Goal: Task Accomplishment & Management: Manage account settings

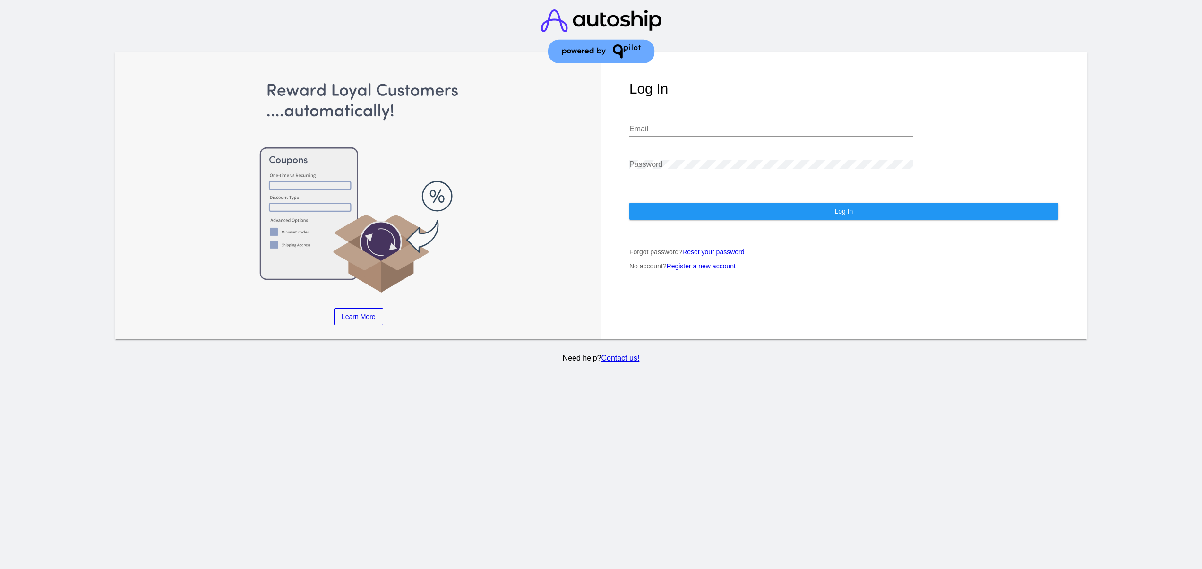
type input "[EMAIL_ADDRESS][DOMAIN_NAME]"
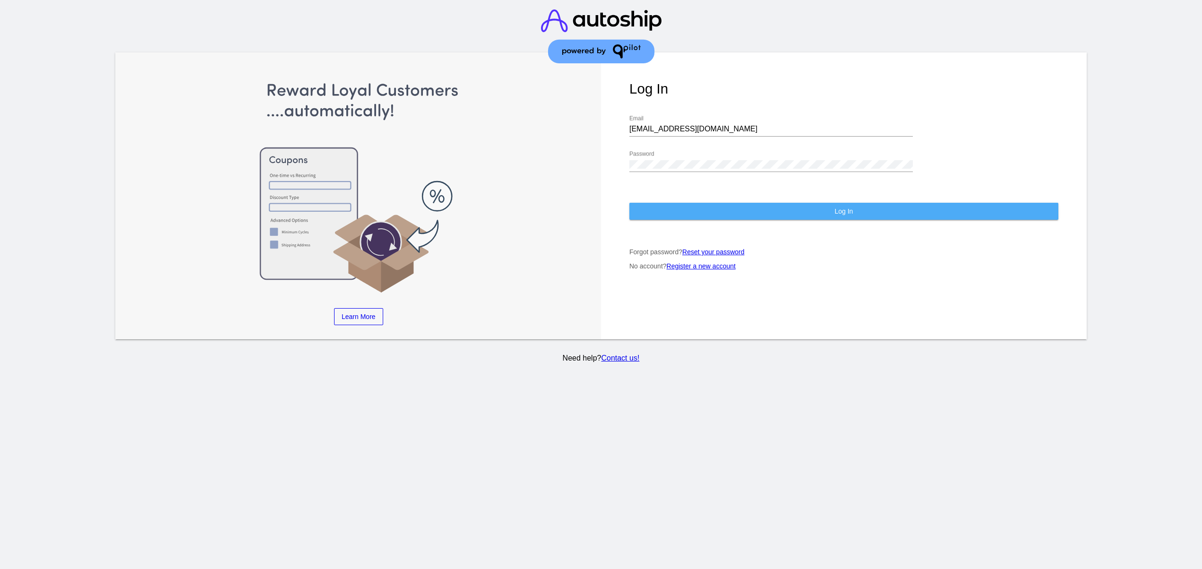
click at [747, 210] on button "Log In" at bounding box center [843, 211] width 429 height 17
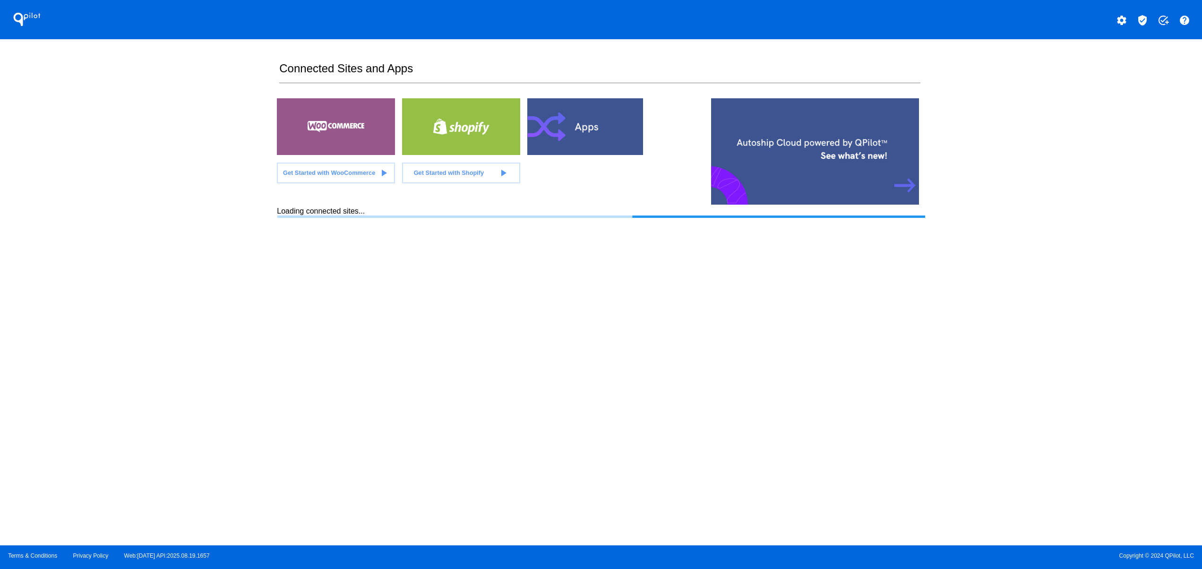
click at [388, 375] on section "Connected Sites and Apps Get Started with WooCommerce play_arrow Get Started wi…" at bounding box center [601, 292] width 648 height 506
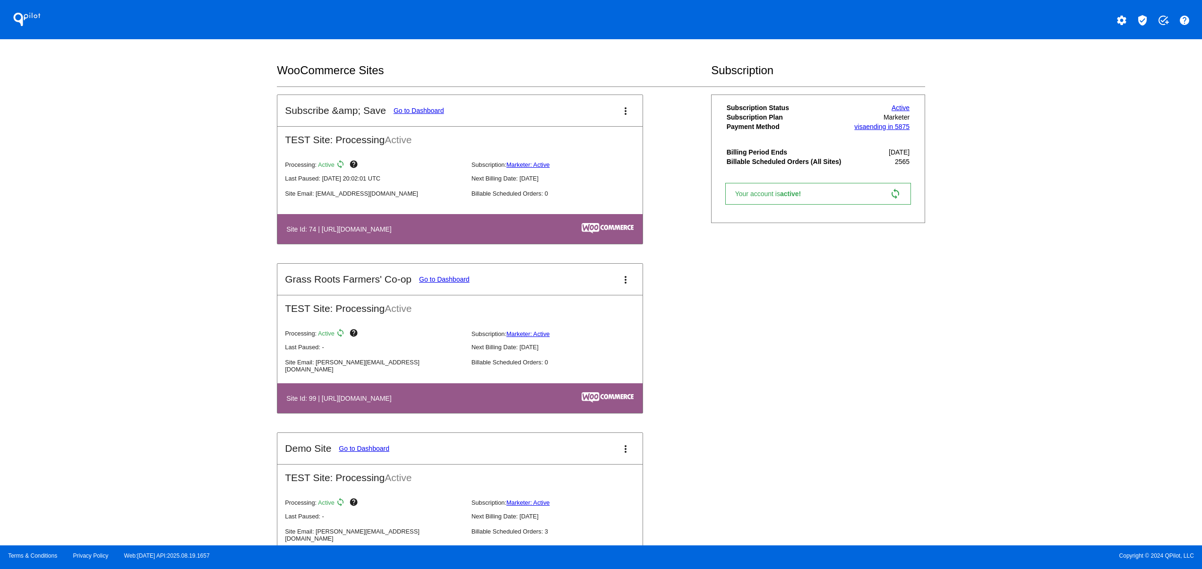
scroll to position [945, 0]
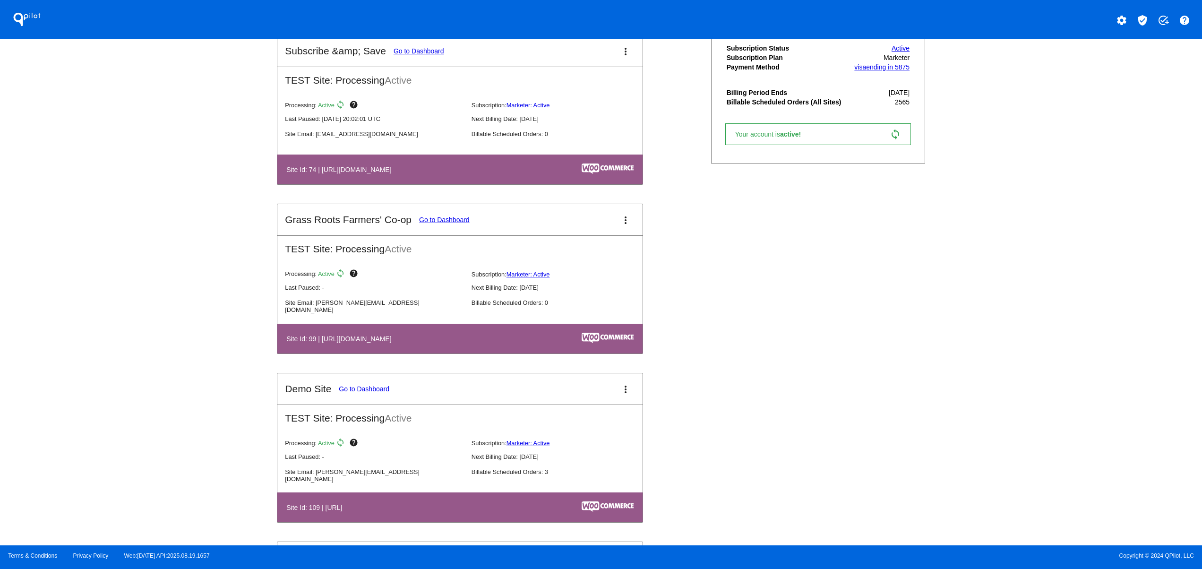
drag, startPoint x: 468, startPoint y: 347, endPoint x: 507, endPoint y: 358, distance: 41.3
click at [492, 352] on table "Site Id: 99 | https://grassrootscoop.com" at bounding box center [459, 339] width 365 height 30
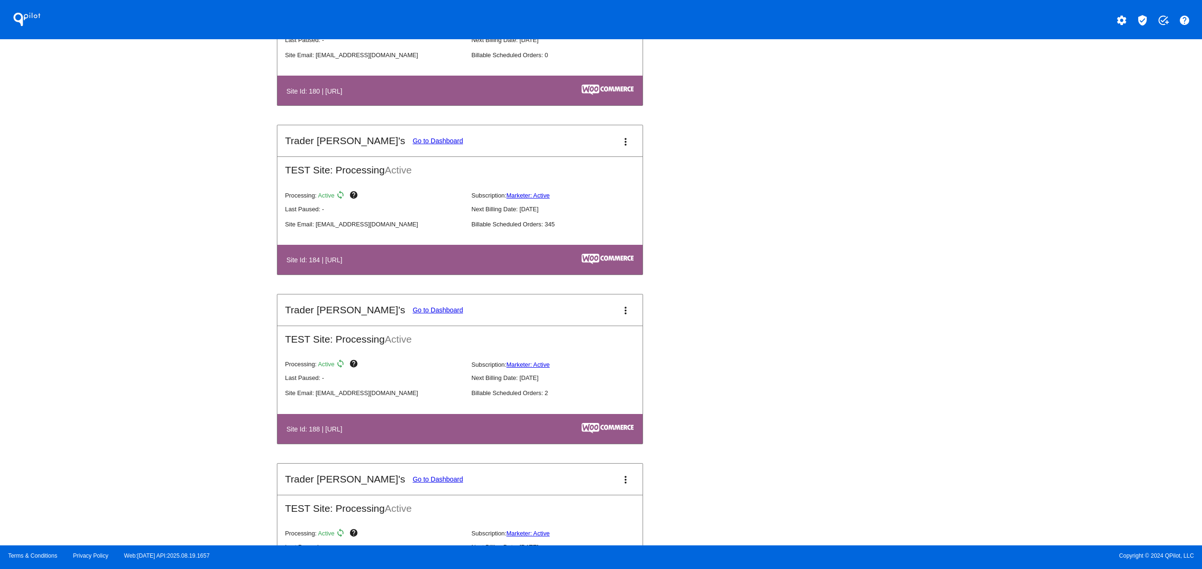
scroll to position [2646, 0]
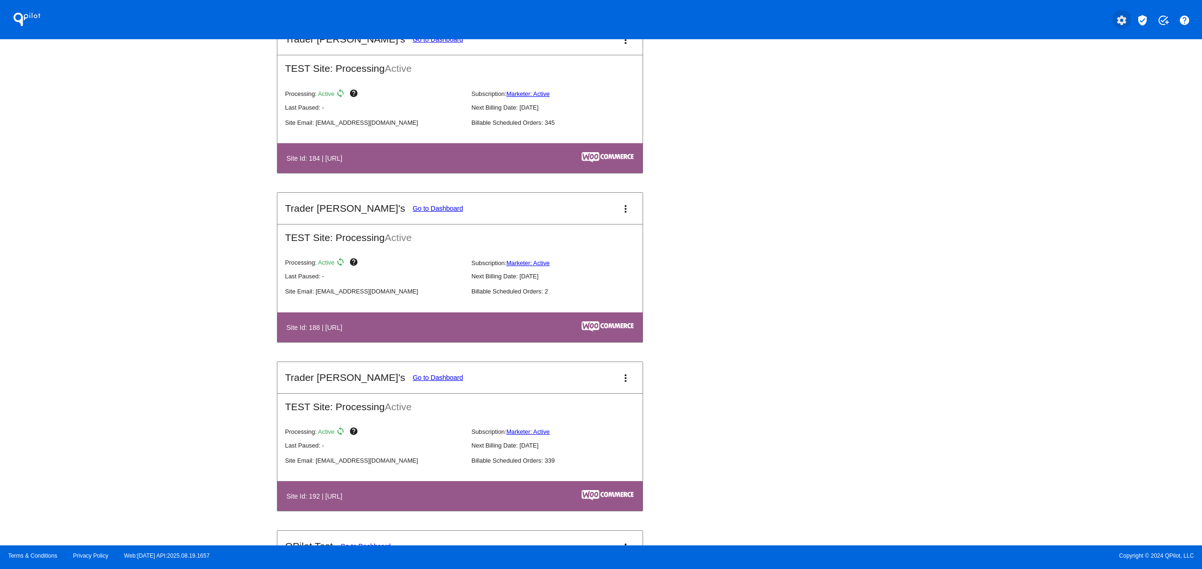
click at [1117, 25] on mat-icon "settings" at bounding box center [1121, 20] width 11 height 11
click at [1089, 76] on button "person Log out" at bounding box center [1086, 70] width 91 height 23
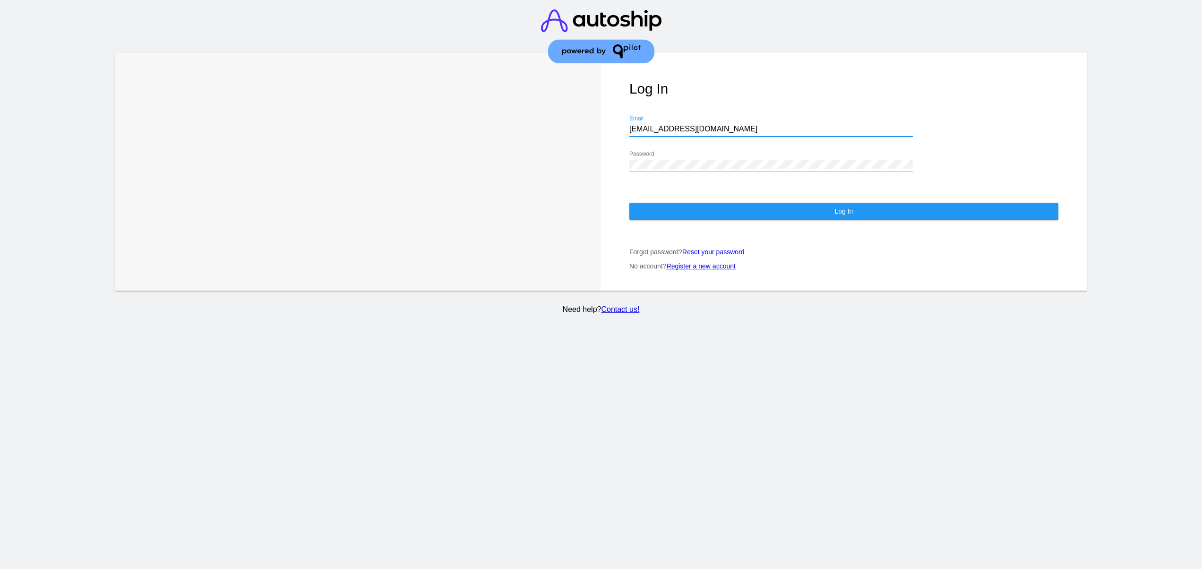
click at [688, 127] on input "support@patternsinthecloud.com" at bounding box center [771, 129] width 284 height 9
type input "jr@patternsinthecloud.com"
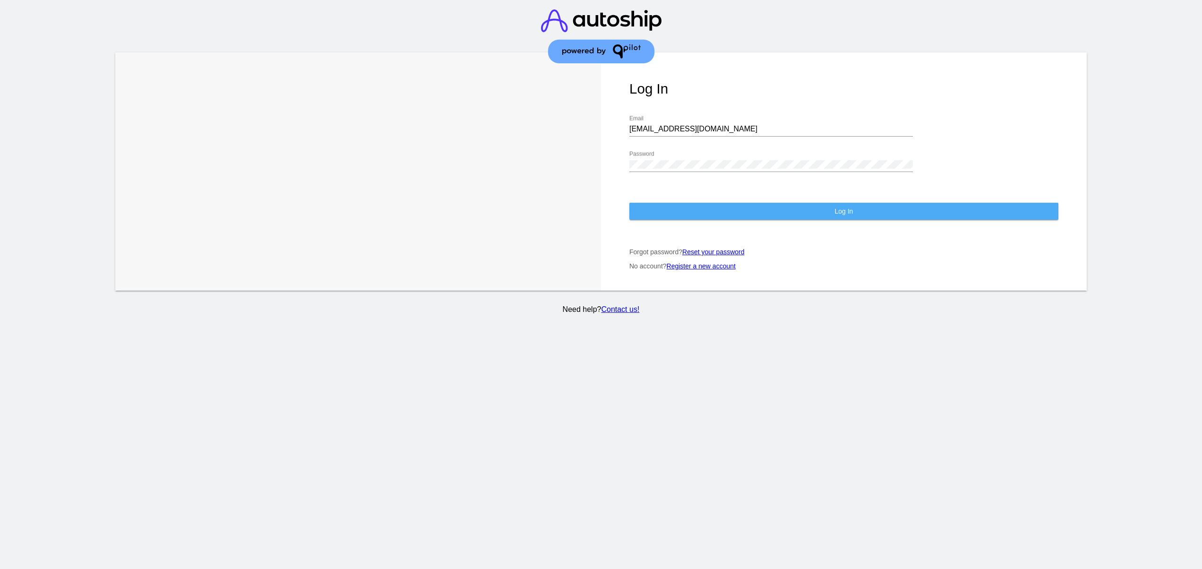
click at [694, 212] on button "Log In" at bounding box center [843, 211] width 429 height 17
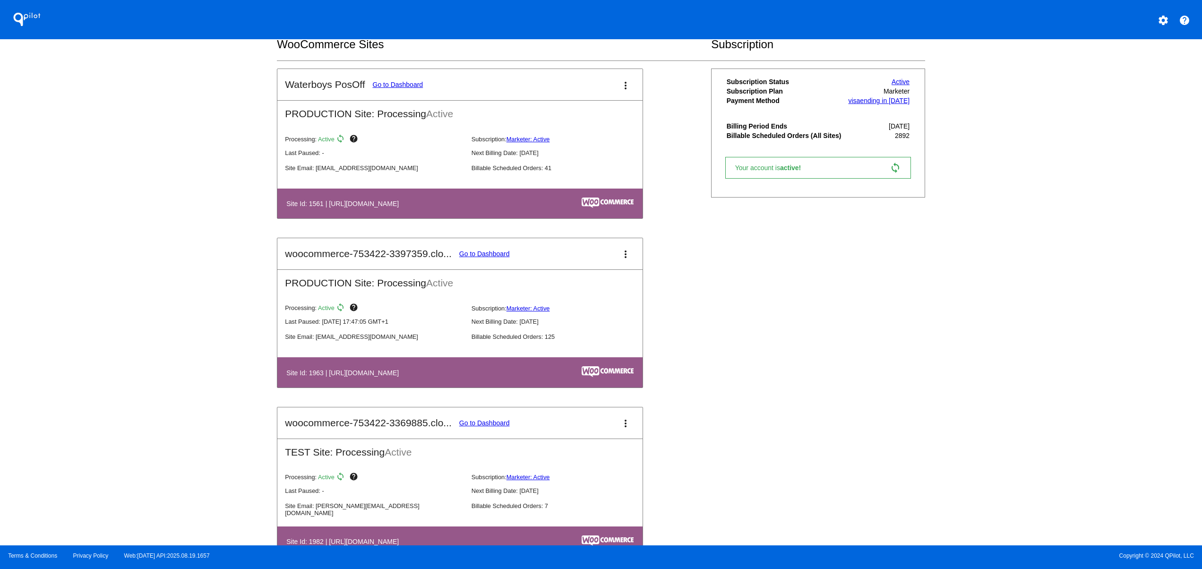
scroll to position [567, 0]
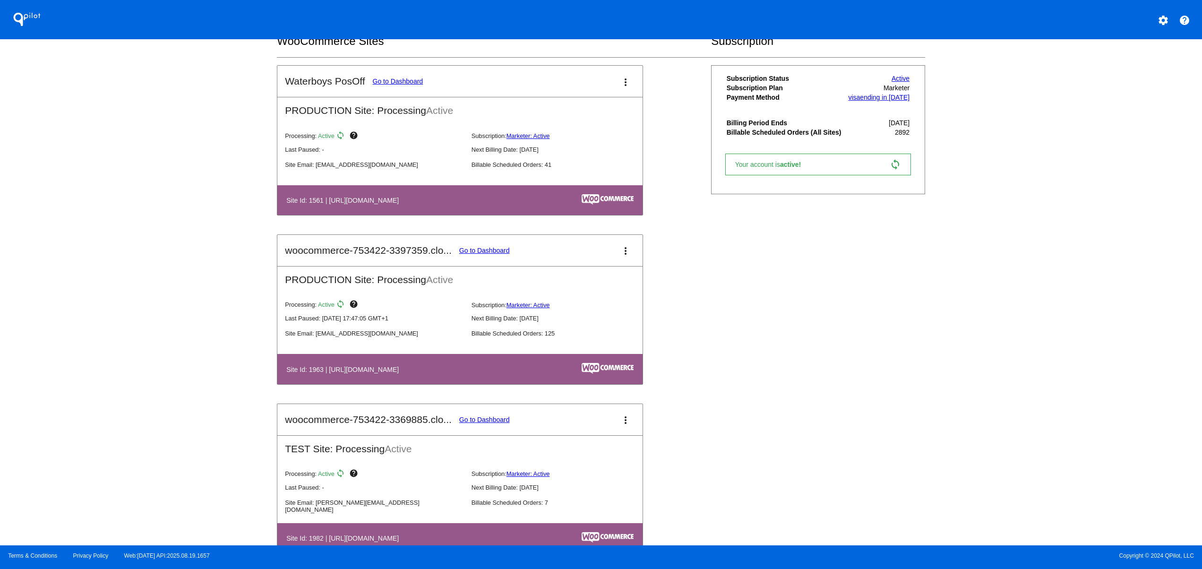
click at [502, 254] on link "Go to Dashboard" at bounding box center [484, 251] width 51 height 8
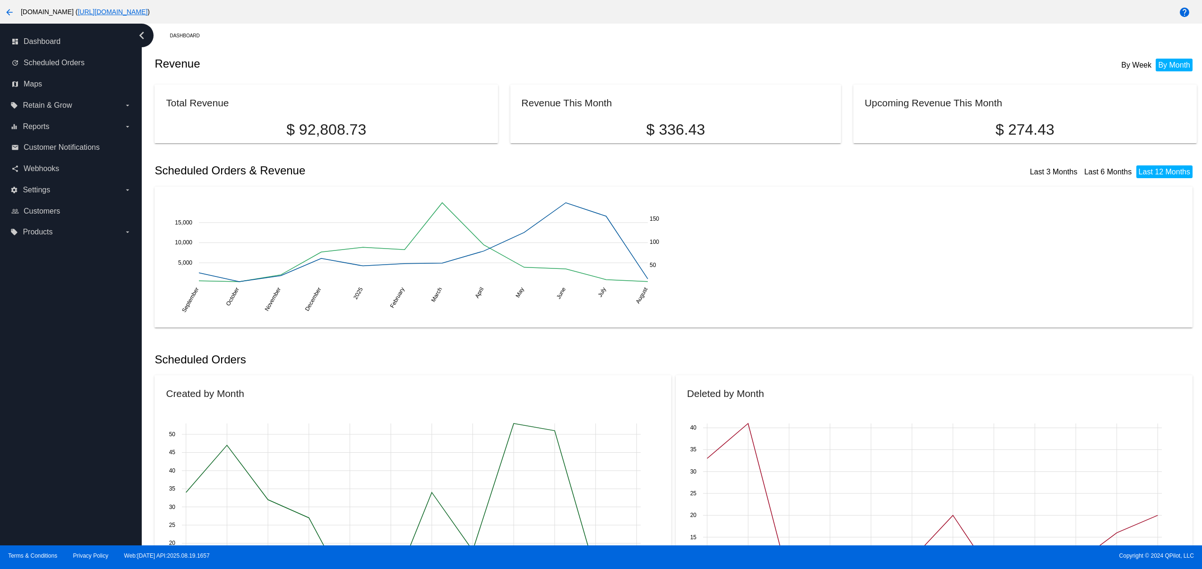
click at [6, 10] on mat-icon "arrow_back" at bounding box center [9, 12] width 11 height 11
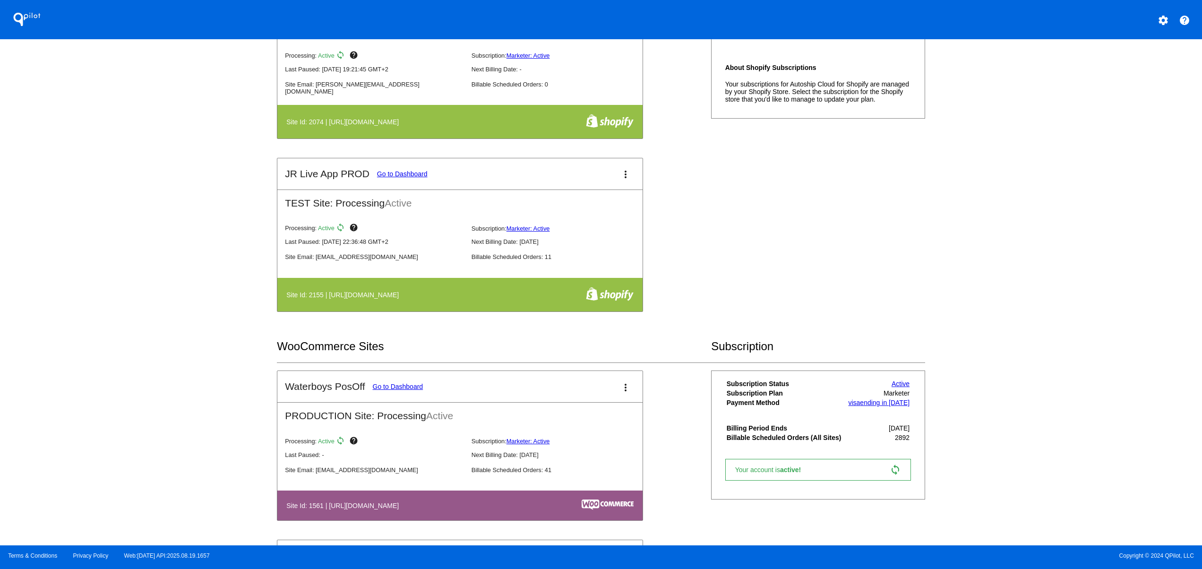
scroll to position [378, 0]
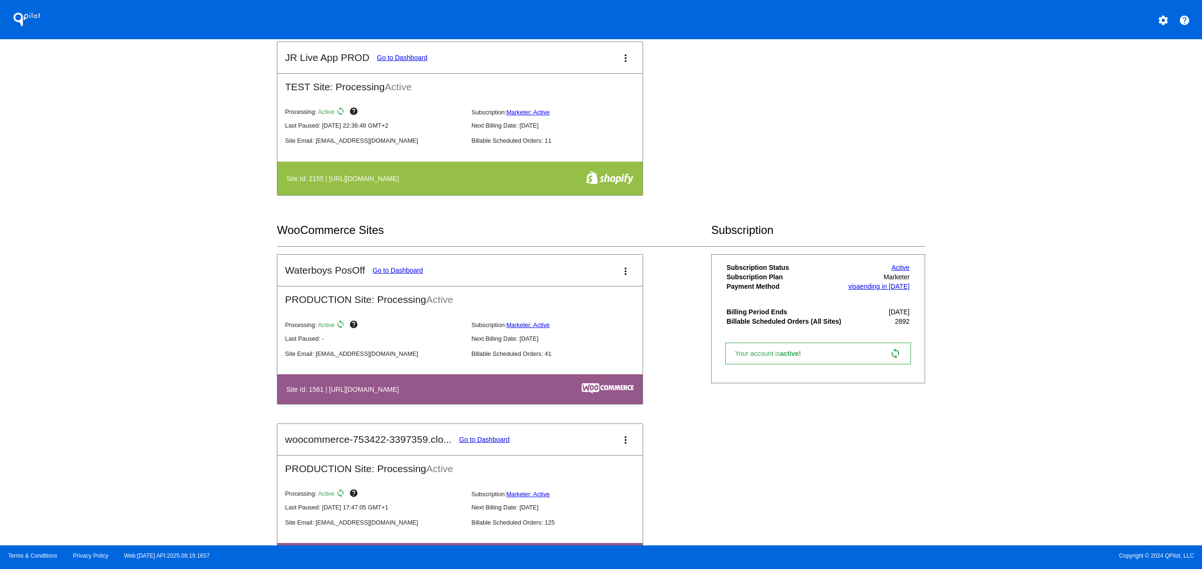
drag, startPoint x: 353, startPoint y: 397, endPoint x: 520, endPoint y: 397, distance: 166.3
click at [520, 395] on th "Site Id: 1561 | https://woocommerce-753422-2603966.cloudwaysapps.com" at bounding box center [406, 389] width 240 height 13
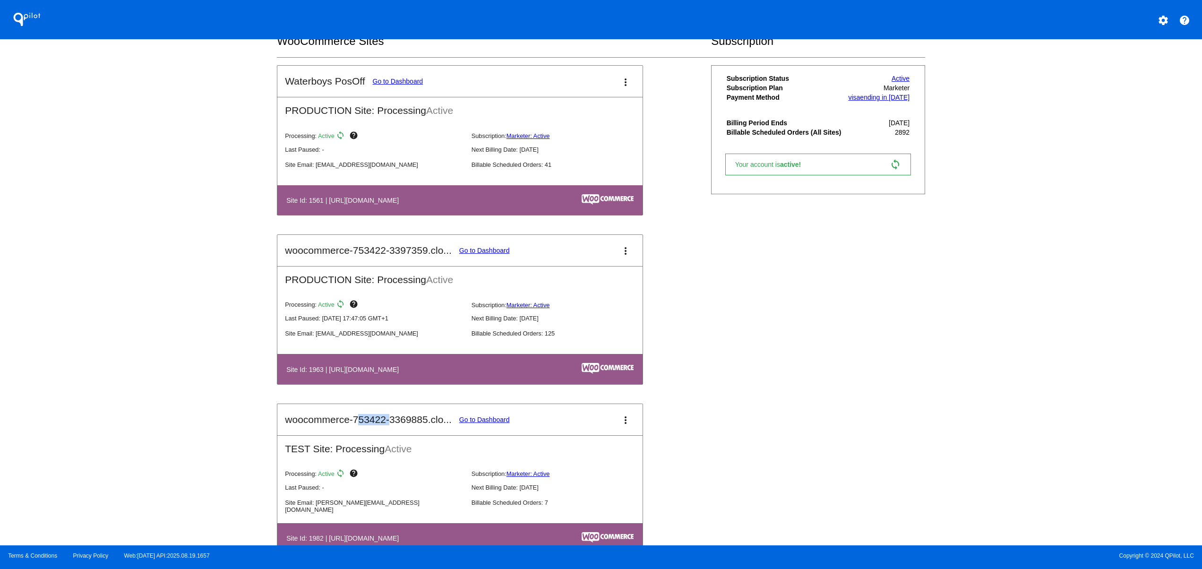
drag, startPoint x: 442, startPoint y: 406, endPoint x: 563, endPoint y: 395, distance: 121.5
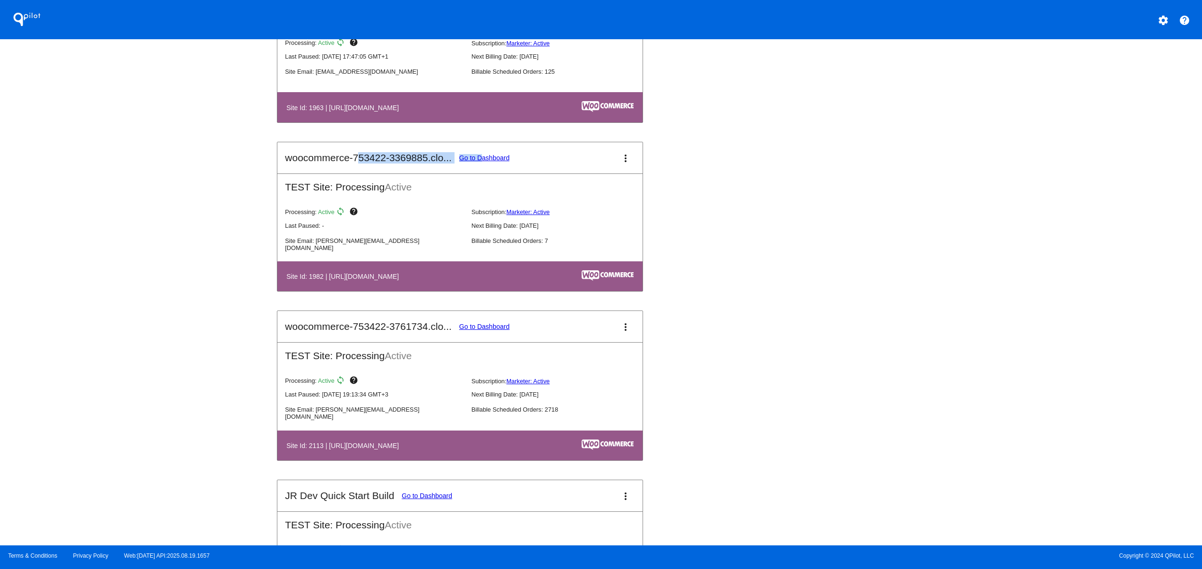
scroll to position [945, 0]
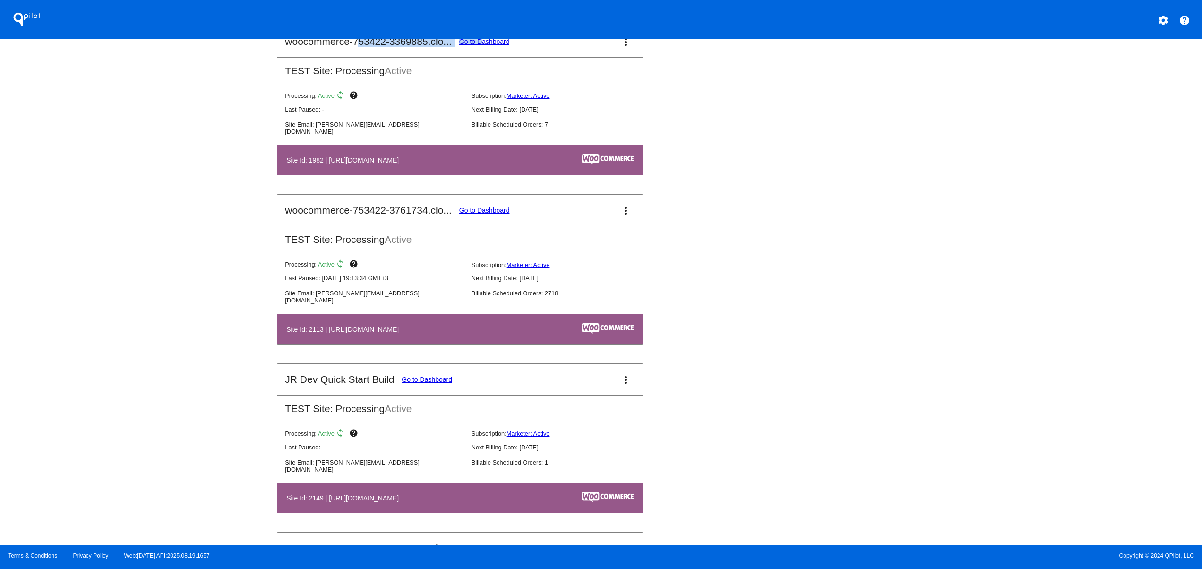
drag, startPoint x: 386, startPoint y: 505, endPoint x: 541, endPoint y: 505, distance: 155.5
click at [525, 504] on th "Site Id: 2149 | https://woocommerce-753422-3843304.cloudwaysapps.com" at bounding box center [406, 497] width 240 height 13
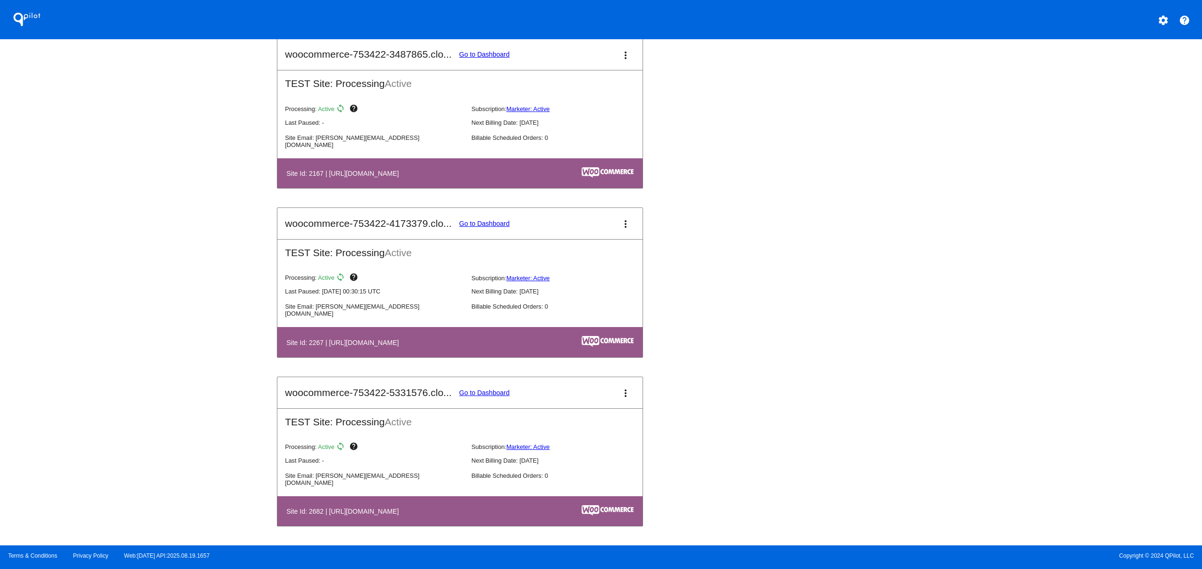
scroll to position [1450, 0]
drag, startPoint x: 447, startPoint y: 512, endPoint x: 529, endPoint y: 516, distance: 82.3
click at [525, 516] on th "Site Id: 2682 | https://woocommerce-753422-5331576.cloudwaysapps.com" at bounding box center [406, 511] width 240 height 13
click at [1160, 19] on mat-icon "settings" at bounding box center [1163, 20] width 11 height 11
click at [1130, 67] on span "Log out" at bounding box center [1122, 71] width 22 height 8
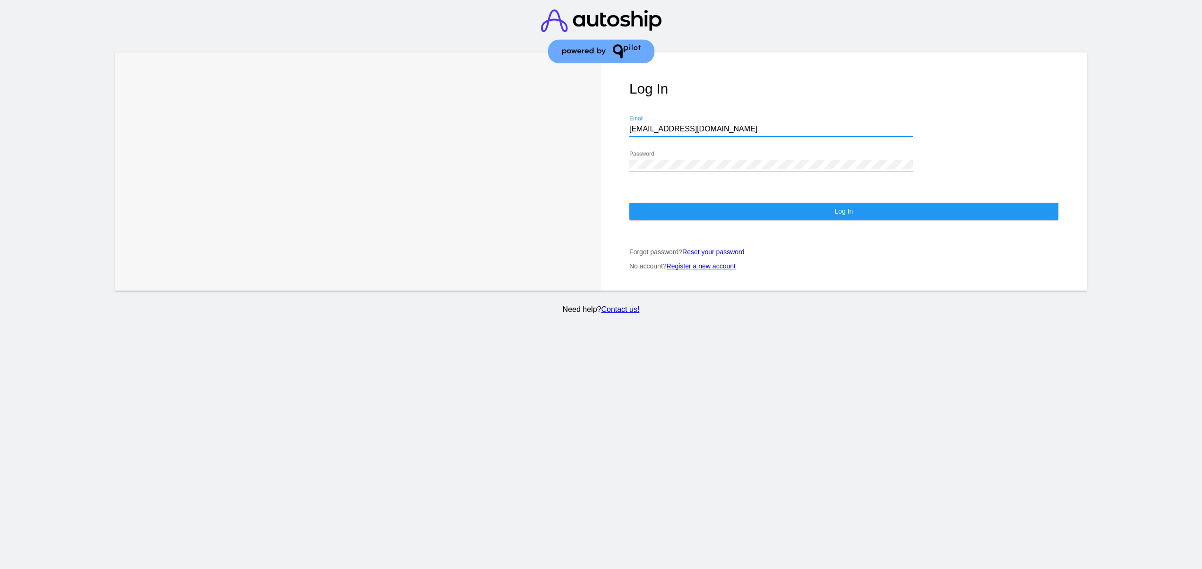
click at [734, 133] on input "jr@patternsinthecloud.com" at bounding box center [771, 129] width 284 height 9
type input "support@patternsinthecloud.com"
click at [707, 212] on button "Log In" at bounding box center [843, 211] width 429 height 17
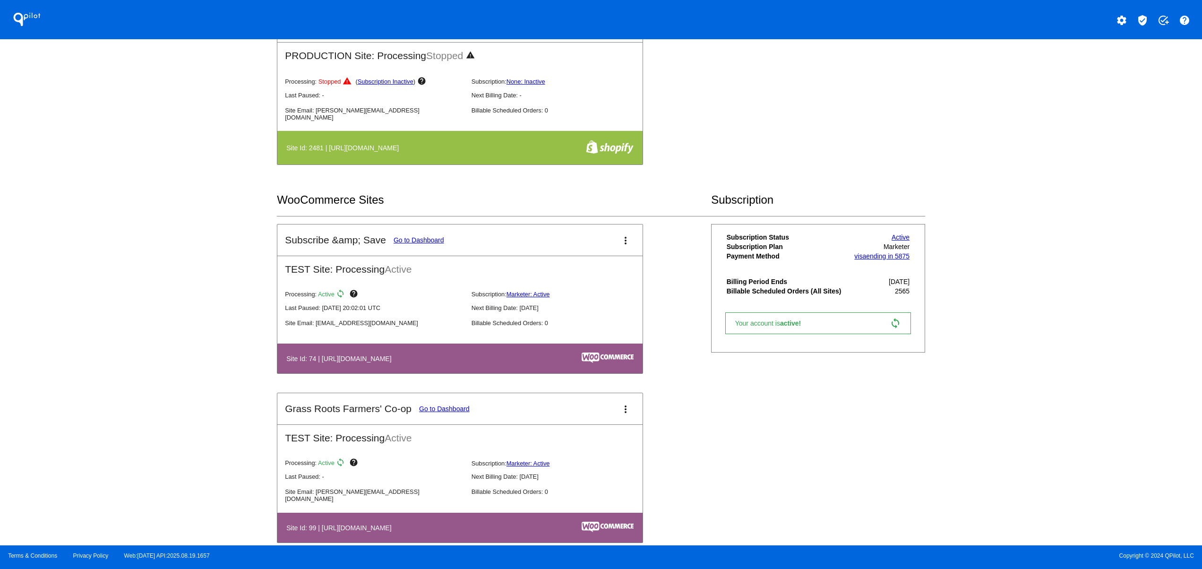
scroll to position [1512, 0]
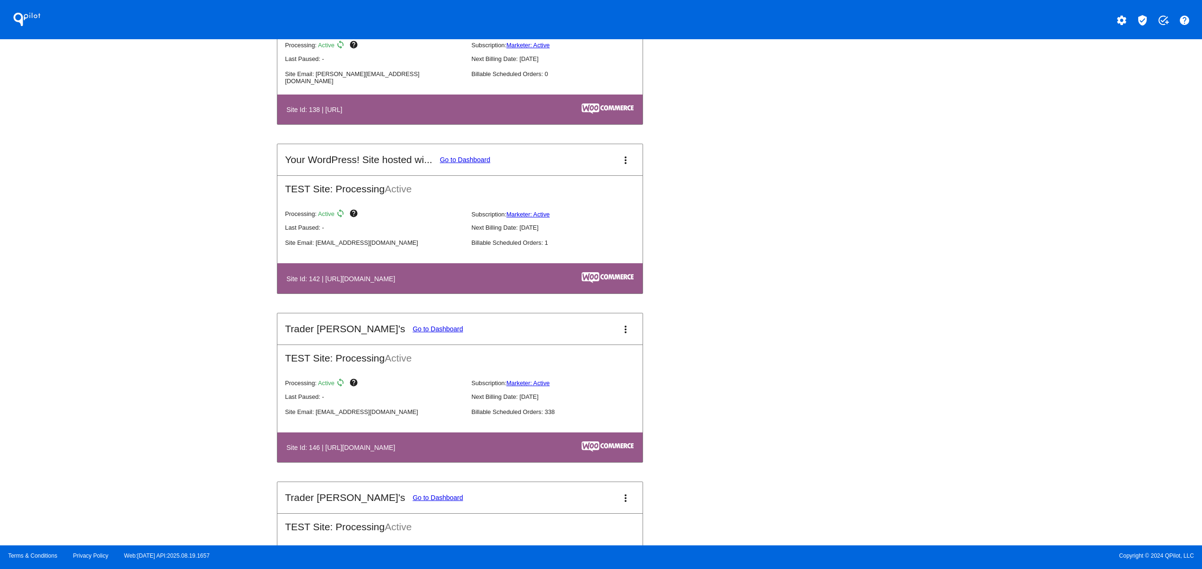
drag, startPoint x: 333, startPoint y: 458, endPoint x: 441, endPoint y: 459, distance: 108.2
click at [400, 451] on h4 "Site Id: 146 | https://tjclone2.staging.wpengine.com" at bounding box center [342, 448] width 113 height 8
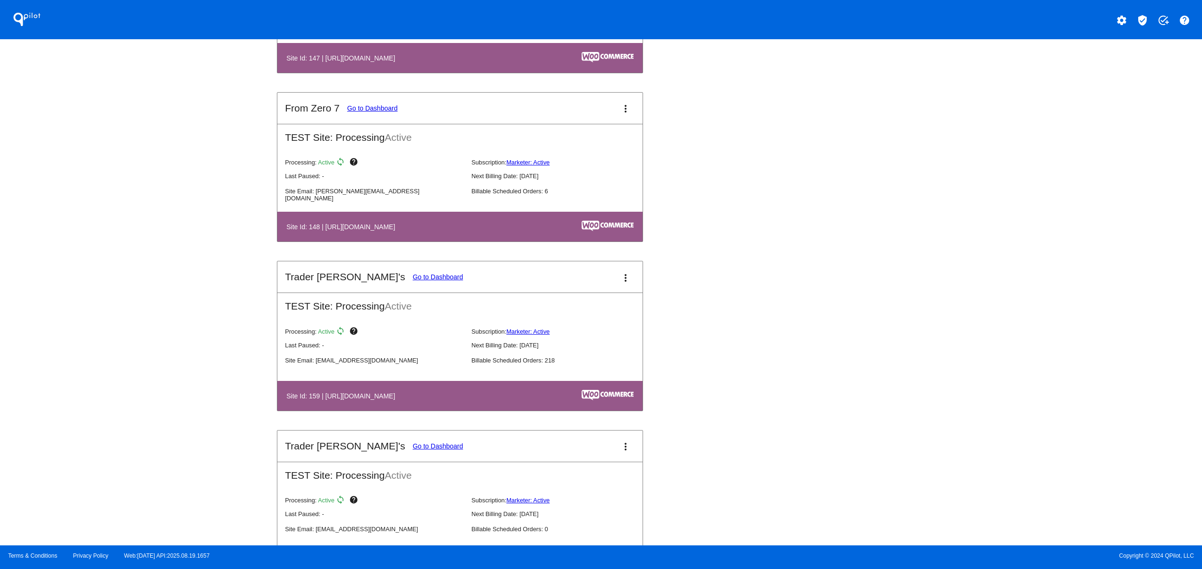
scroll to position [2079, 0]
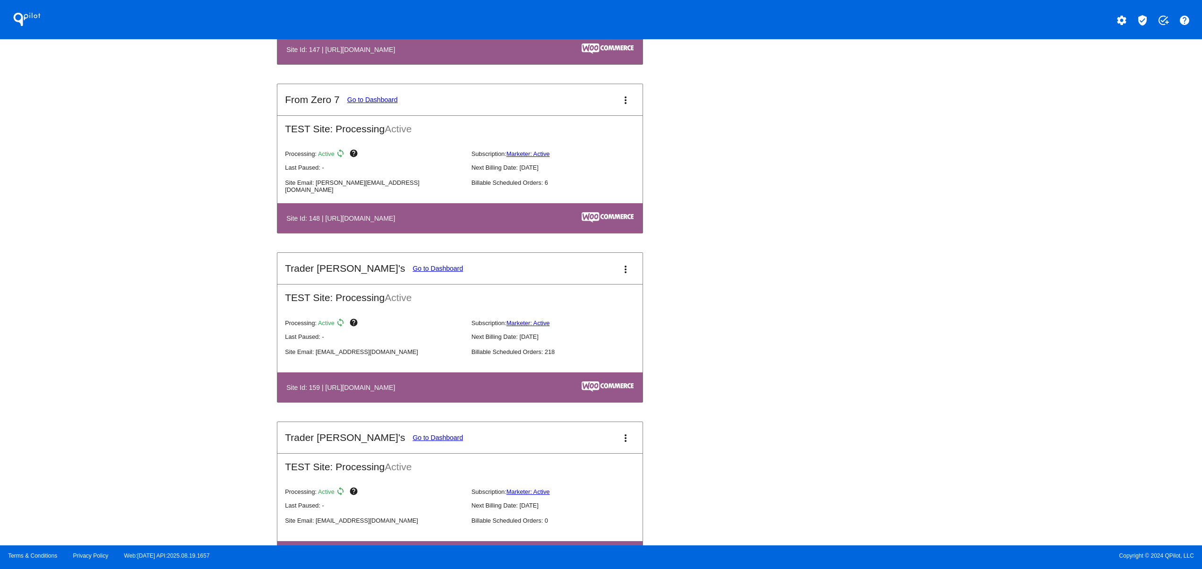
drag, startPoint x: 339, startPoint y: 395, endPoint x: 460, endPoint y: 403, distance: 121.7
click at [426, 394] on th "Site Id: 159 | https://traderupgrades.wpengine.com" at bounding box center [404, 387] width 237 height 13
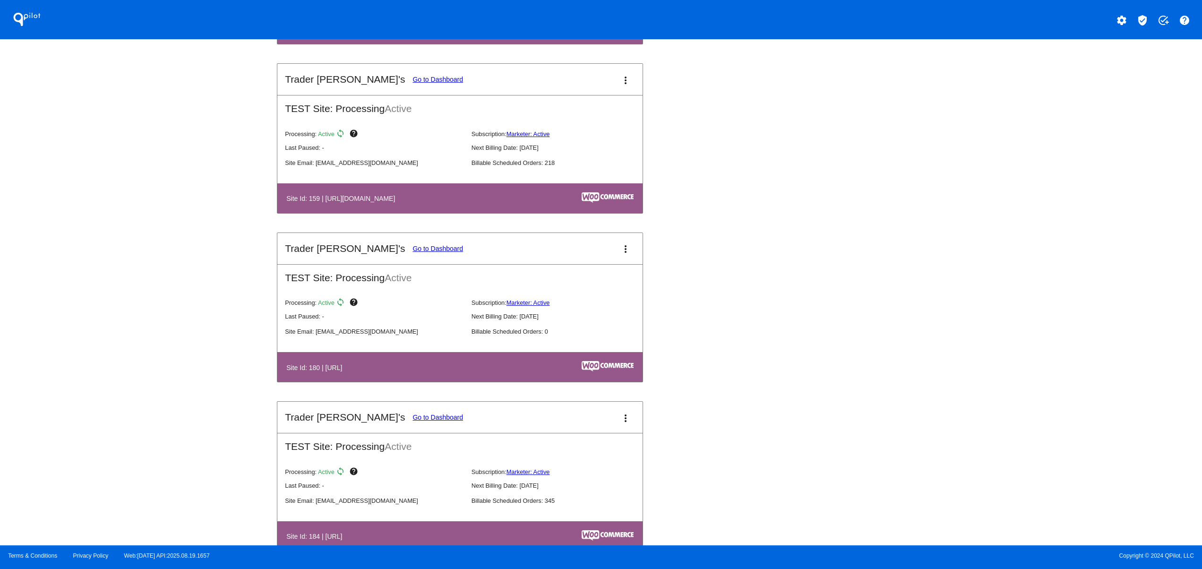
drag, startPoint x: 335, startPoint y: 378, endPoint x: 517, endPoint y: 391, distance: 182.4
click at [456, 373] on th "Site Id: 180 | [URL]" at bounding box center [379, 367] width 187 height 13
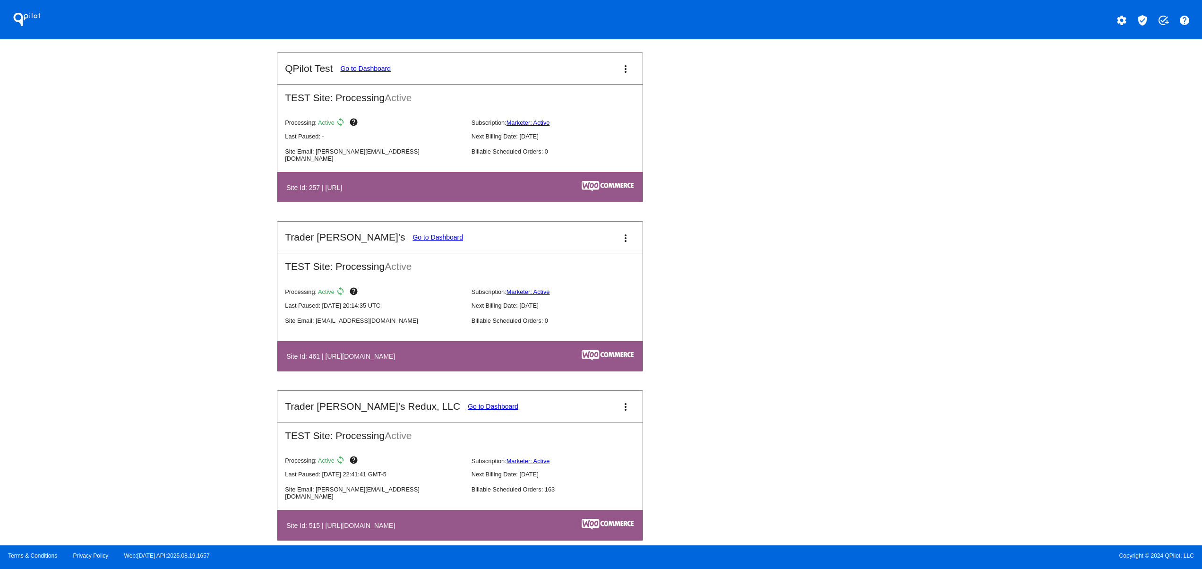
scroll to position [3402, 0]
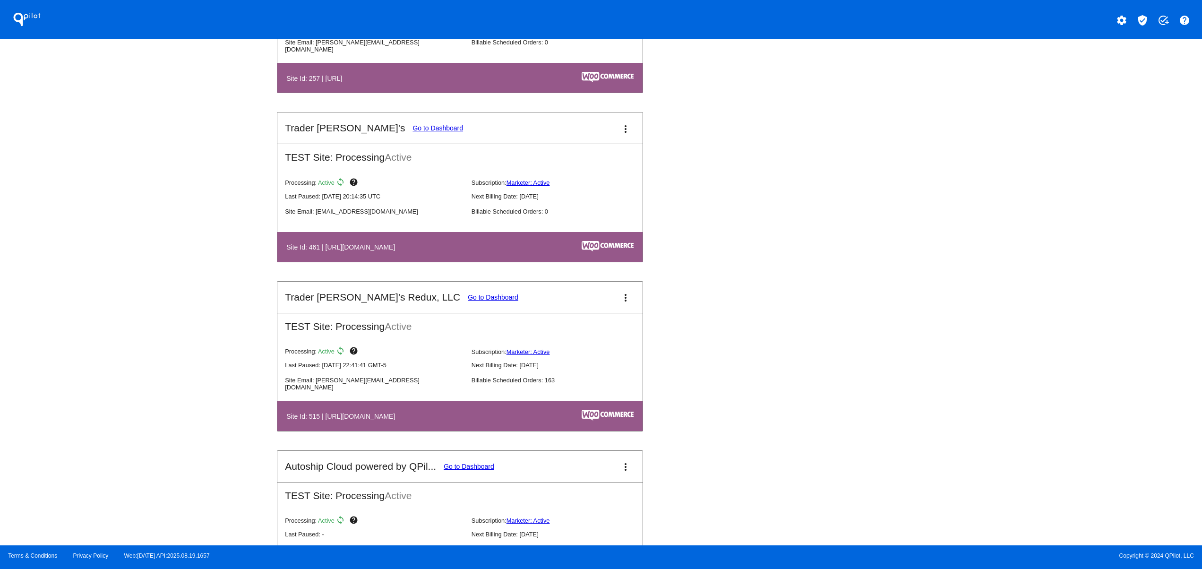
drag, startPoint x: 342, startPoint y: 427, endPoint x: 445, endPoint y: 404, distance: 105.0
click at [422, 427] on table "Site Id: 515 | [URL][DOMAIN_NAME]" at bounding box center [459, 416] width 365 height 30
click at [468, 301] on link "Go to Dashboard" at bounding box center [493, 297] width 51 height 8
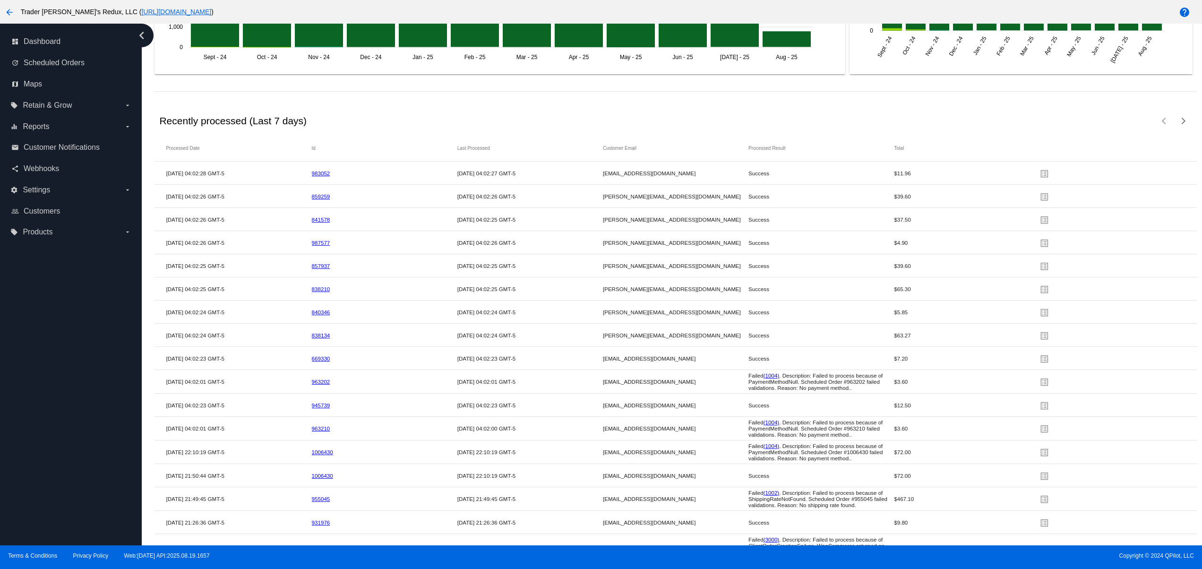
scroll to position [1456, 0]
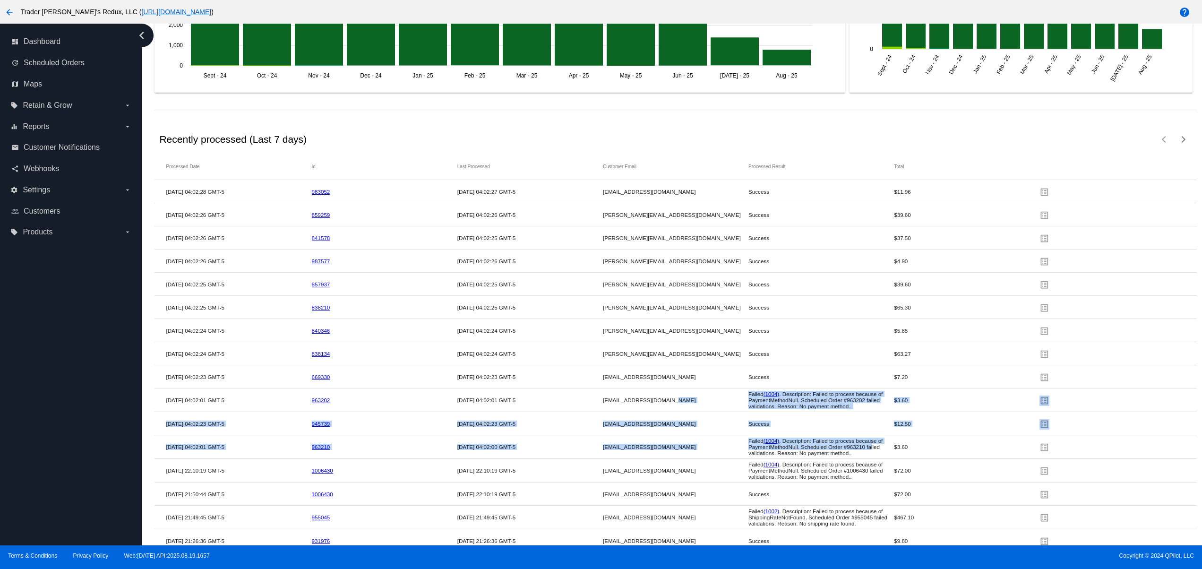
drag, startPoint x: 802, startPoint y: 444, endPoint x: 641, endPoint y: 433, distance: 161.0
click at [632, 414] on mat-table "Processed Date Id Last Processed Customer Email Processed Result Total 08/19/20…" at bounding box center [676, 412] width 1042 height 518
click at [857, 456] on span "Failed (1004) . Description: Failed to process because of PaymentMethodNull. Sc…" at bounding box center [815, 447] width 134 height 18
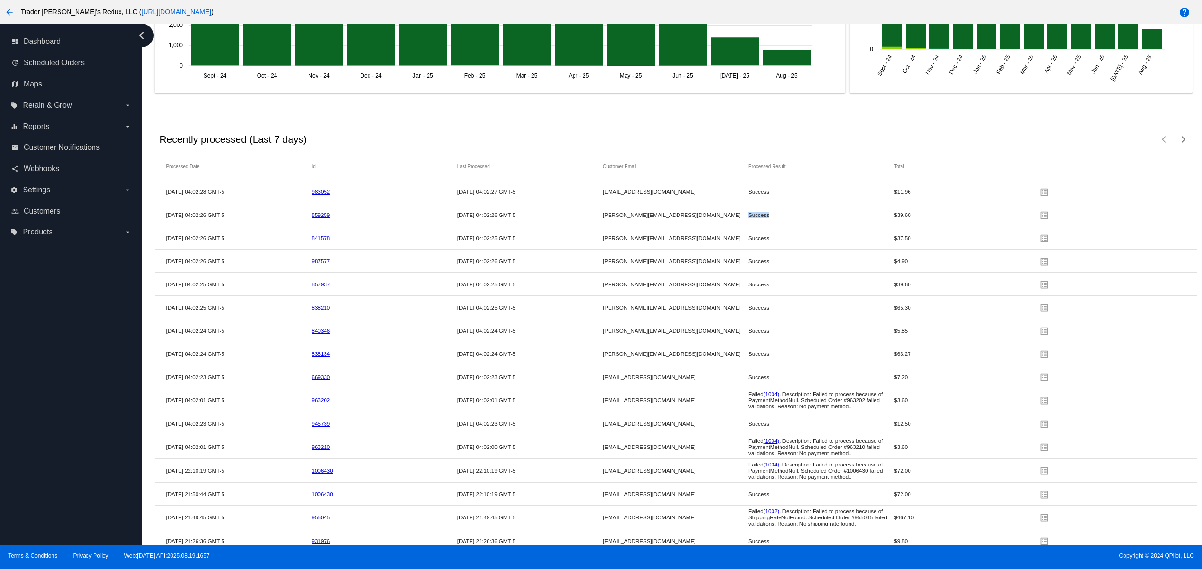
drag, startPoint x: 741, startPoint y: 221, endPoint x: 787, endPoint y: 219, distance: 45.4
click at [770, 219] on mat-row "08/19/2025 04:02:26 GMT-5 859259 08/19/2025 04:02:26 GMT-5 svetlana+1@qpilot.cl…" at bounding box center [676, 214] width 1042 height 23
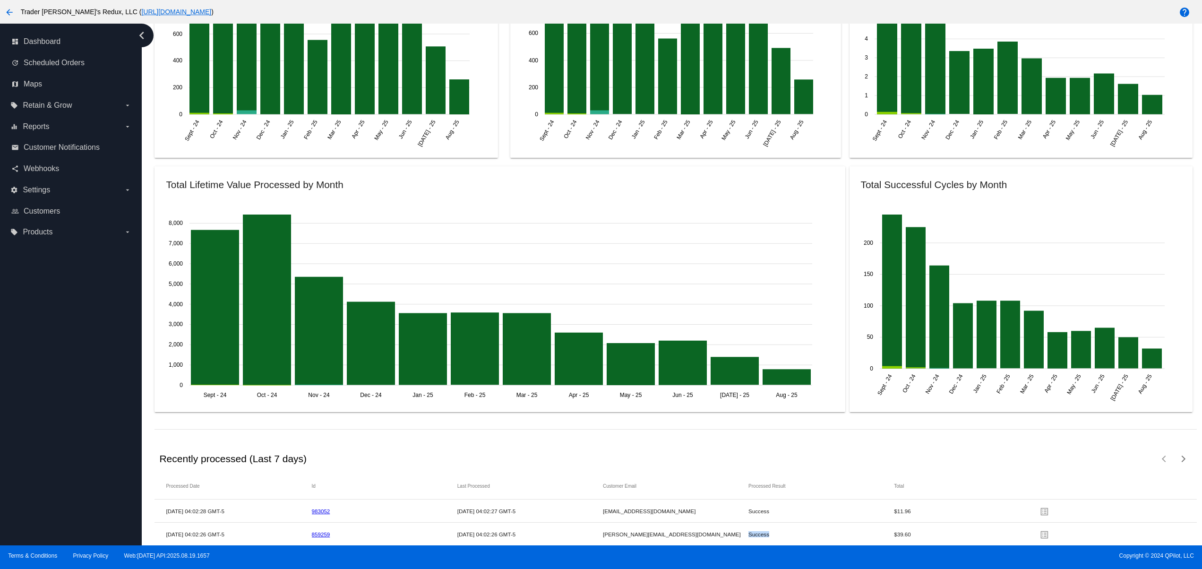
scroll to position [1078, 0]
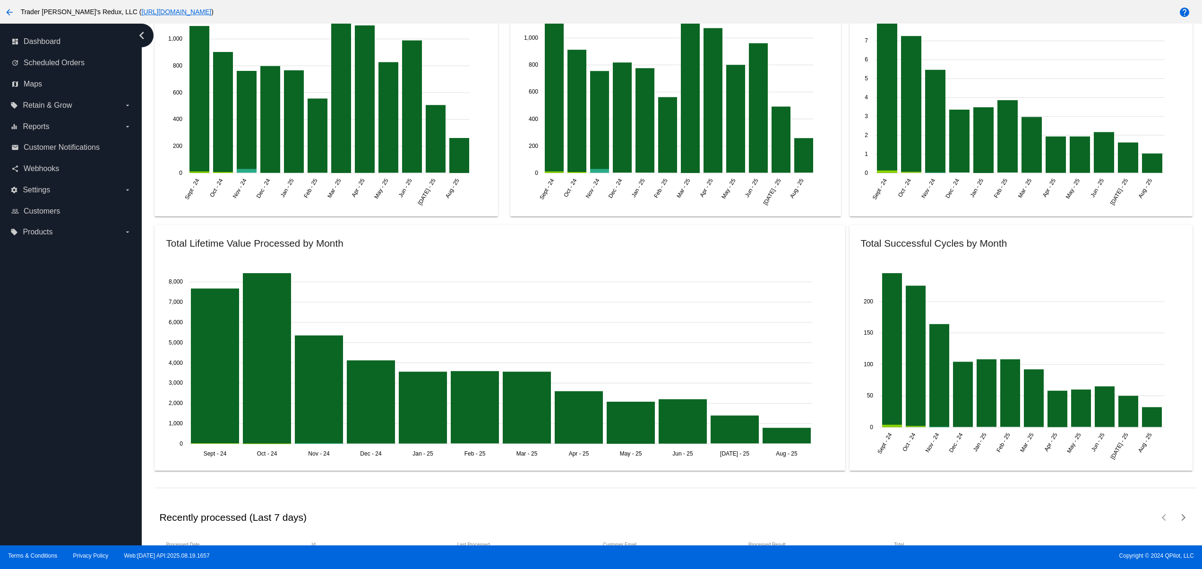
drag, startPoint x: 320, startPoint y: 133, endPoint x: 460, endPoint y: 135, distance: 139.9
click at [460, 135] on icon "Sept - 24 Sept - 24 Oct - 24 Oct - 24 Nov - 24 Nov - 24 Dec - 24 Dec - 24 Jan -…" at bounding box center [319, 108] width 316 height 189
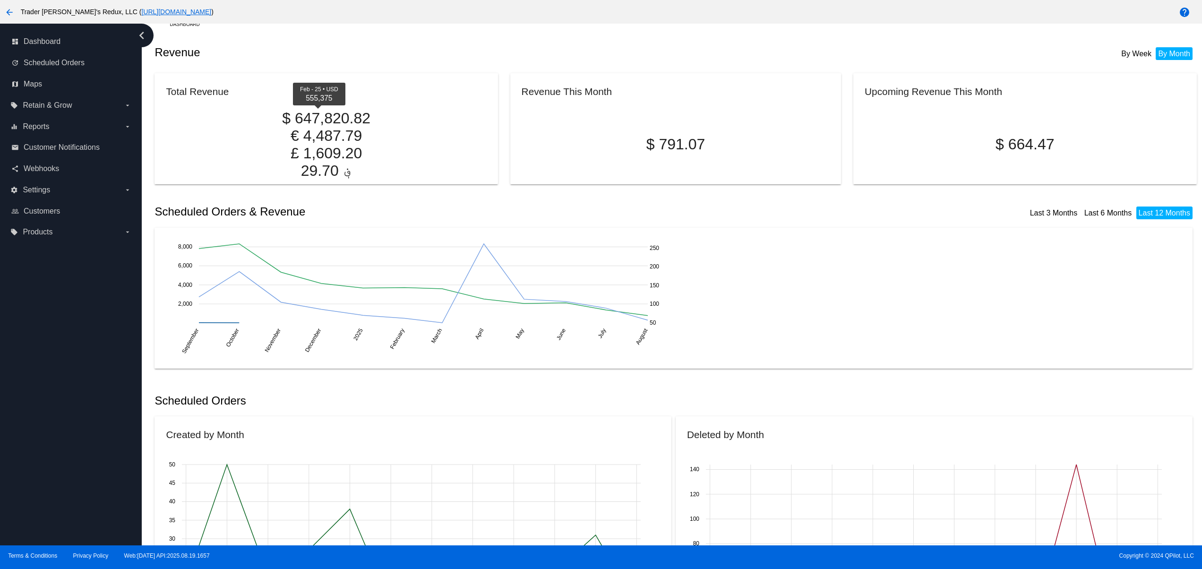
scroll to position [0, 0]
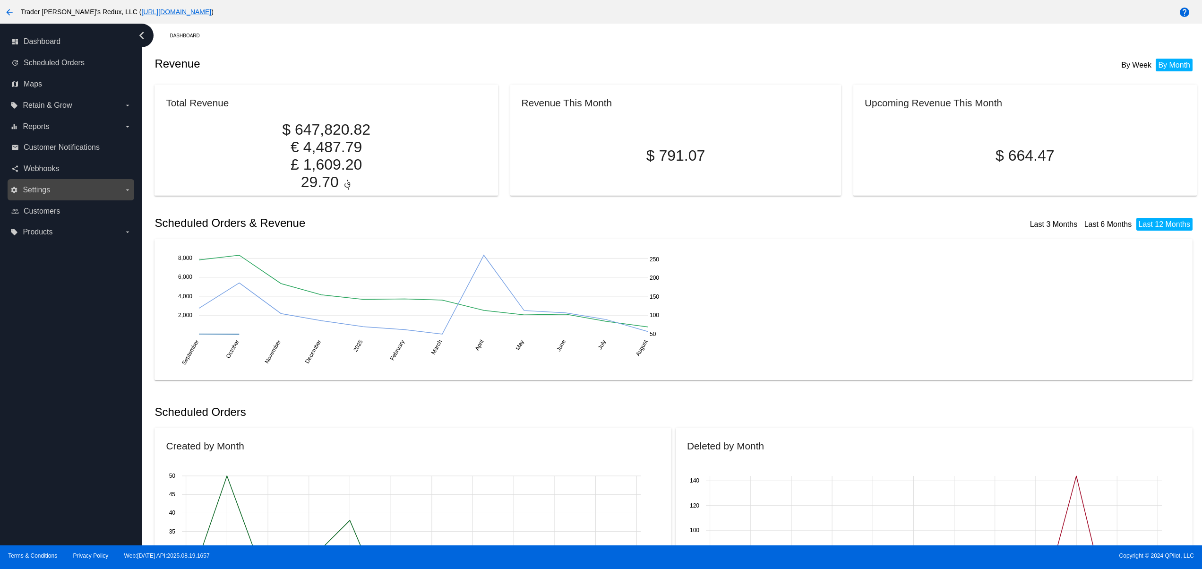
click at [48, 188] on span "Settings" at bounding box center [36, 190] width 27 height 9
click at [0, 0] on input "settings Settings arrow_drop_down" at bounding box center [0, 0] width 0 height 0
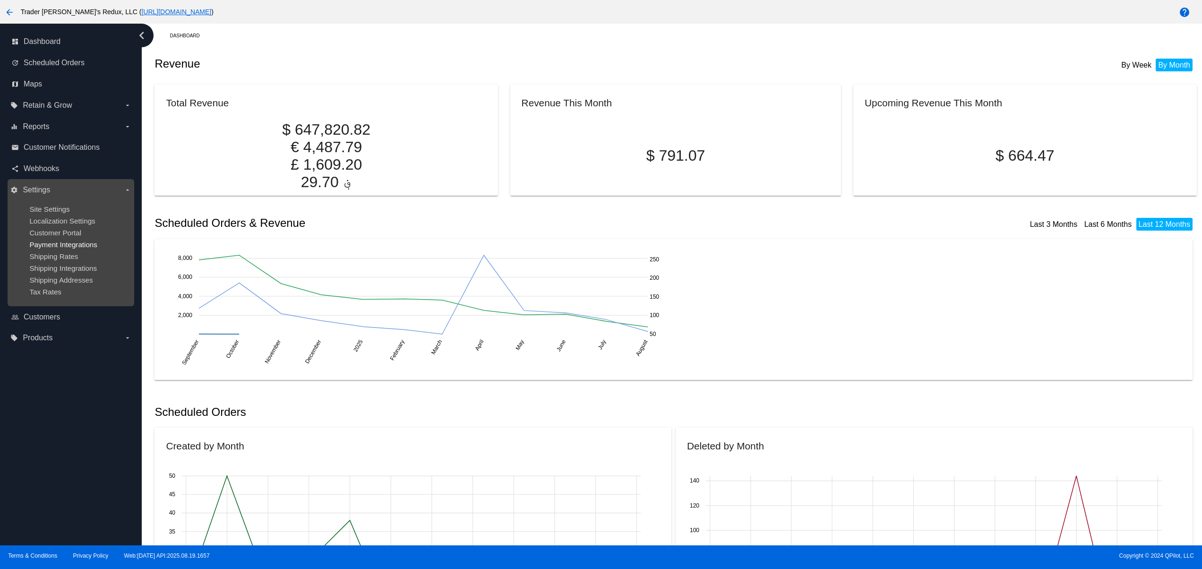
click at [74, 249] on span "Payment Integrations" at bounding box center [63, 245] width 68 height 8
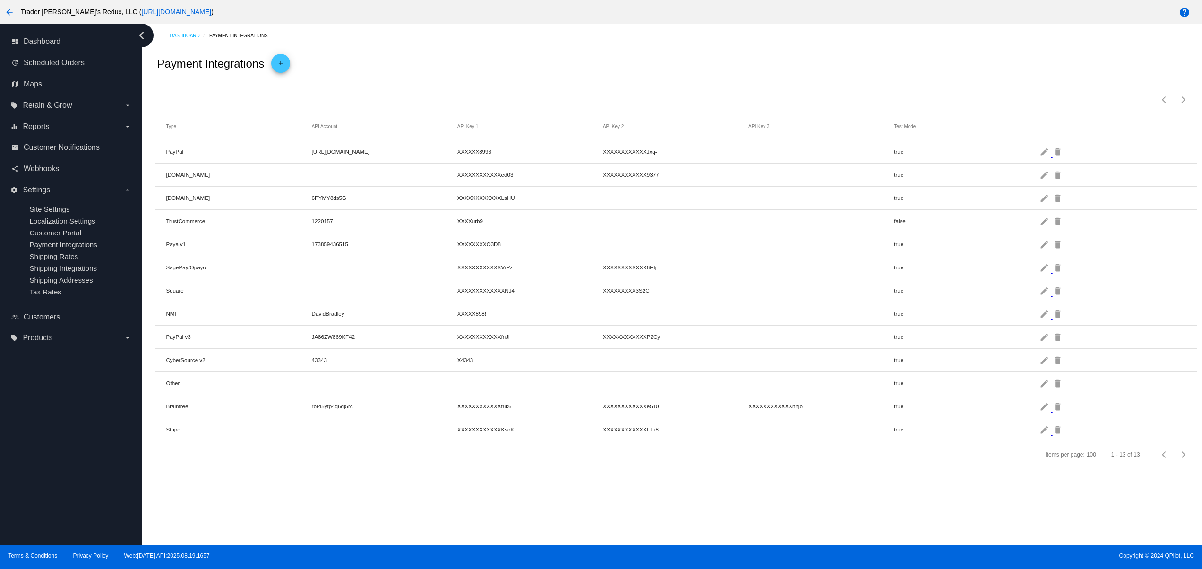
drag, startPoint x: 1178, startPoint y: 0, endPoint x: 310, endPoint y: 172, distance: 885.4
click at [299, 172] on mat-cell "Checkout.com" at bounding box center [239, 174] width 146 height 11
click at [1039, 174] on mat-cell "true" at bounding box center [967, 174] width 146 height 11
click at [1043, 175] on mat-icon "edit" at bounding box center [1045, 174] width 11 height 15
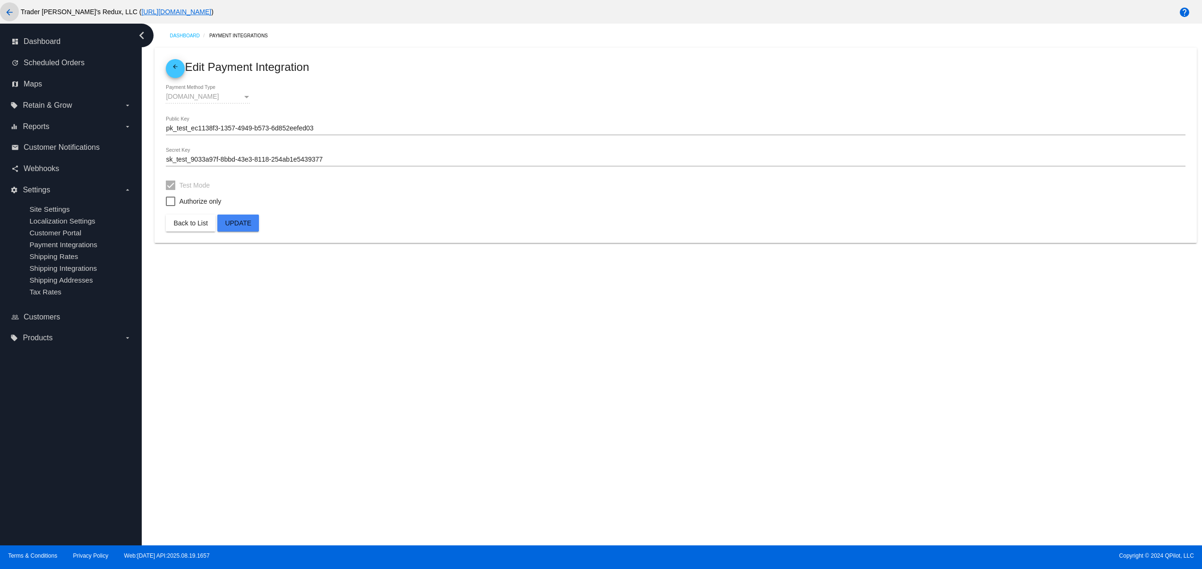
click at [2, 12] on button "arrow_back" at bounding box center [9, 11] width 19 height 19
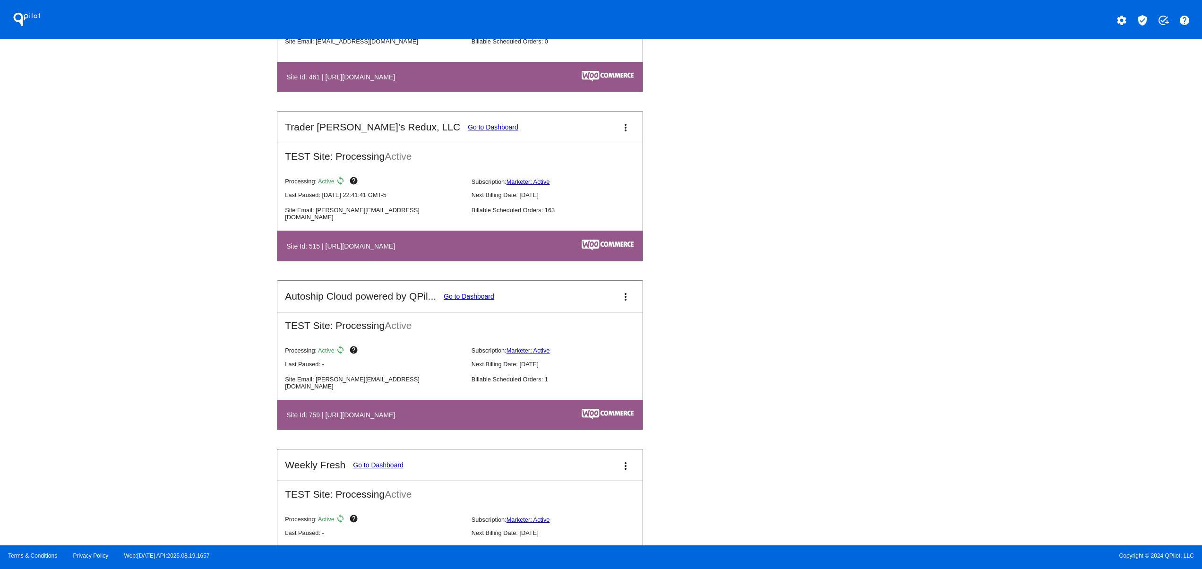
scroll to position [3591, 0]
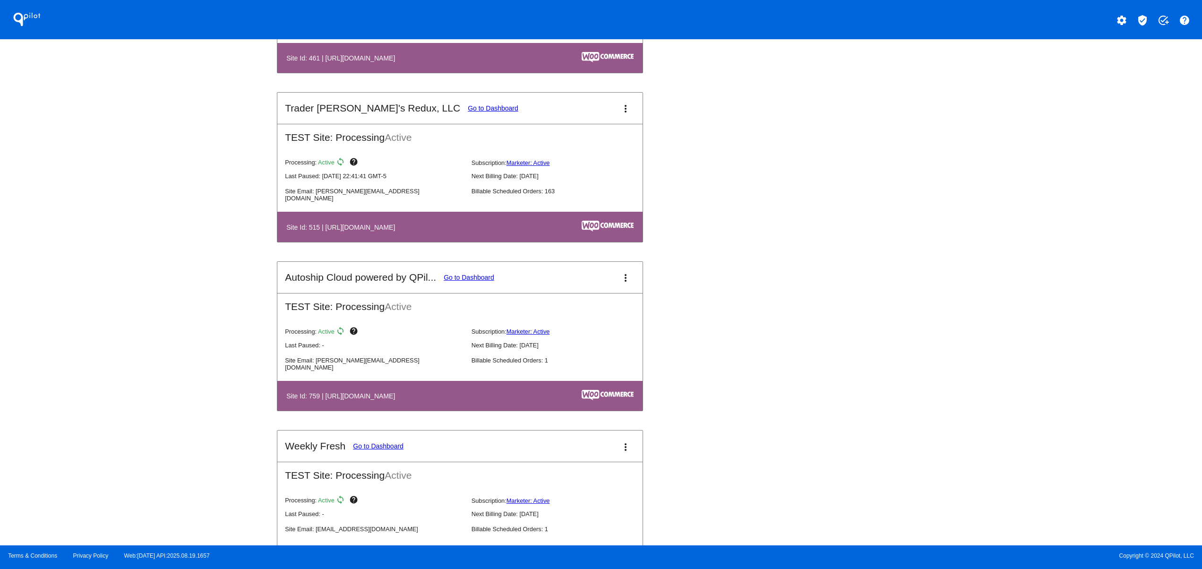
drag, startPoint x: 332, startPoint y: 249, endPoint x: 432, endPoint y: 238, distance: 100.7
click at [387, 231] on h4 "Site Id: 515 | [URL][DOMAIN_NAME]" at bounding box center [342, 227] width 113 height 8
click at [374, 236] on table "Site Id: 515 | [URL][DOMAIN_NAME]" at bounding box center [459, 227] width 365 height 30
click at [616, 118] on button "more_vert" at bounding box center [625, 108] width 19 height 19
click at [596, 153] on link "edit edit" at bounding box center [582, 157] width 88 height 23
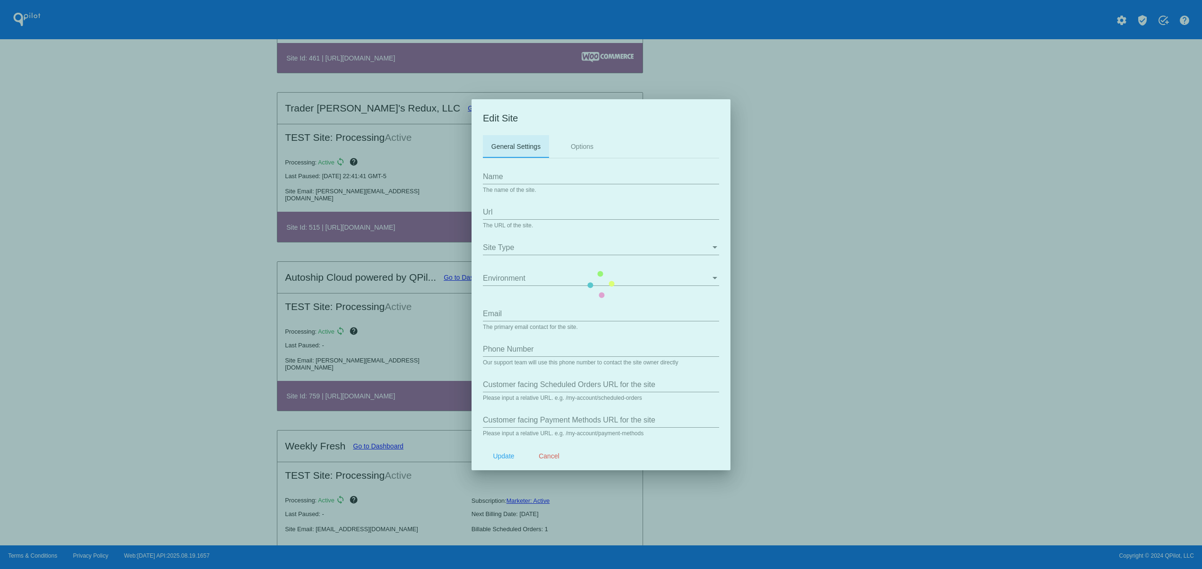
type input "Trader Joey&#039;s Redux, LLC"
type input "[URL][DOMAIN_NAME]"
type input "svetlana@qpilot.cloud"
type input "1+(303)711-8211 Ext. 456"
type input "/my-account/scheduled-orders/"
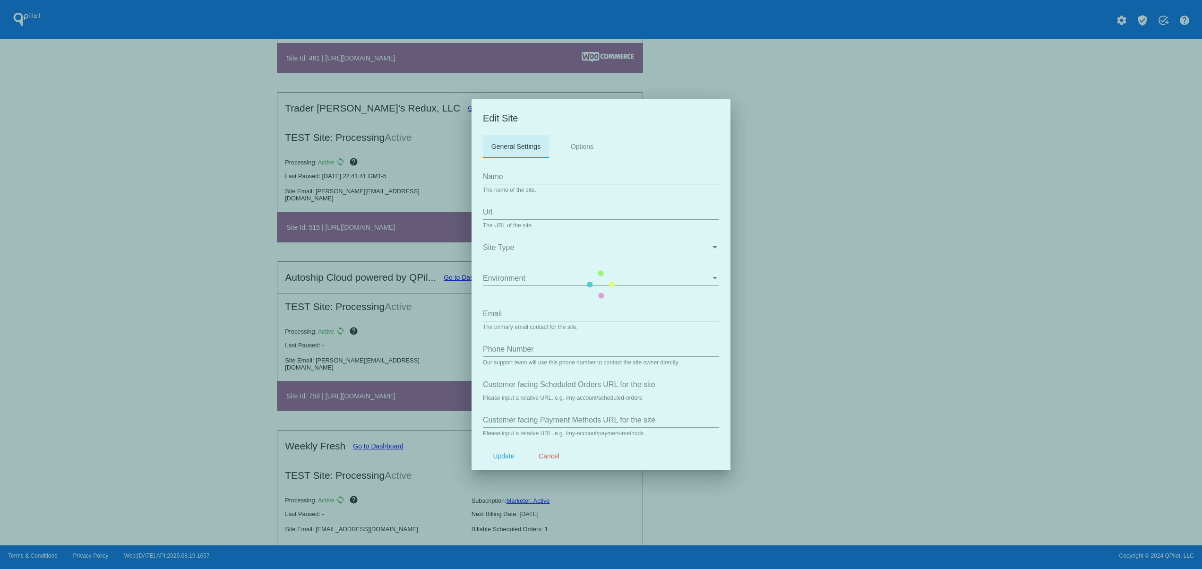
type input "/my-account/payment-methods/"
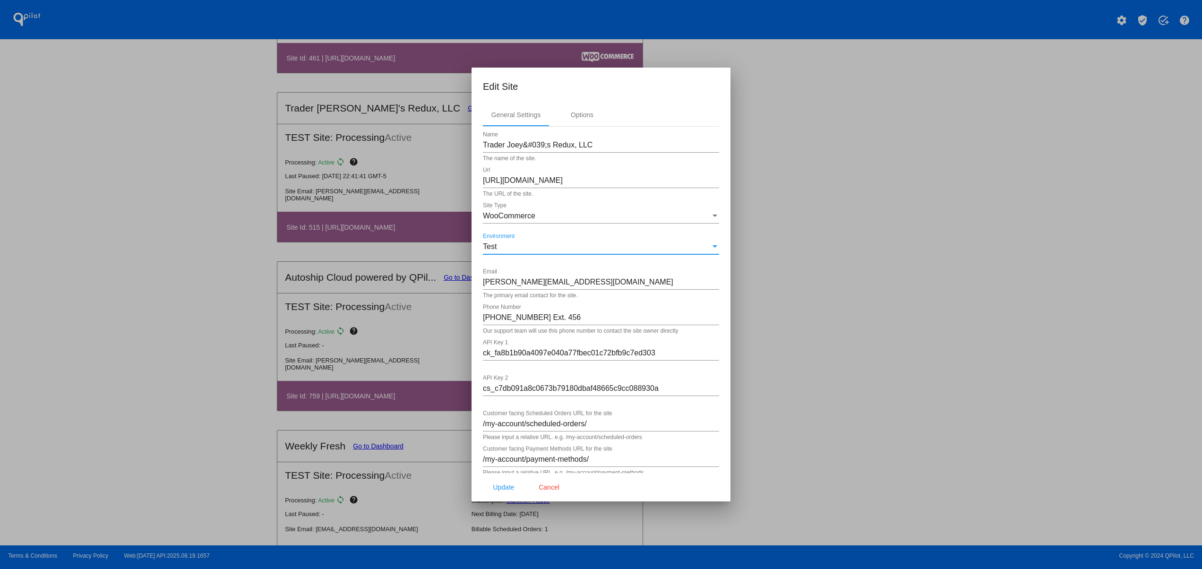
click at [507, 247] on div "Test" at bounding box center [597, 246] width 228 height 9
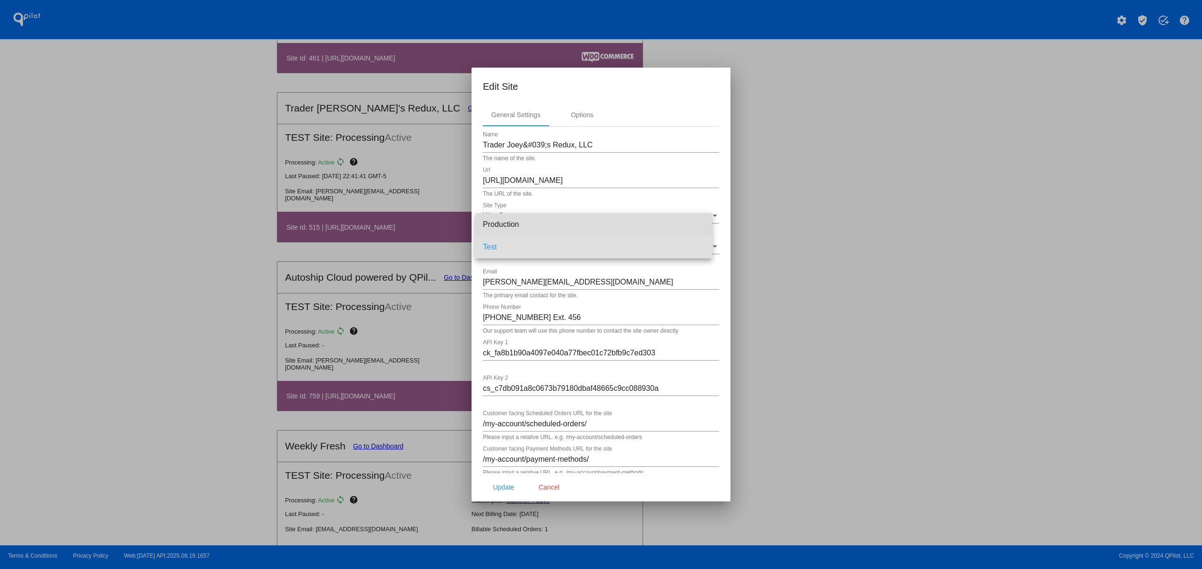
click at [507, 231] on span "Production" at bounding box center [594, 224] width 222 height 23
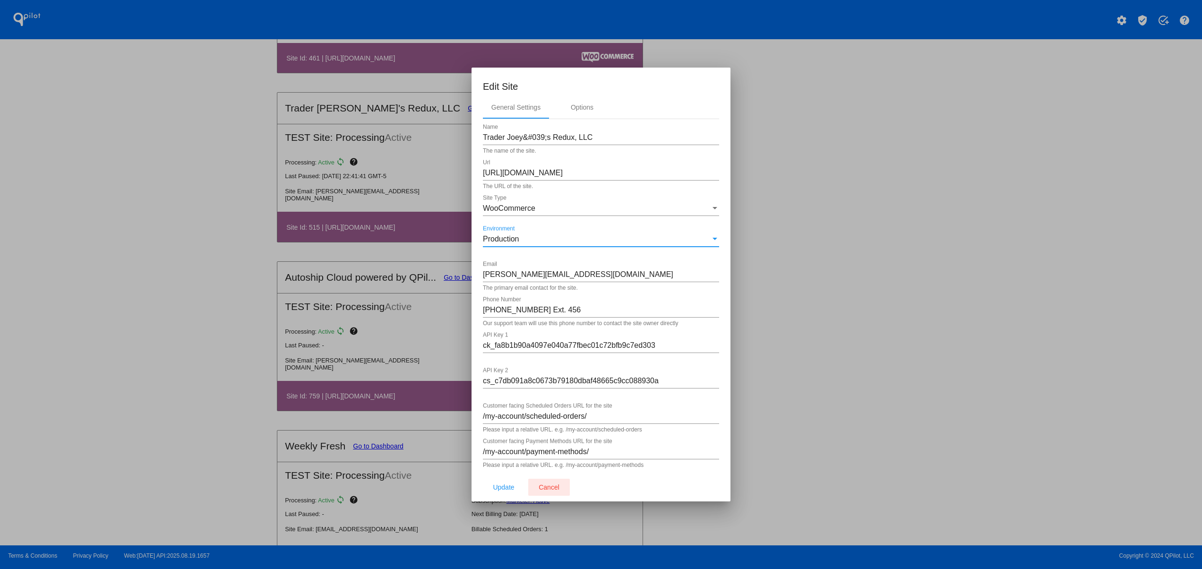
scroll to position [9, 0]
click at [498, 490] on span "Update" at bounding box center [503, 487] width 21 height 8
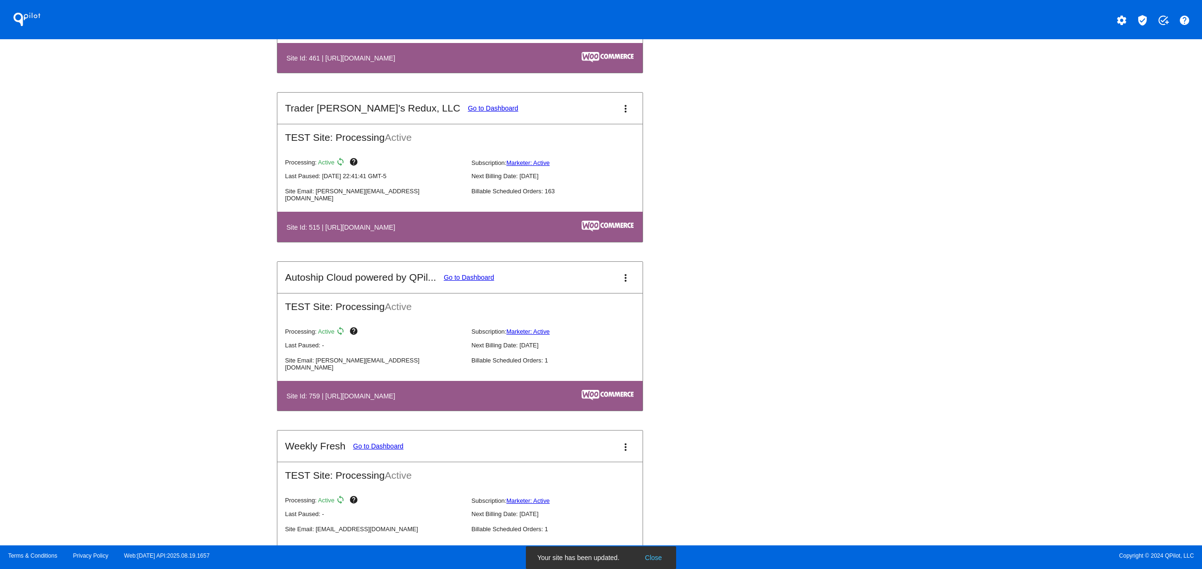
click at [468, 112] on link "Go to Dashboard" at bounding box center [493, 108] width 51 height 8
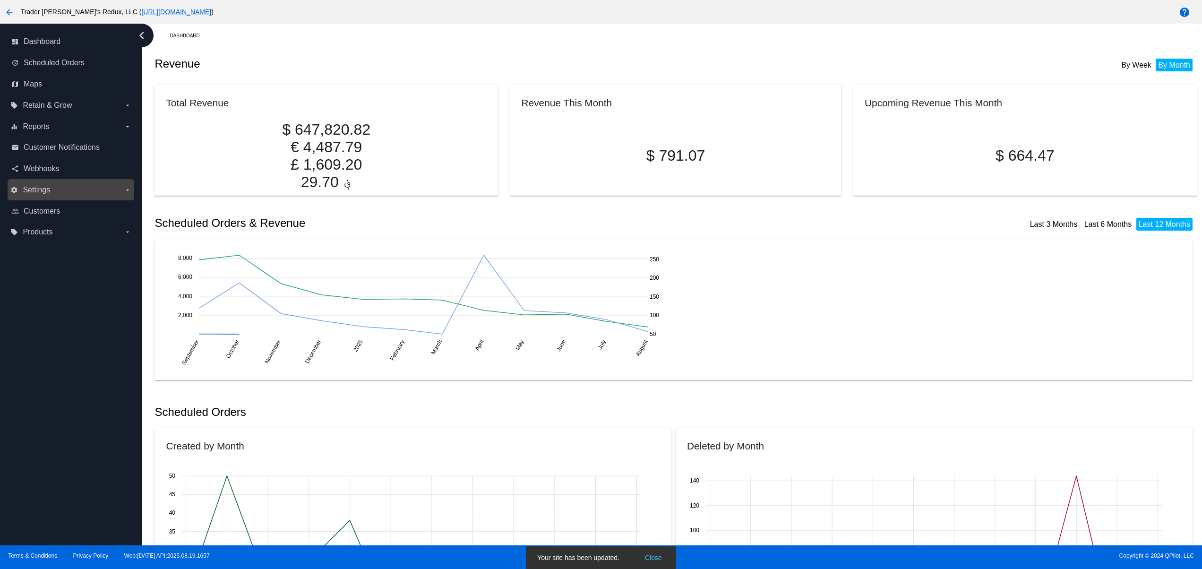
click at [40, 193] on span "Settings" at bounding box center [36, 190] width 27 height 9
click at [0, 0] on input "settings Settings arrow_drop_down" at bounding box center [0, 0] width 0 height 0
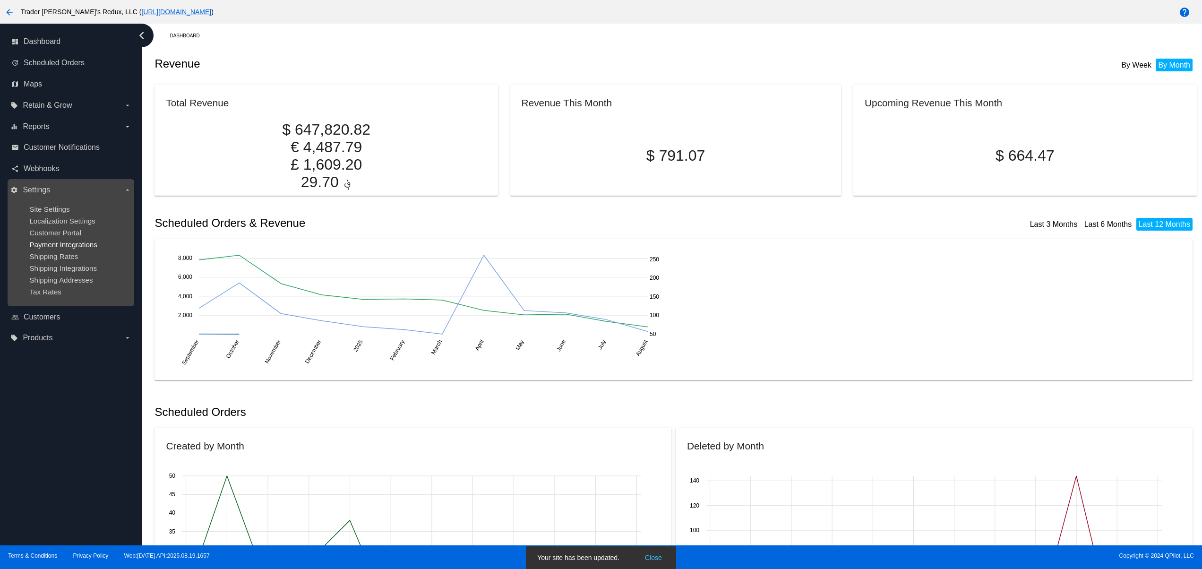
click at [59, 249] on span "Payment Integrations" at bounding box center [63, 245] width 68 height 8
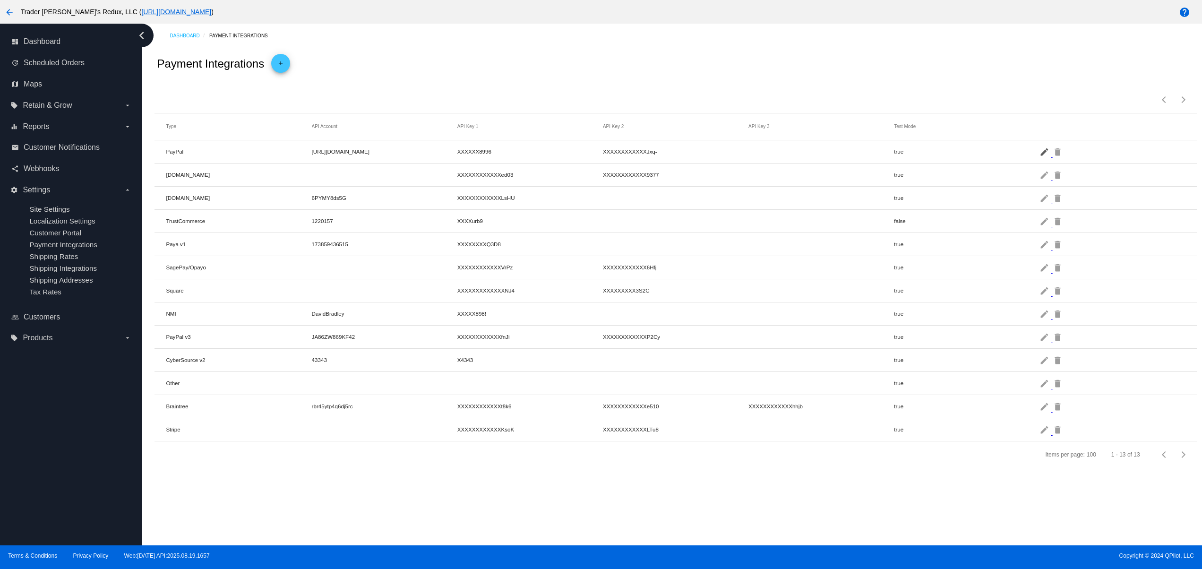
click at [1044, 148] on mat-icon "edit" at bounding box center [1045, 151] width 11 height 15
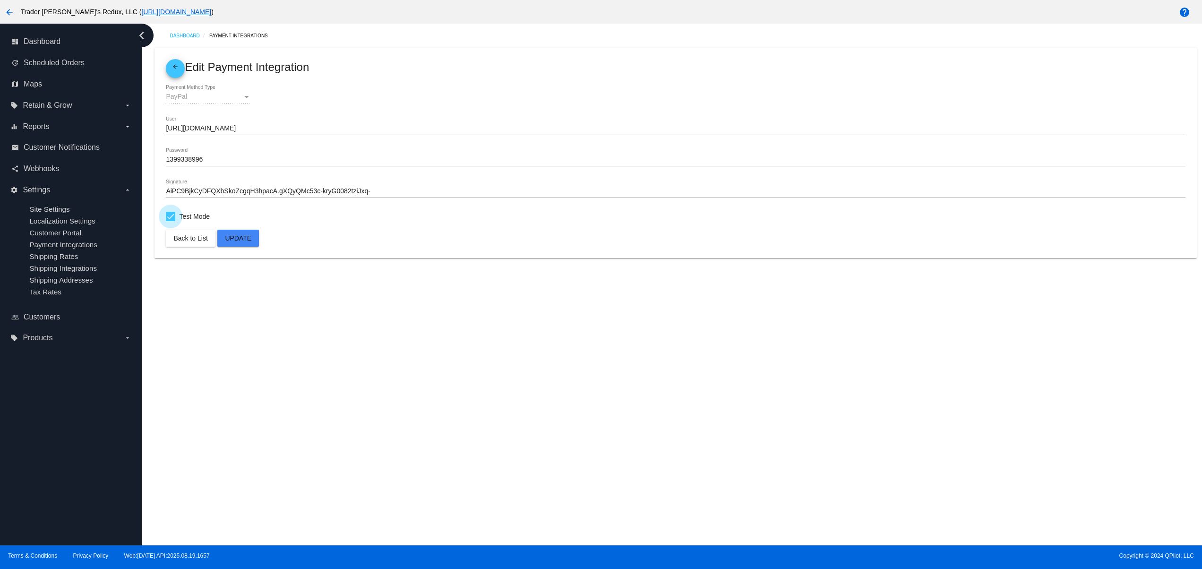
click at [173, 220] on div at bounding box center [170, 216] width 9 height 9
click at [171, 221] on input "Test Mode" at bounding box center [170, 221] width 0 height 0
checkbox input "false"
click at [233, 238] on span "Update" at bounding box center [238, 238] width 26 height 8
click at [173, 214] on div at bounding box center [170, 216] width 9 height 9
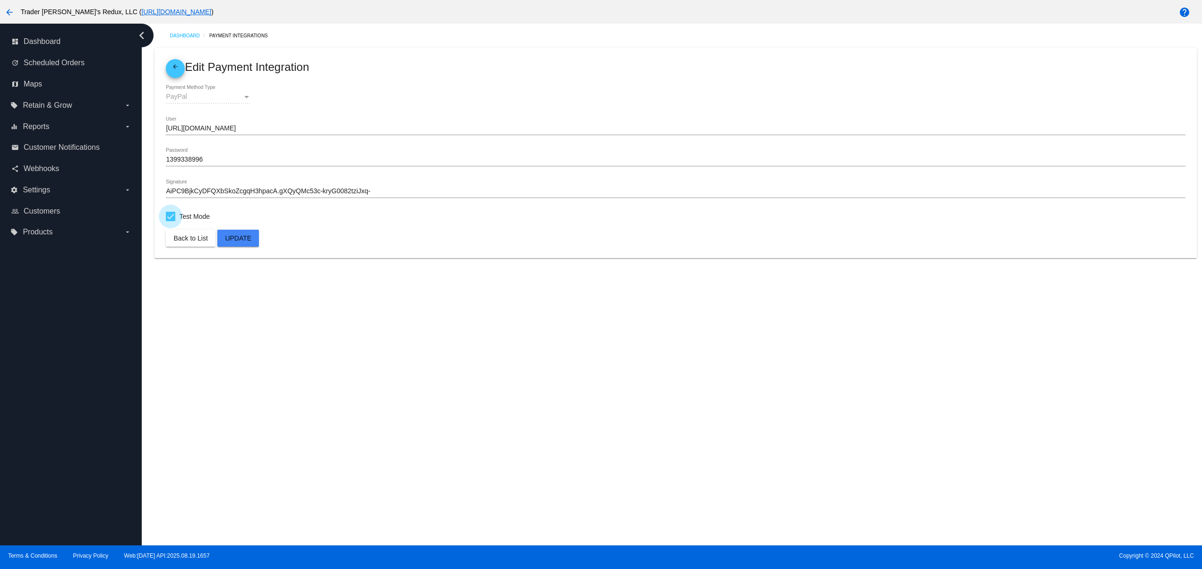
click at [171, 221] on input "Test Mode" at bounding box center [170, 221] width 0 height 0
checkbox input "false"
click at [237, 241] on span "Update" at bounding box center [238, 238] width 26 height 8
click at [186, 210] on mat-card-content "PayPal Payment Method Type david_api1.patternsinthecloud.com User 1399338996 Pa…" at bounding box center [675, 153] width 1019 height 137
click at [184, 214] on span "Test Mode" at bounding box center [194, 216] width 31 height 11
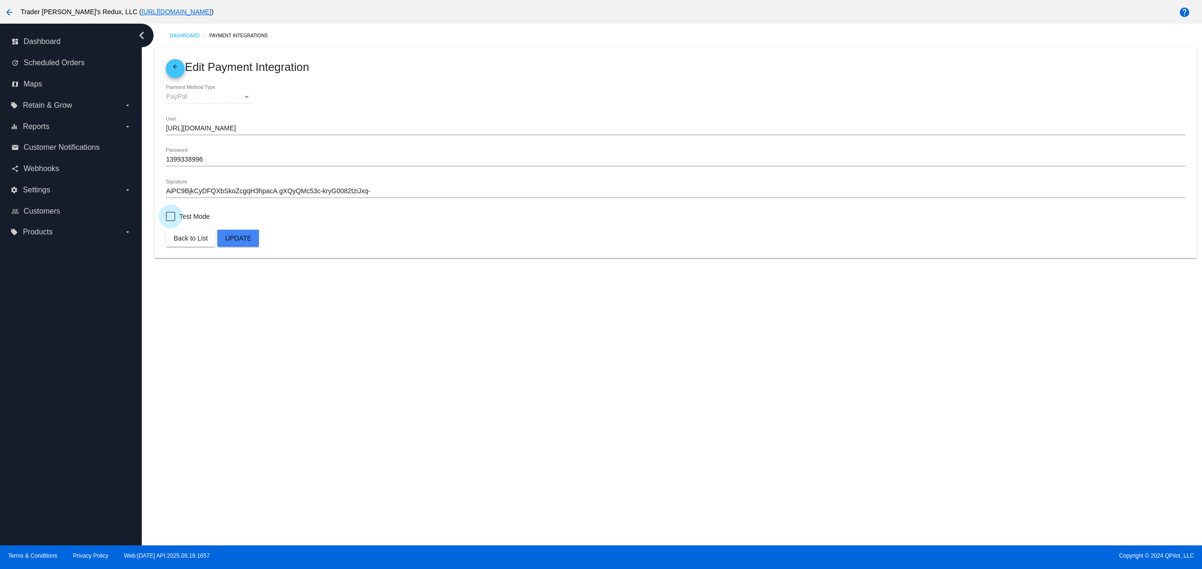
click at [171, 221] on input "Test Mode" at bounding box center [170, 221] width 0 height 0
checkbox input "true"
click at [248, 237] on span "Update" at bounding box center [238, 238] width 26 height 8
click at [194, 210] on mat-card-content "PayPal Payment Method Type david_api1.patternsinthecloud.com User 1399338996 Pa…" at bounding box center [675, 153] width 1019 height 137
click at [188, 212] on span "Test Mode" at bounding box center [194, 216] width 31 height 11
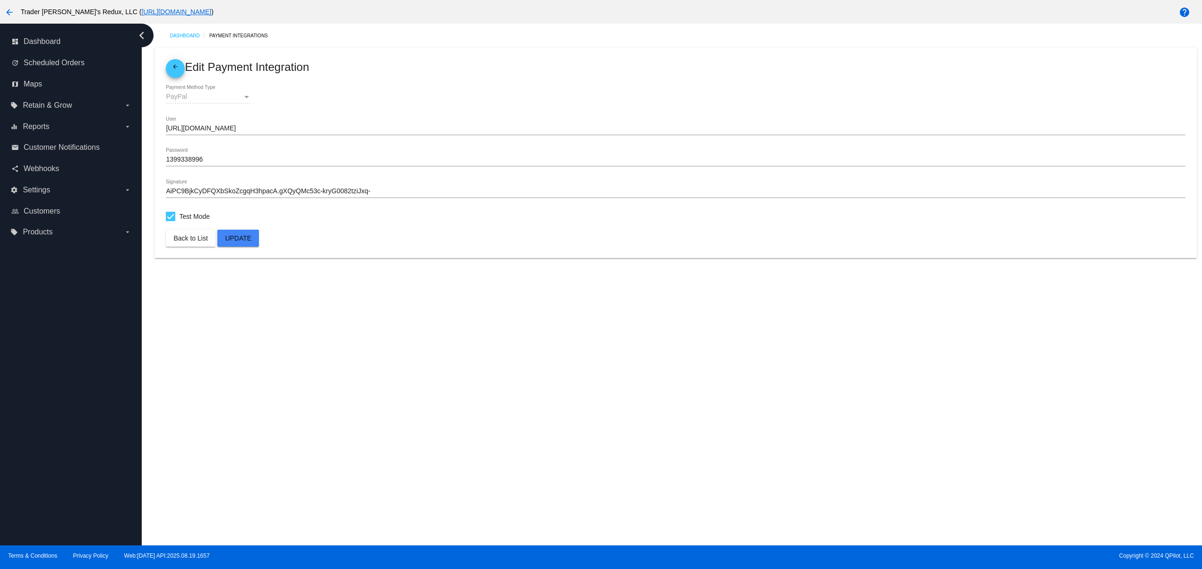
click at [171, 221] on input "Test Mode" at bounding box center [170, 221] width 0 height 0
checkbox input "false"
click at [237, 232] on button "Update" at bounding box center [238, 238] width 42 height 17
click at [167, 218] on div at bounding box center [170, 216] width 9 height 9
click at [170, 221] on input "Test Mode" at bounding box center [170, 221] width 0 height 0
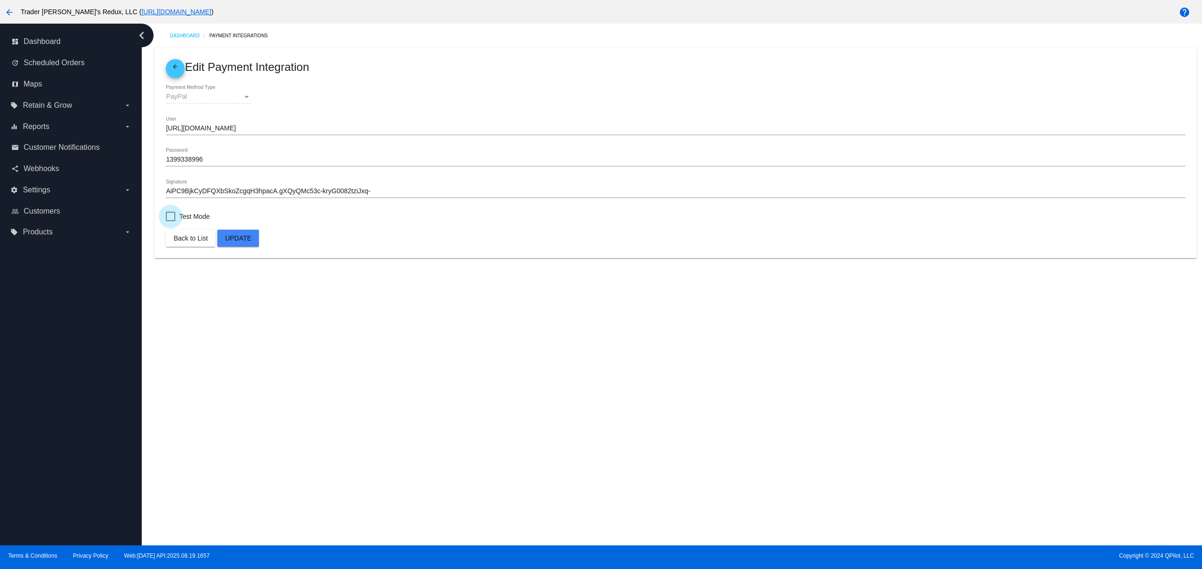
checkbox input "true"
click at [241, 236] on span "Update" at bounding box center [238, 238] width 26 height 8
click at [17, 21] on div "arrow_back Trader [PERSON_NAME]'s Redux, LLC ( [URL][DOMAIN_NAME] )" at bounding box center [501, 11] width 1002 height 19
click at [14, 21] on div "arrow_back Trader [PERSON_NAME]'s Redux, LLC ( [URL][DOMAIN_NAME] )" at bounding box center [501, 11] width 1002 height 19
click at [7, 12] on mat-icon "arrow_back" at bounding box center [9, 12] width 11 height 11
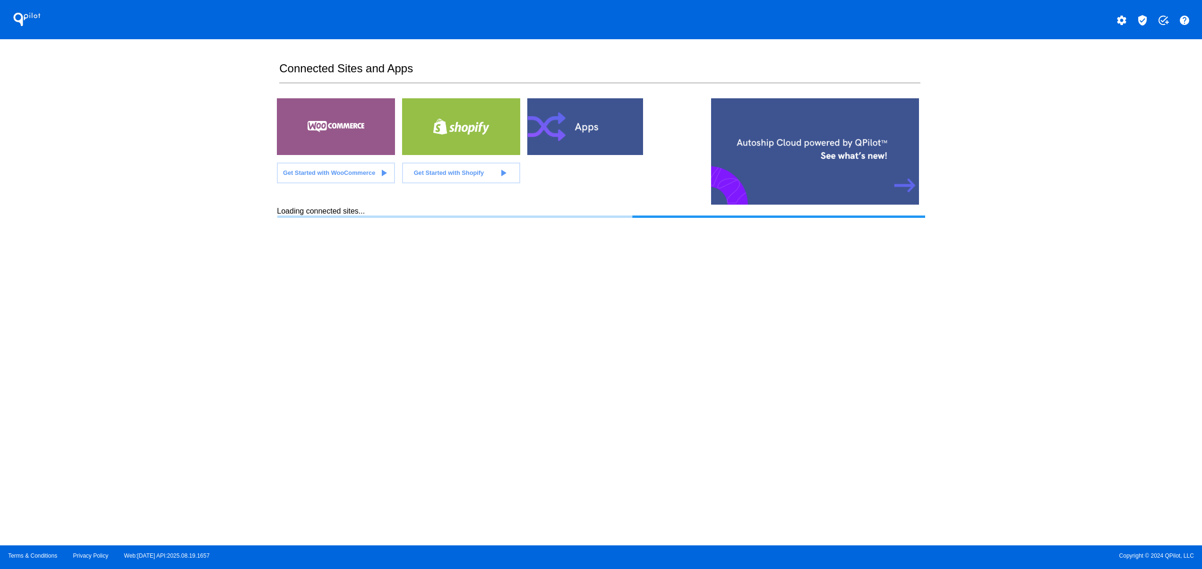
click at [1143, 21] on mat-icon "verified_user" at bounding box center [1142, 20] width 11 height 11
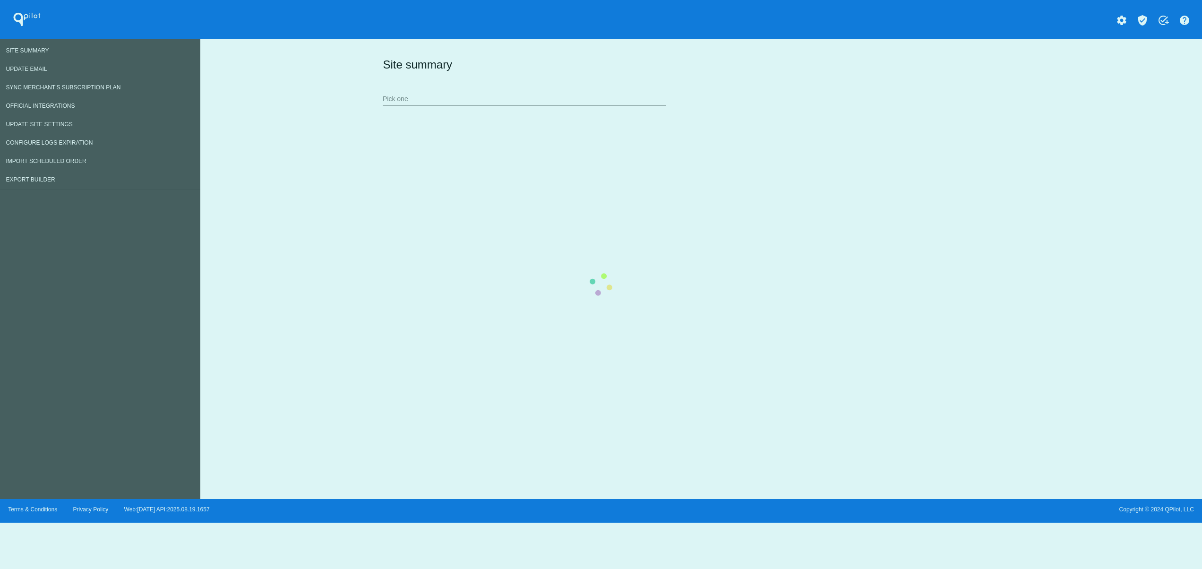
click at [380, 114] on div "Site summary Pick one" at bounding box center [698, 81] width 637 height 65
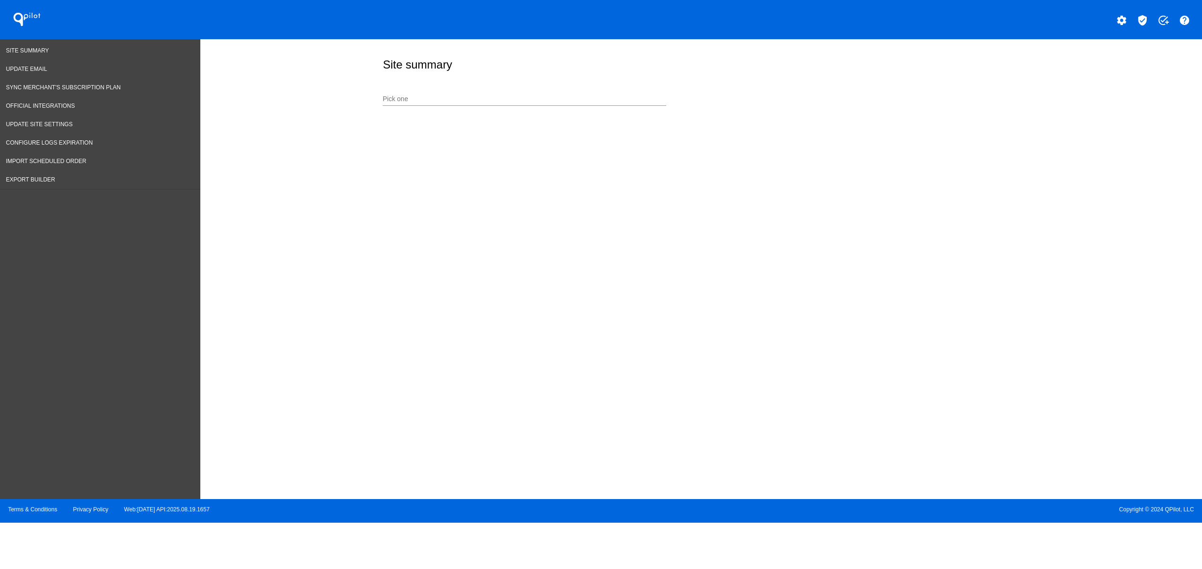
click at [414, 95] on div "Pick one" at bounding box center [525, 96] width 284 height 18
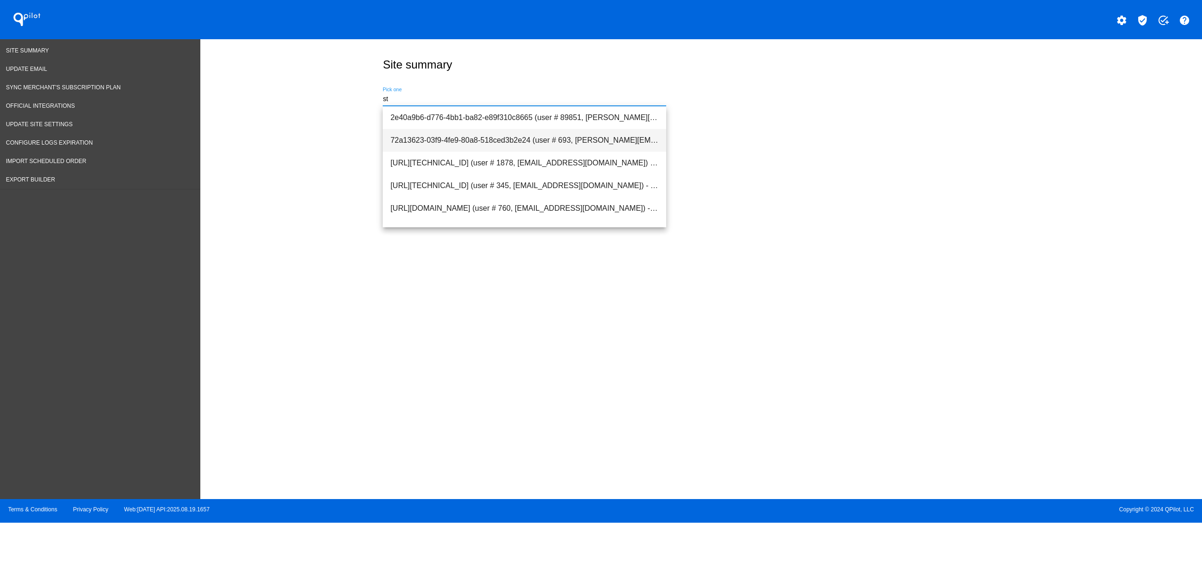
type input "s"
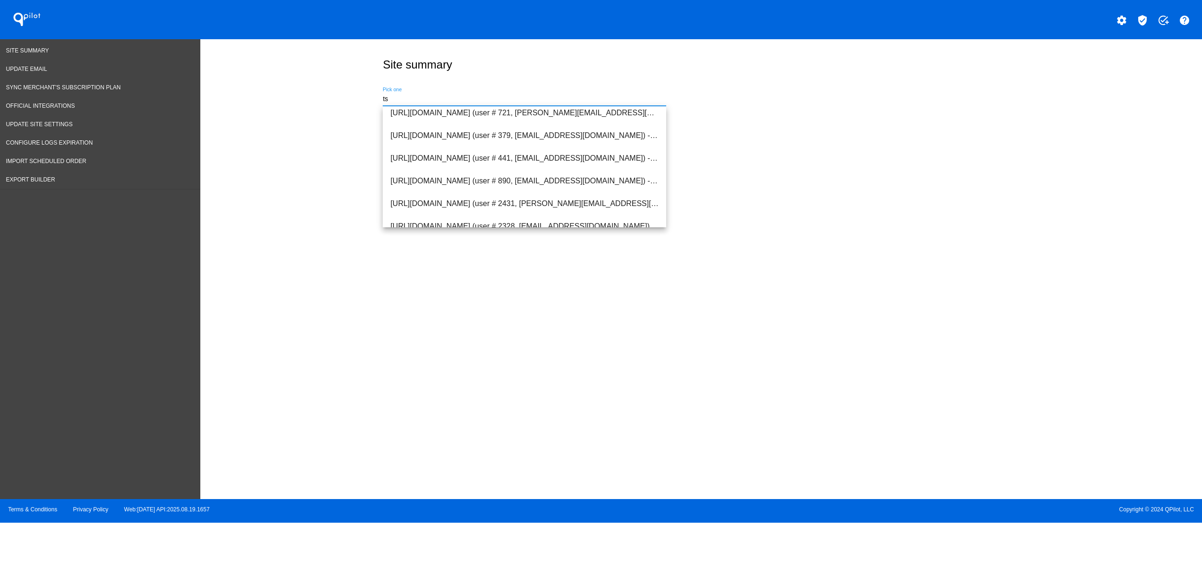
scroll to position [3168, 0]
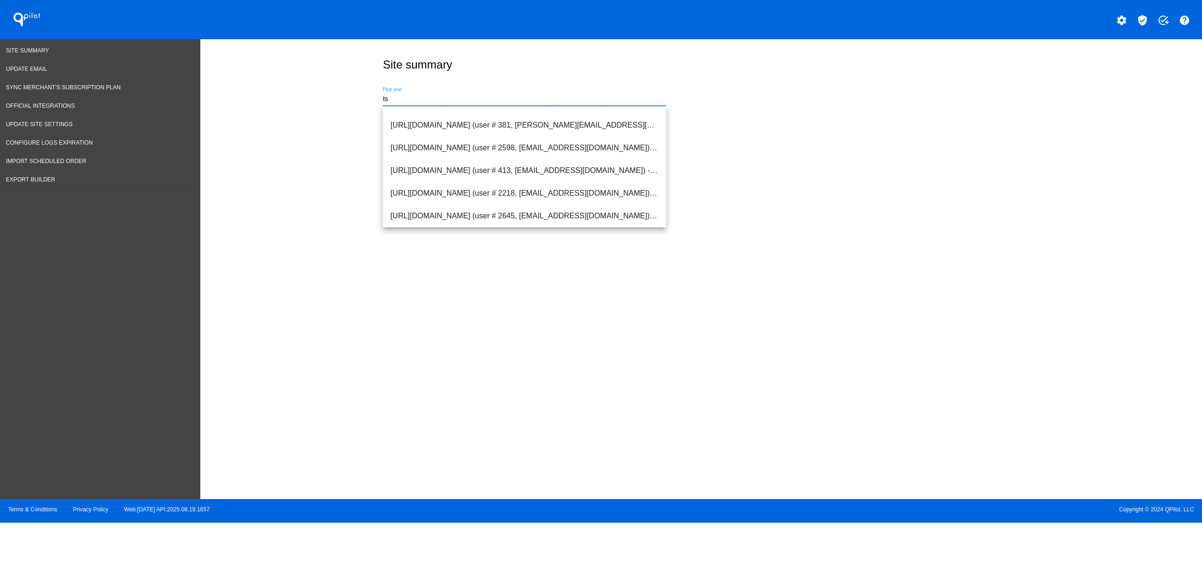
type input "ts"
drag, startPoint x: 417, startPoint y: 95, endPoint x: 328, endPoint y: 104, distance: 89.3
click at [330, 103] on div "Site summary ts Pick one" at bounding box center [701, 266] width 1002 height 455
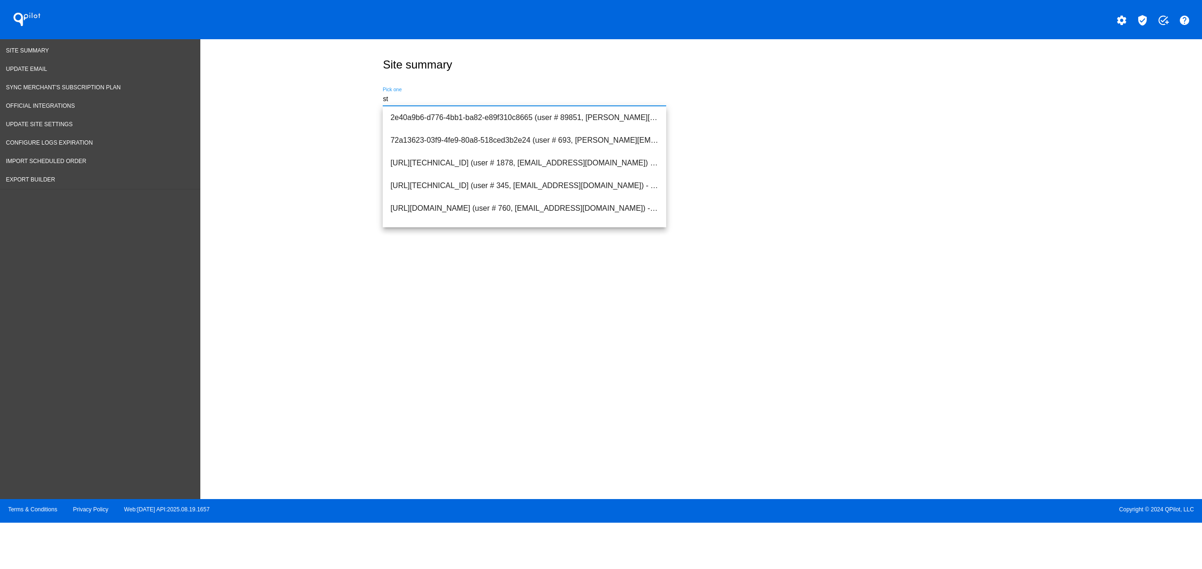
type input "stg"
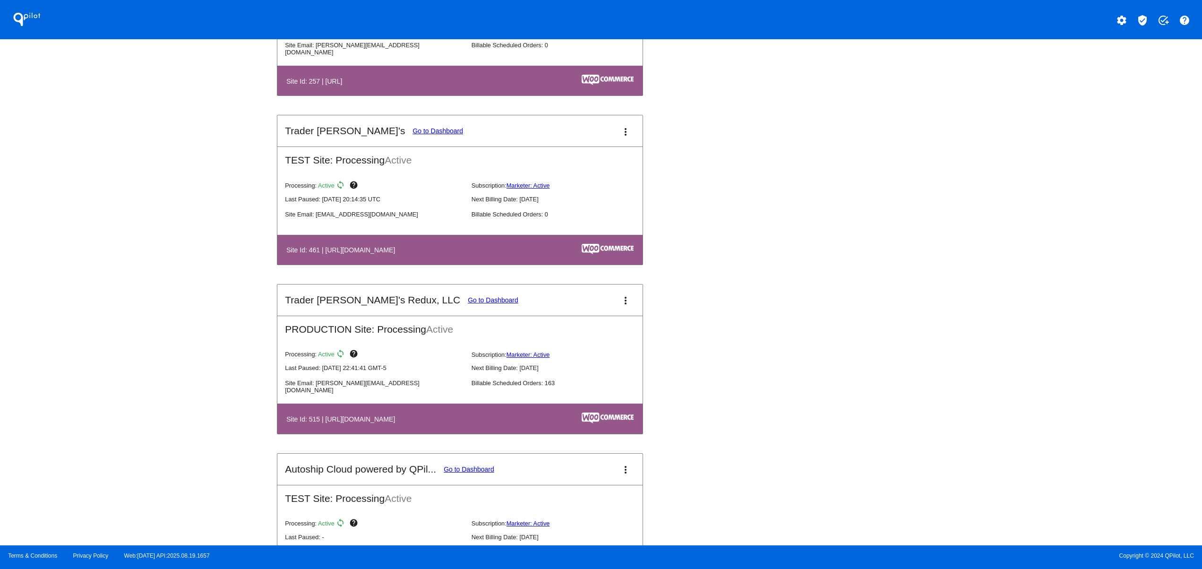
scroll to position [3402, 0]
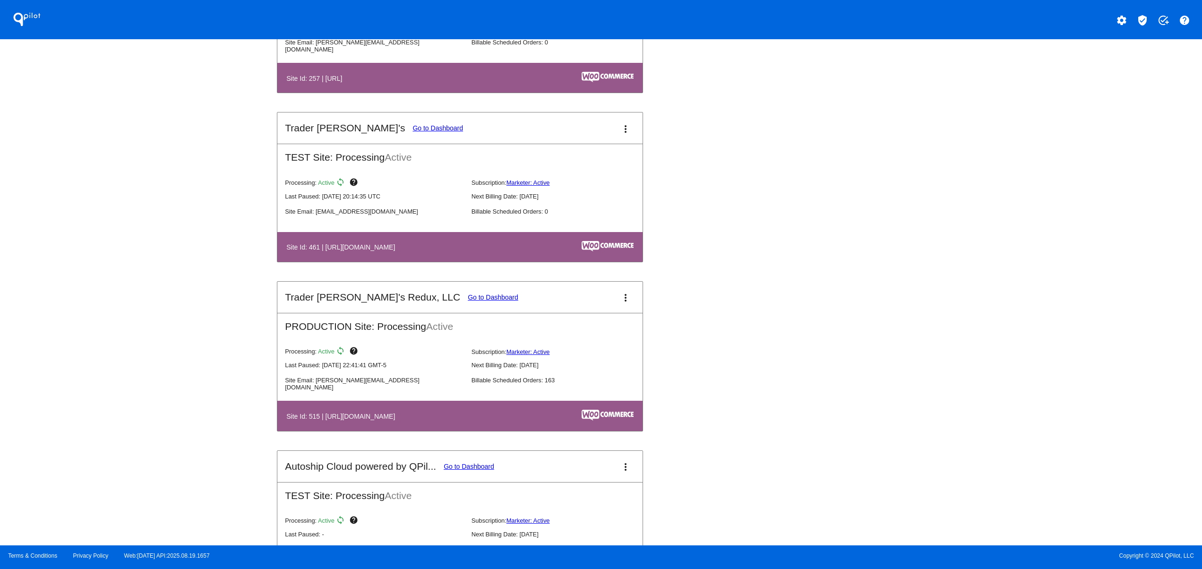
drag, startPoint x: 421, startPoint y: 438, endPoint x: 278, endPoint y: 439, distance: 143.2
click at [278, 430] on table "Site Id: 515 | https://tjclonenew.wpengine.com" at bounding box center [459, 416] width 365 height 30
click at [458, 430] on table "Site Id: 515 | https://tjclonenew.wpengine.com" at bounding box center [459, 416] width 365 height 30
drag, startPoint x: 416, startPoint y: 438, endPoint x: 325, endPoint y: 435, distance: 90.8
click at [325, 422] on th "Site Id: 515 | https://tjclonenew.wpengine.com" at bounding box center [404, 415] width 237 height 13
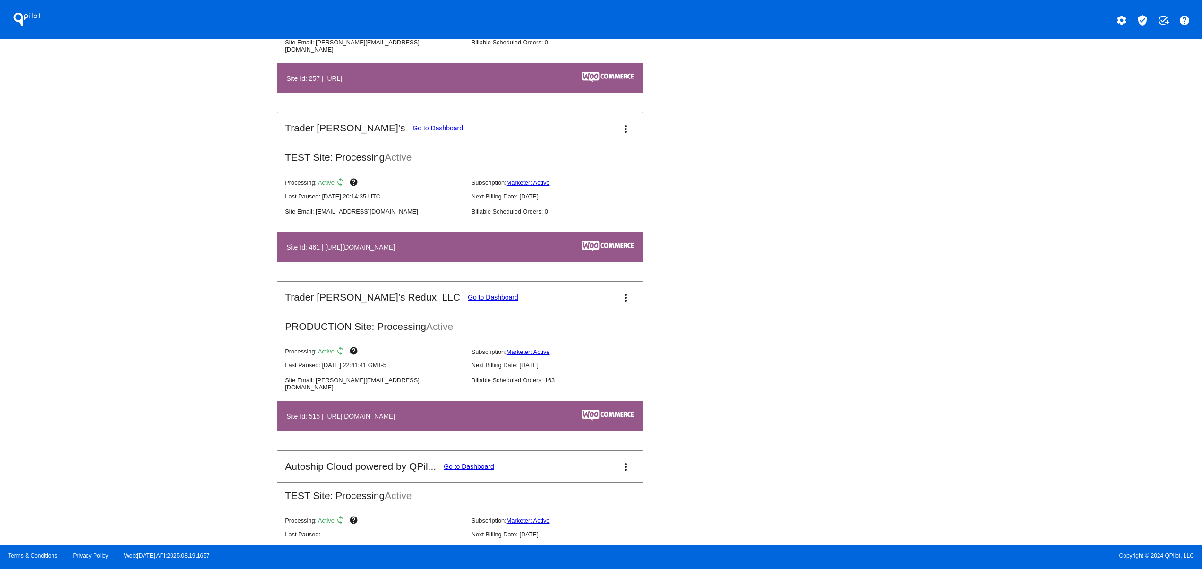
copy h4 "https://tjclonenew.wpengine.com"
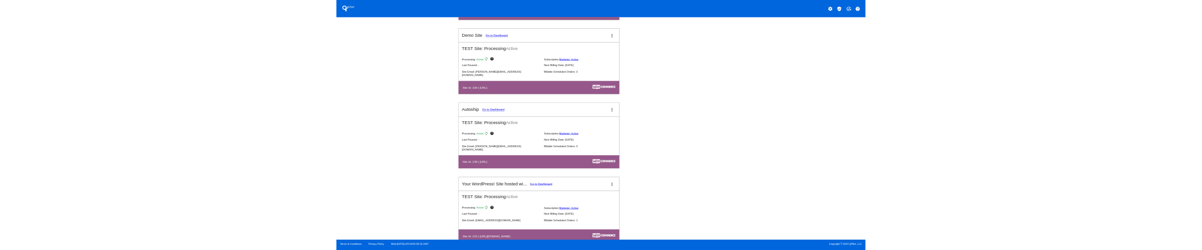
scroll to position [945, 0]
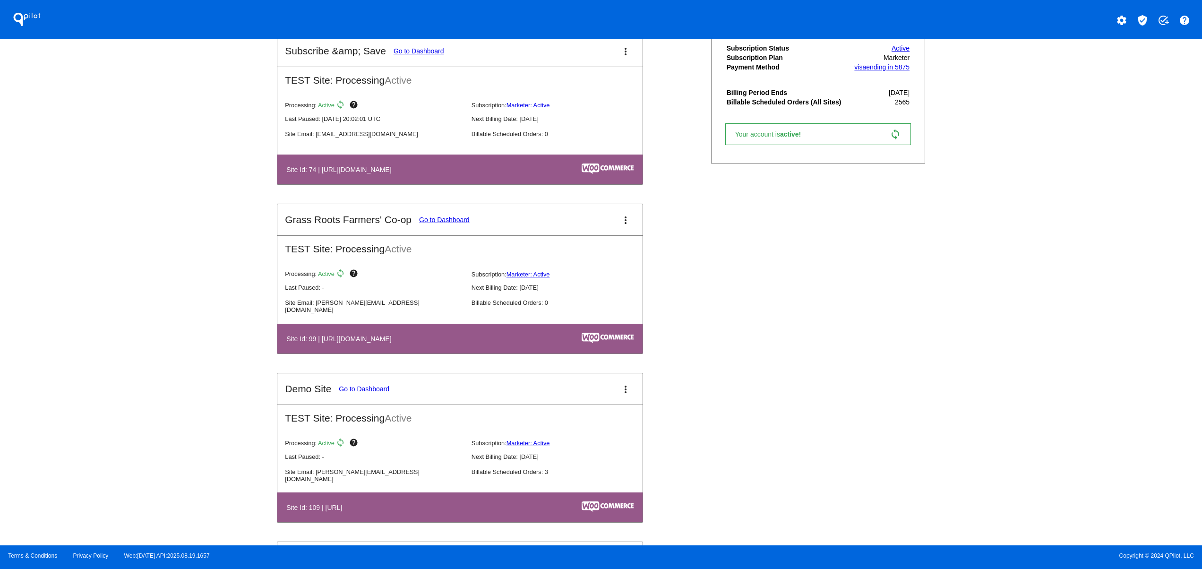
click at [1136, 17] on button "verified_user" at bounding box center [1142, 19] width 19 height 19
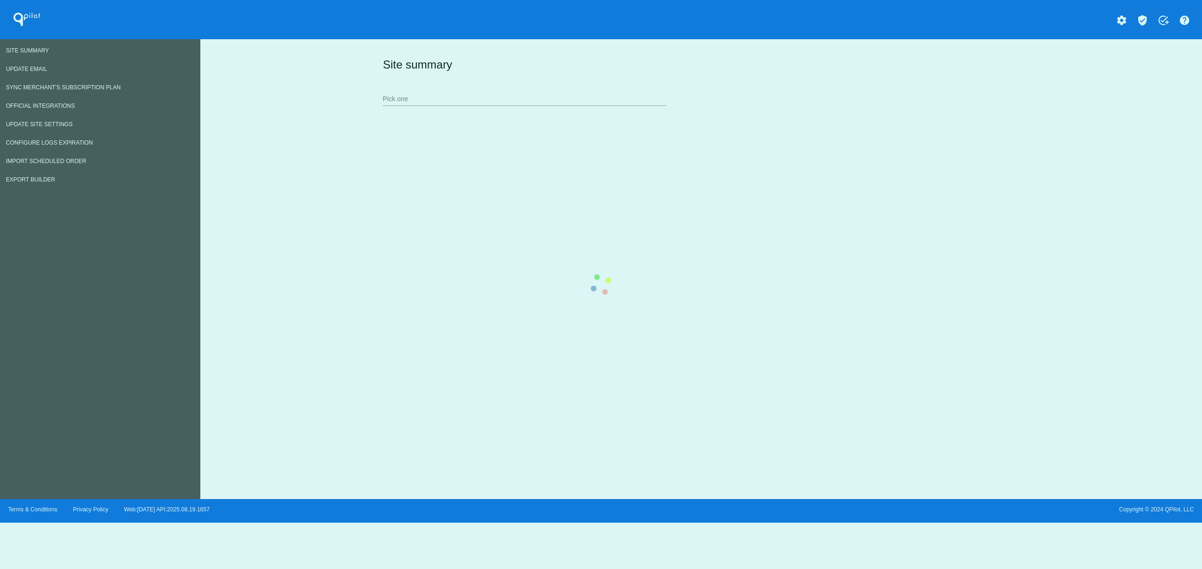
click at [380, 114] on div "Site summary Pick one" at bounding box center [698, 81] width 637 height 65
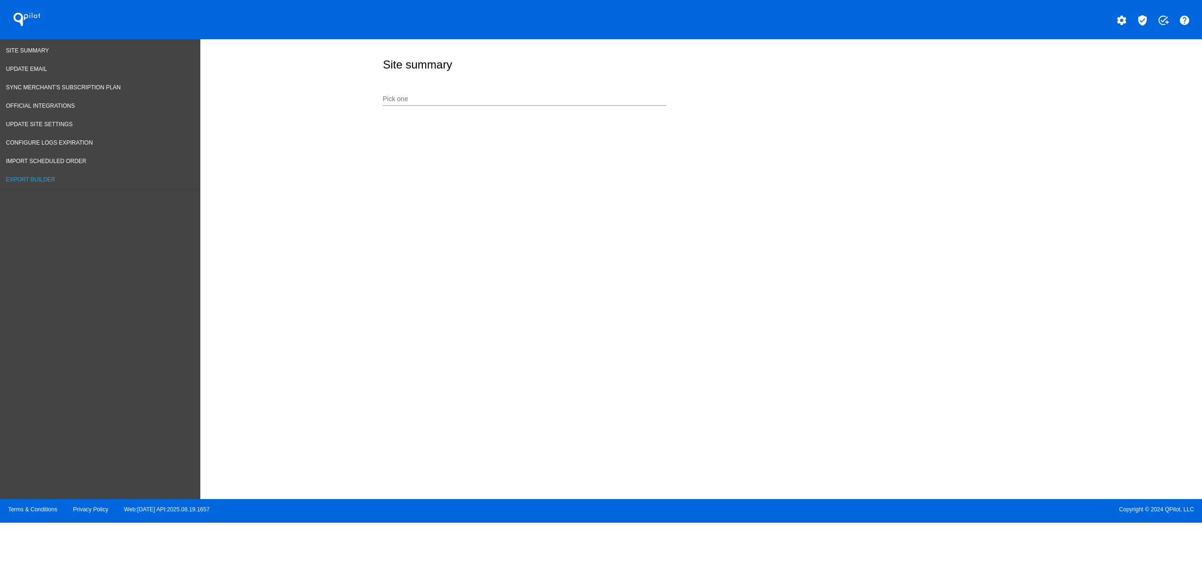
click at [46, 181] on span "Export Builder" at bounding box center [30, 179] width 49 height 7
click at [427, 110] on div "Pick one" at bounding box center [522, 114] width 284 height 21
paste input "[URL][DOMAIN_NAME]"
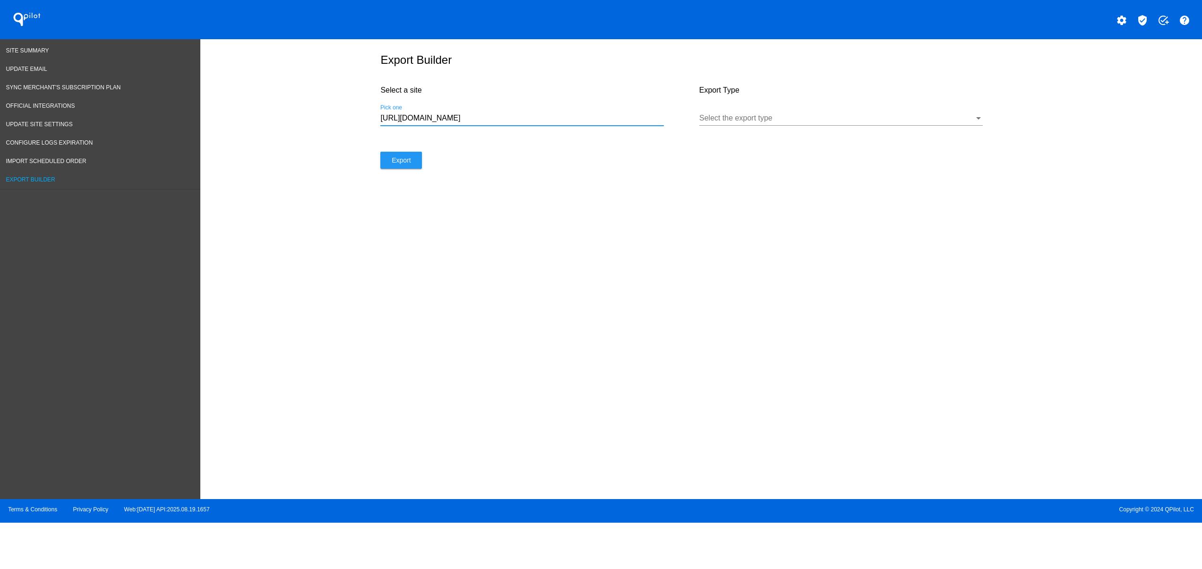
type input "[URL][DOMAIN_NAME]"
click at [380, 152] on button "Export" at bounding box center [401, 160] width 42 height 17
click at [743, 124] on div "Select the export type" at bounding box center [841, 114] width 284 height 21
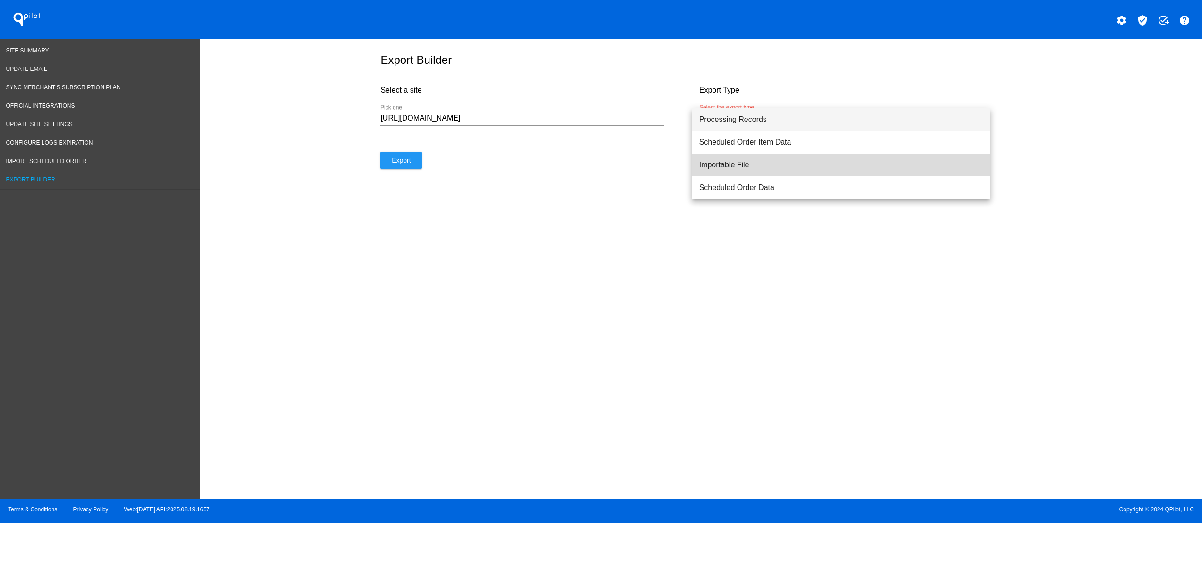
click at [728, 171] on span "Importable File" at bounding box center [841, 165] width 284 height 23
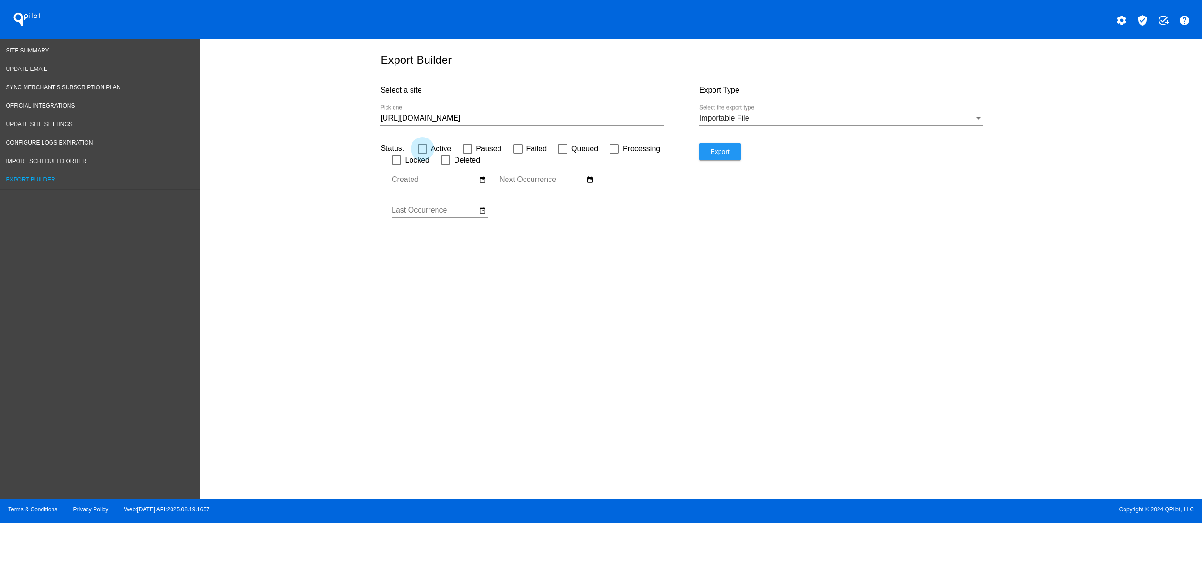
click at [423, 148] on div at bounding box center [422, 148] width 9 height 9
click at [422, 154] on input "Active" at bounding box center [422, 154] width 0 height 0
checkbox input "true"
click at [488, 148] on span "Paused" at bounding box center [489, 148] width 26 height 11
click at [467, 154] on input "Paused" at bounding box center [467, 154] width 0 height 0
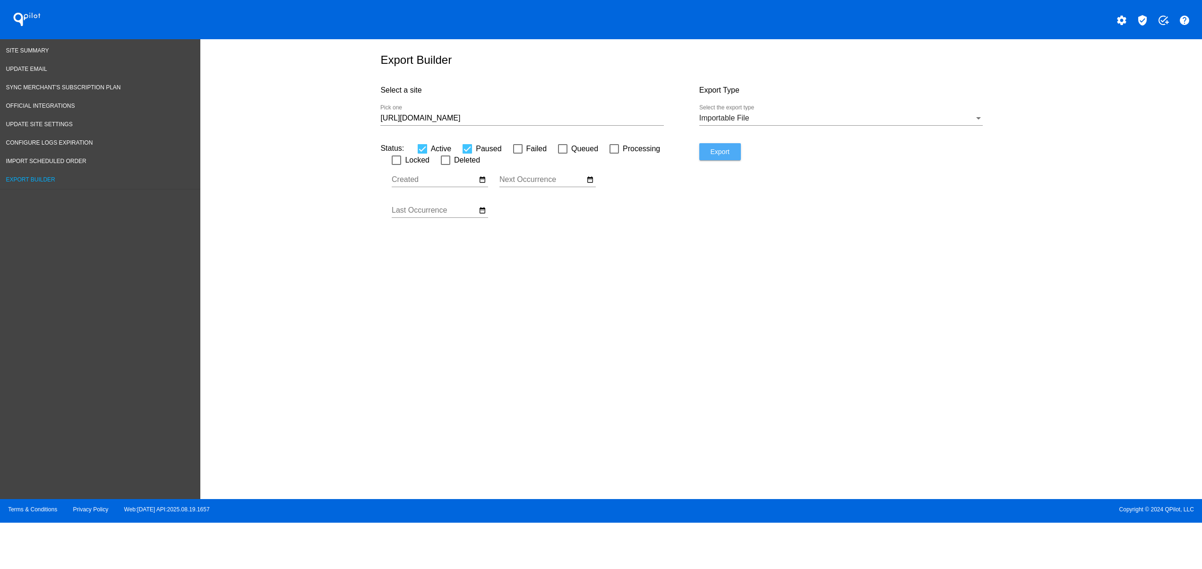
click at [724, 143] on button "Export" at bounding box center [720, 151] width 42 height 17
click at [721, 139] on div "Export Type Importable File Select the export type" at bounding box center [858, 109] width 318 height 67
click at [716, 153] on span "Export" at bounding box center [719, 152] width 19 height 8
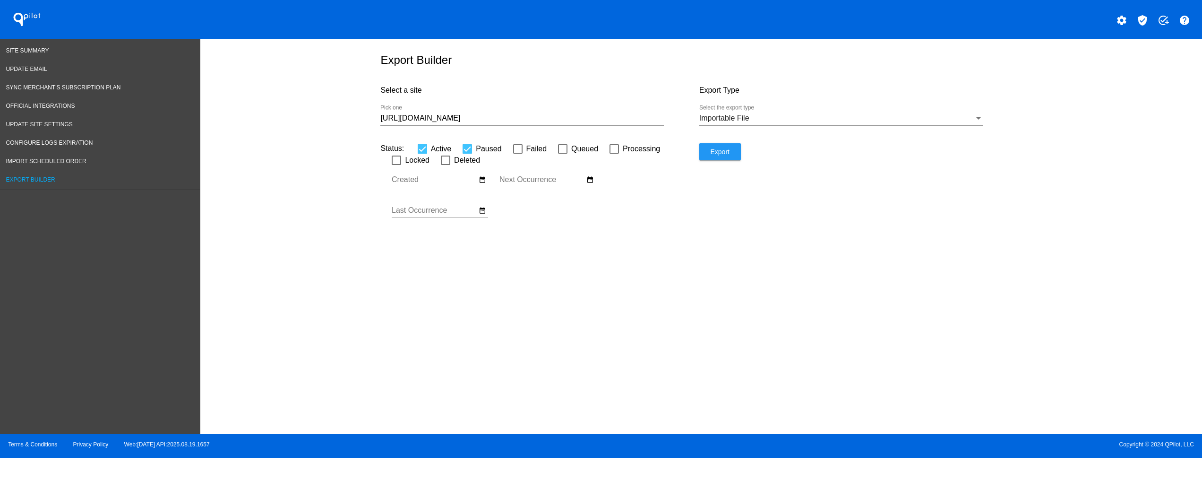
drag, startPoint x: 871, startPoint y: 375, endPoint x: 913, endPoint y: 486, distance: 118.3
click at [871, 378] on div "Export Builder Select a site https://tjclonenew.wpengine.com Pick one Export Ty…" at bounding box center [701, 234] width 1002 height 390
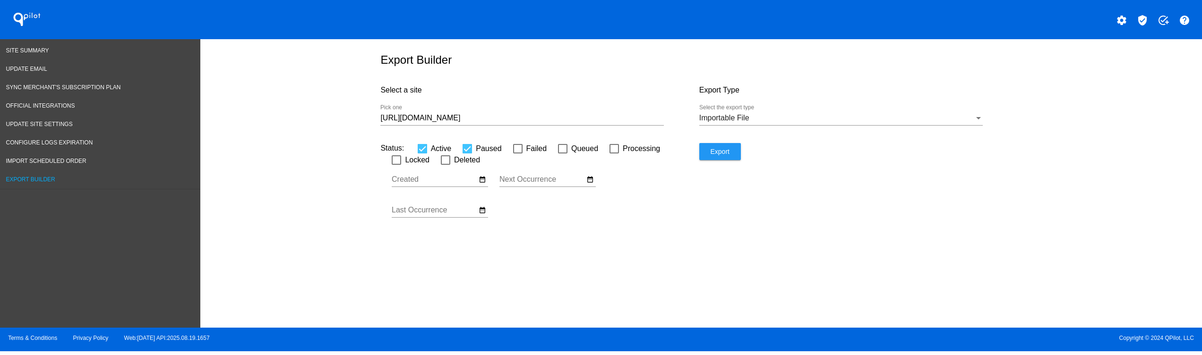
click at [713, 142] on div "Export Type Importable File Select the export type" at bounding box center [858, 109] width 318 height 67
click at [713, 148] on span "Export" at bounding box center [719, 152] width 19 height 8
click at [730, 148] on button "Export" at bounding box center [720, 151] width 42 height 17
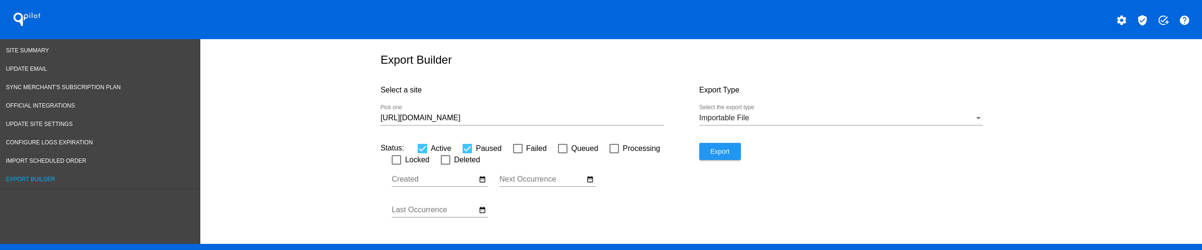
click at [720, 155] on span "Export" at bounding box center [719, 152] width 19 height 8
click at [707, 145] on button "Export" at bounding box center [720, 151] width 42 height 17
click at [707, 146] on button "Export" at bounding box center [720, 151] width 42 height 17
click at [464, 146] on label "Paused" at bounding box center [482, 148] width 39 height 11
click at [467, 154] on input "Paused" at bounding box center [467, 154] width 0 height 0
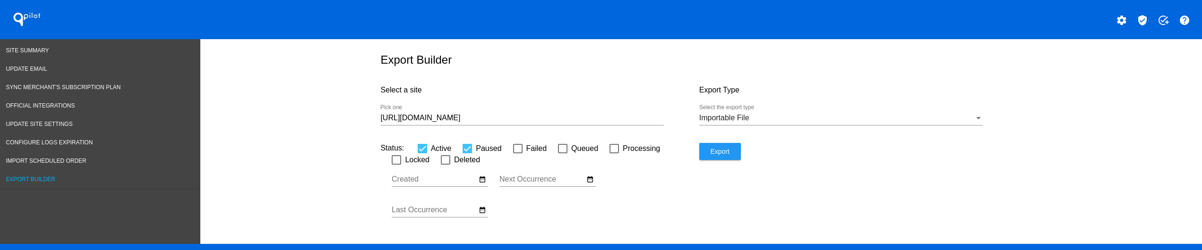
checkbox input "false"
click at [727, 150] on button "Export" at bounding box center [720, 151] width 42 height 17
click at [515, 143] on label "Failed" at bounding box center [530, 148] width 34 height 11
click at [517, 154] on input "Failed" at bounding box center [517, 154] width 0 height 0
checkbox input "true"
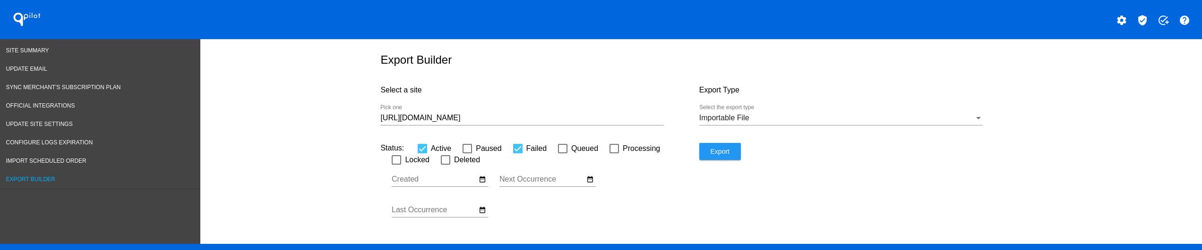
click at [558, 149] on div at bounding box center [562, 148] width 9 height 9
click at [562, 154] on input "Queued" at bounding box center [562, 154] width 0 height 0
checkbox input "true"
click at [610, 150] on label "Processing" at bounding box center [635, 148] width 51 height 11
click at [614, 154] on input "Processing" at bounding box center [614, 154] width 0 height 0
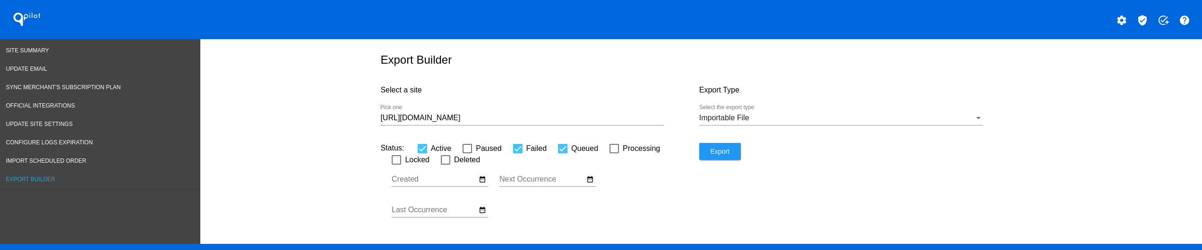
checkbox input "true"
click at [736, 151] on div "Export" at bounding box center [858, 185] width 318 height 84
click at [710, 151] on span "Export" at bounding box center [719, 152] width 19 height 8
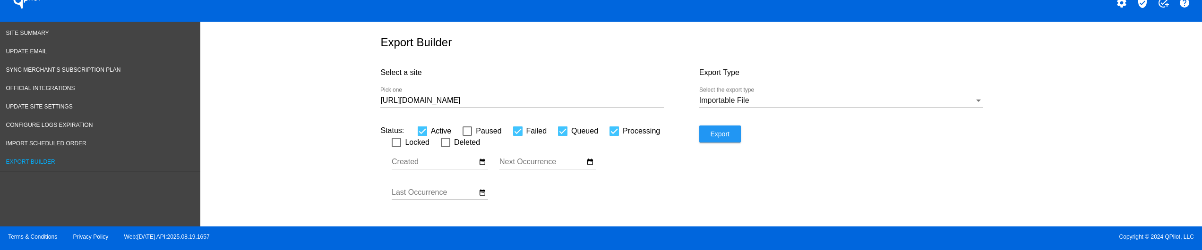
click at [716, 101] on span "Importable File" at bounding box center [724, 100] width 50 height 8
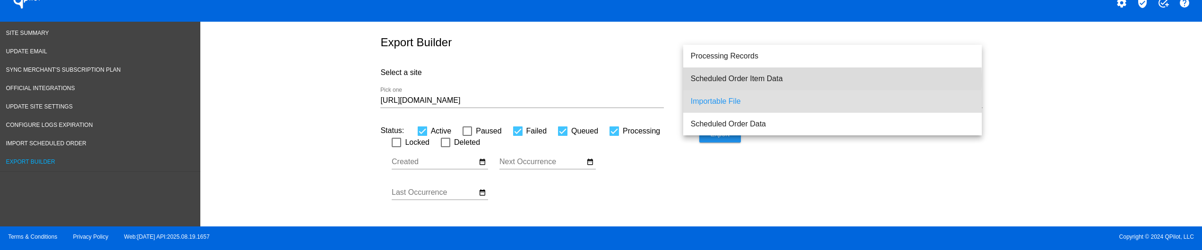
click at [734, 80] on span "Scheduled Order Item Data" at bounding box center [833, 79] width 284 height 23
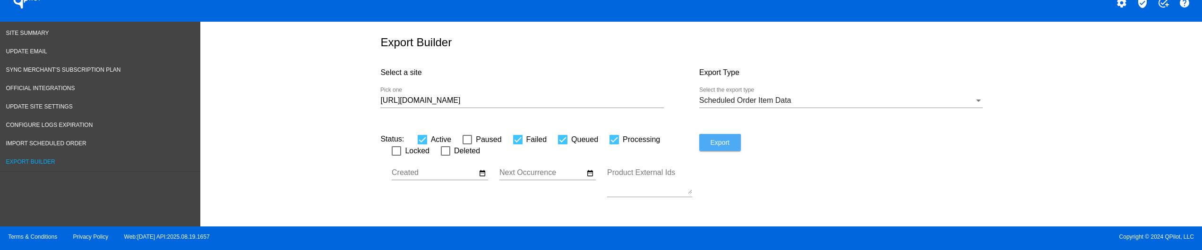
click at [719, 143] on span "Export" at bounding box center [719, 143] width 19 height 8
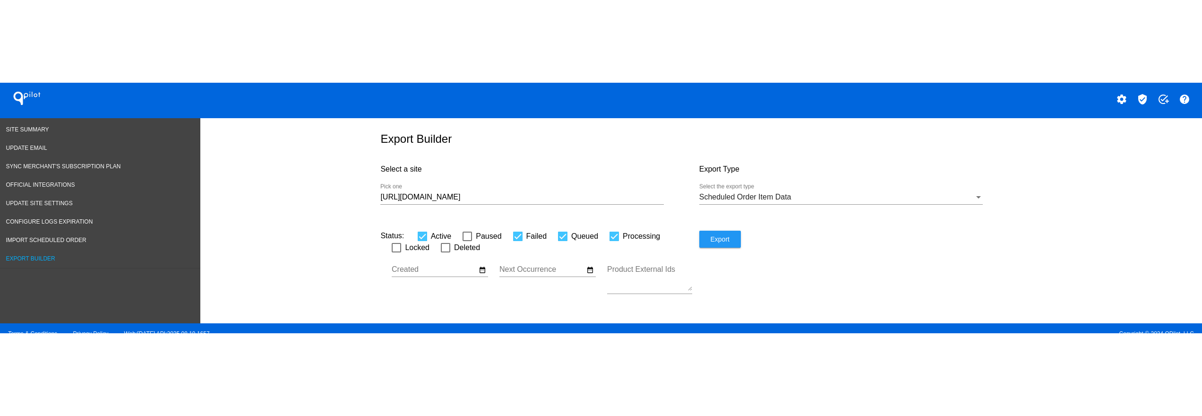
scroll to position [0, 0]
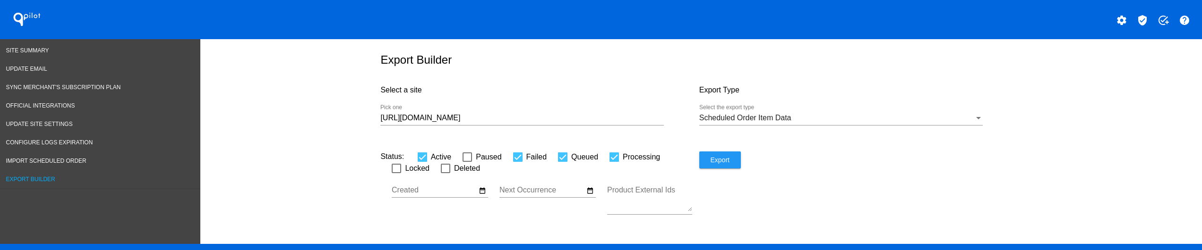
click at [783, 112] on div "Scheduled Order Item Data Select the export type" at bounding box center [841, 114] width 284 height 21
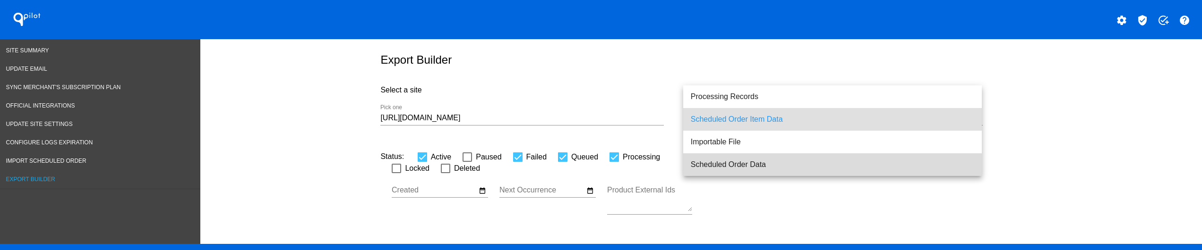
click at [726, 161] on span "Scheduled Order Data" at bounding box center [833, 165] width 284 height 23
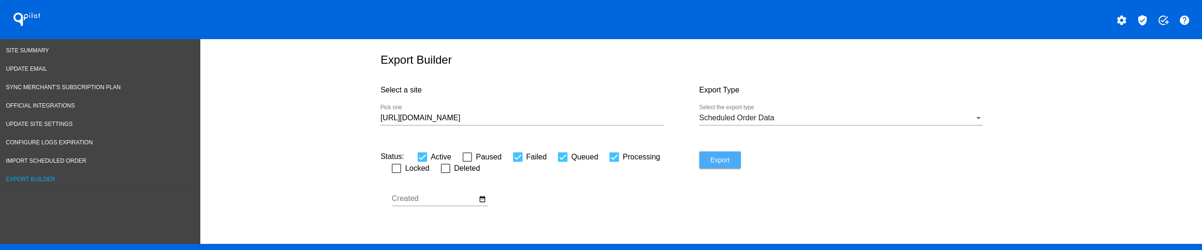
click at [715, 157] on span "Export" at bounding box center [719, 160] width 19 height 8
click at [711, 158] on span "Export" at bounding box center [719, 160] width 19 height 8
drag, startPoint x: 711, startPoint y: 158, endPoint x: 711, endPoint y: 167, distance: 9.0
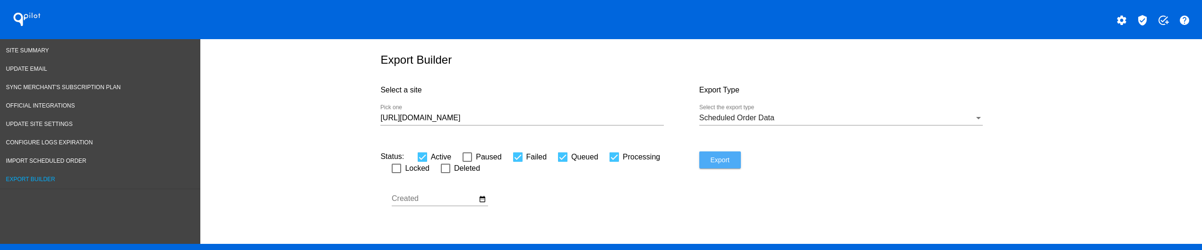
click at [711, 167] on button "Export" at bounding box center [720, 160] width 42 height 17
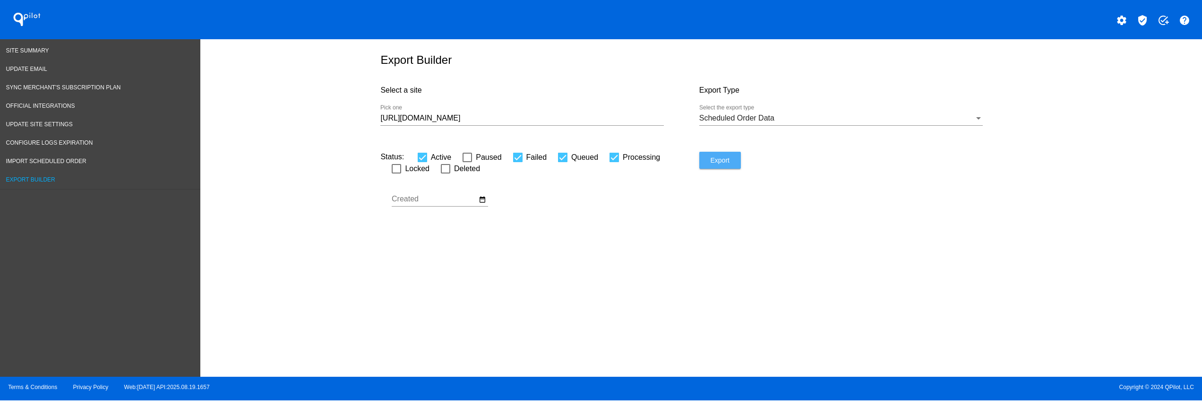
click at [731, 165] on button "Export" at bounding box center [720, 160] width 42 height 17
click at [714, 160] on span "Export" at bounding box center [719, 160] width 19 height 8
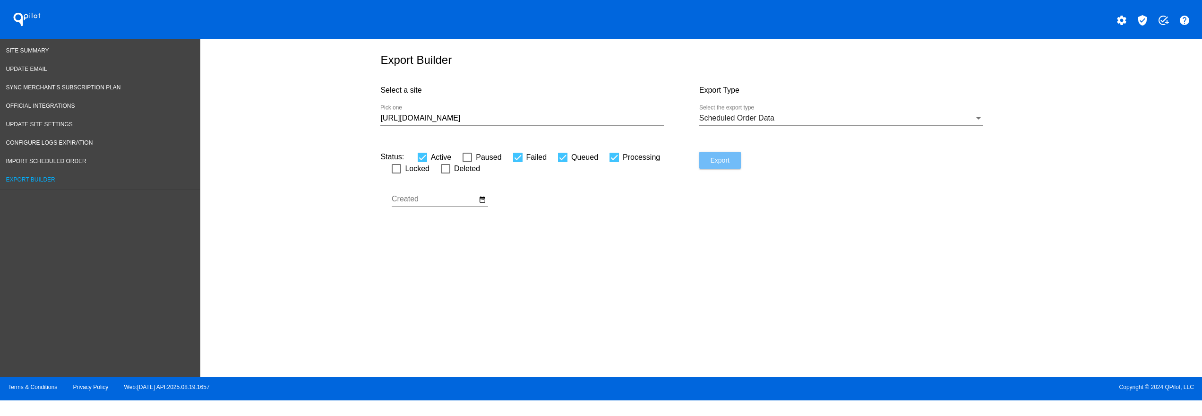
click at [714, 160] on span "Export" at bounding box center [719, 160] width 19 height 8
click at [591, 256] on div "Export Builder Select a site [URL][DOMAIN_NAME] Pick one Export Type Scheduled …" at bounding box center [701, 205] width 1002 height 333
click at [723, 162] on span "Export" at bounding box center [719, 160] width 19 height 8
click at [726, 160] on span "Export" at bounding box center [719, 160] width 19 height 8
click at [700, 164] on button "Export" at bounding box center [720, 160] width 42 height 17
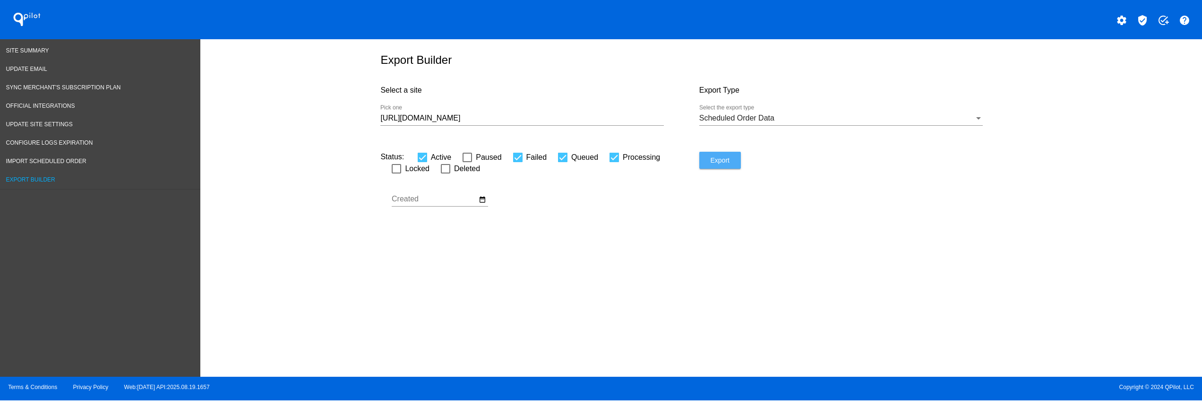
click at [705, 163] on button "Export" at bounding box center [720, 160] width 42 height 17
click at [707, 163] on button "Export" at bounding box center [720, 160] width 42 height 17
click at [709, 163] on button "Export" at bounding box center [720, 160] width 42 height 17
click at [643, 297] on div "Export Builder Select a site [URL][DOMAIN_NAME] Pick one Export Type Scheduled …" at bounding box center [701, 205] width 1002 height 333
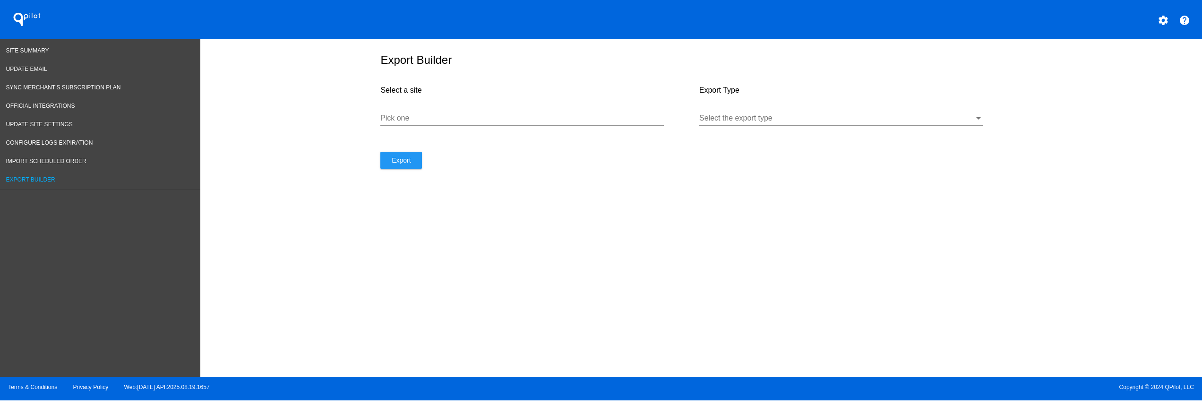
click at [454, 130] on div "Pick one" at bounding box center [522, 119] width 284 height 31
click at [444, 121] on input "Pick one" at bounding box center [522, 118] width 284 height 9
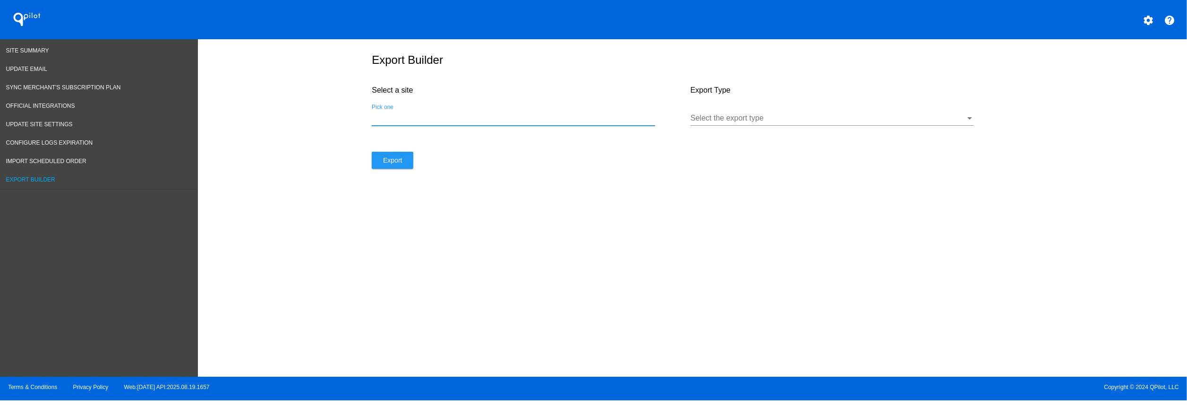
paste input "[URL][DOMAIN_NAME]"
type input "[URL][DOMAIN_NAME]"
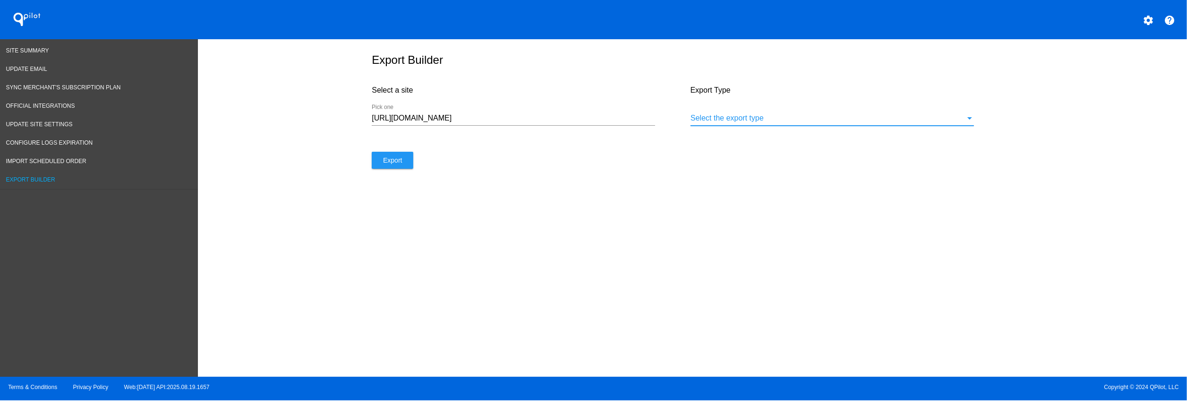
click at [720, 120] on div at bounding box center [828, 118] width 275 height 9
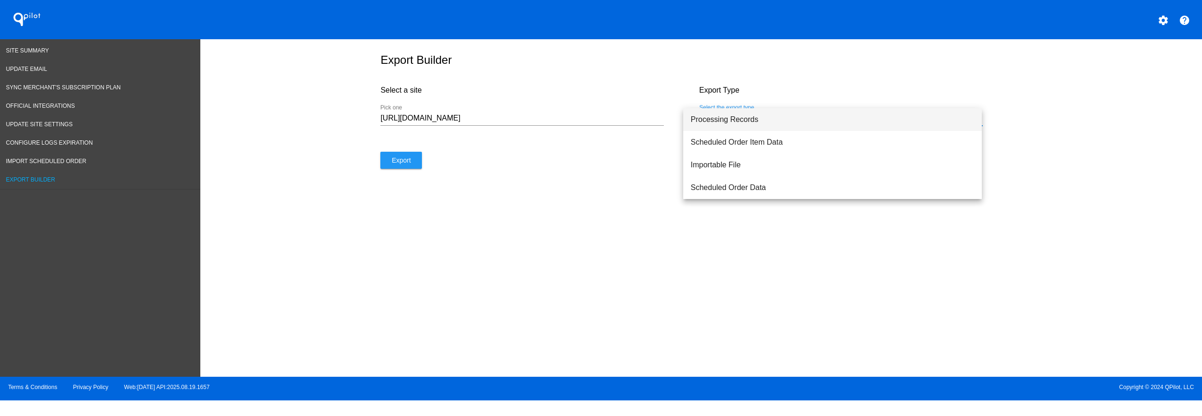
click at [782, 124] on span "Processing Records" at bounding box center [833, 119] width 284 height 23
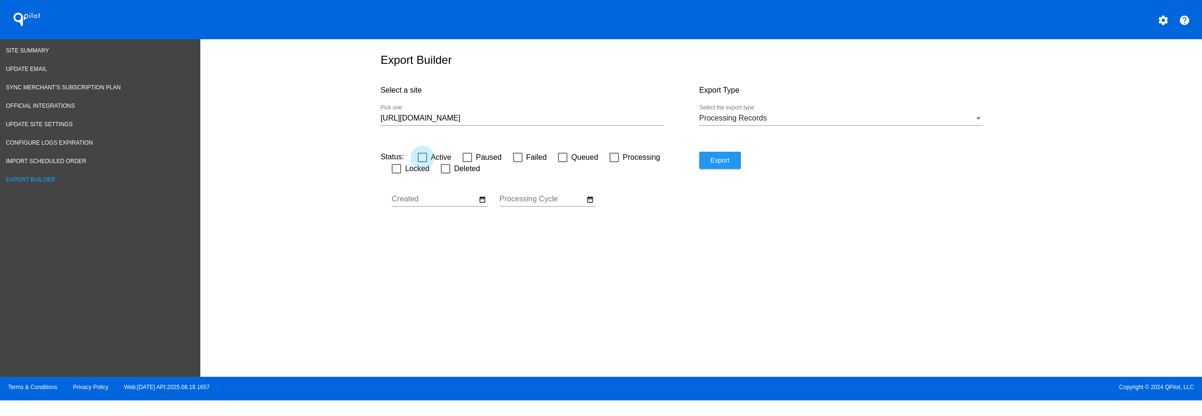
click at [418, 156] on div at bounding box center [422, 157] width 9 height 9
click at [422, 162] on input "Active" at bounding box center [422, 162] width 0 height 0
checkbox input "true"
click at [463, 152] on label "Paused" at bounding box center [482, 157] width 39 height 11
click at [467, 162] on input "Paused" at bounding box center [467, 162] width 0 height 0
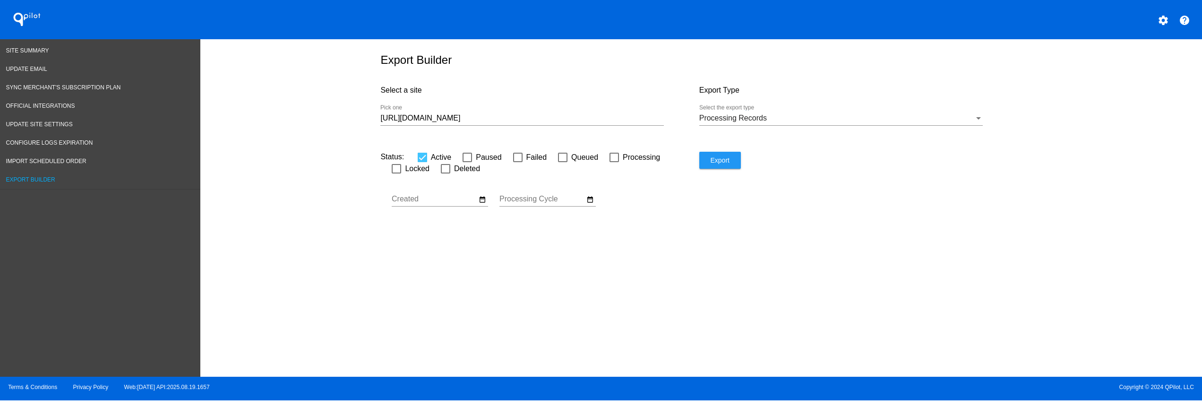
checkbox input "true"
click at [690, 154] on div "Status: Active Paused Failed Queued Processing Locked Deleted" at bounding box center [539, 169] width 318 height 34
click at [715, 157] on span "Export" at bounding box center [719, 160] width 19 height 8
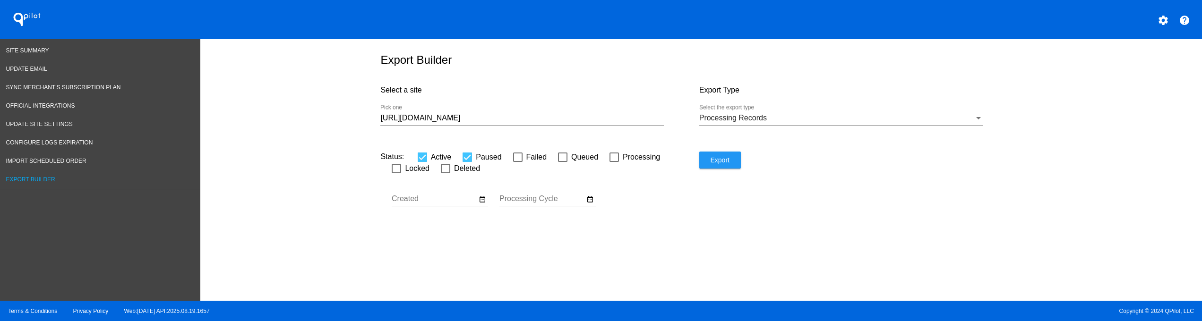
click at [713, 169] on div "Export" at bounding box center [858, 190] width 318 height 76
click at [711, 166] on button "Export" at bounding box center [720, 160] width 42 height 17
click at [711, 112] on div "Processing Records Select the export type" at bounding box center [841, 114] width 284 height 21
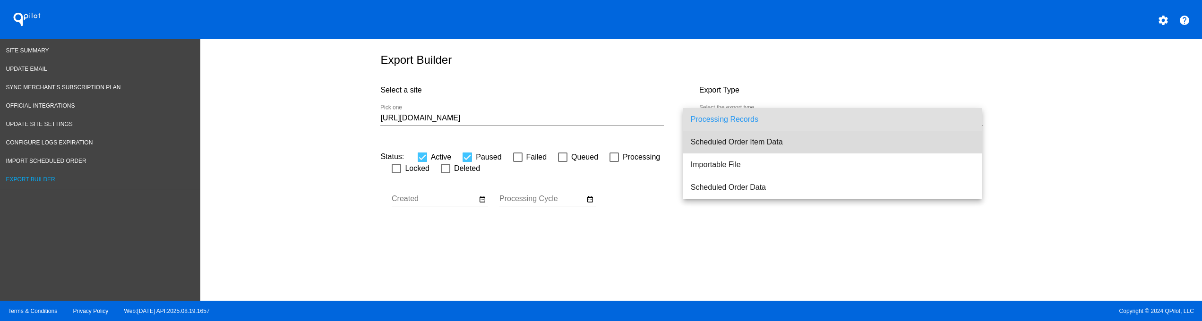
click at [742, 144] on span "Scheduled Order Item Data" at bounding box center [833, 142] width 284 height 23
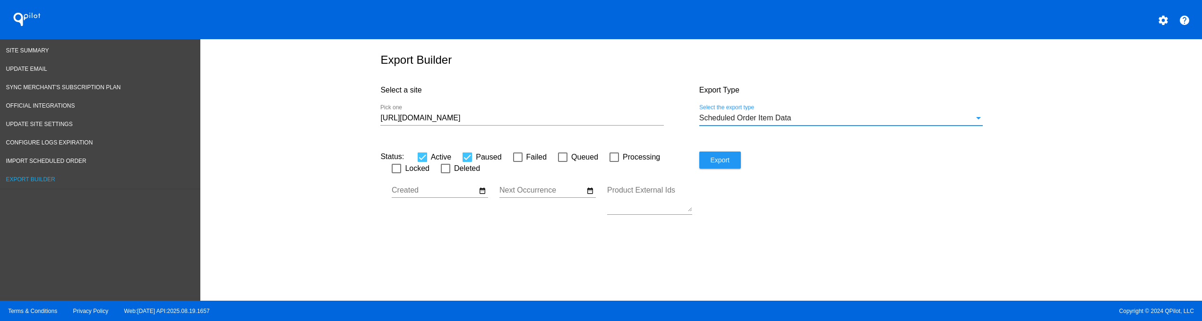
click at [717, 164] on span "Export" at bounding box center [719, 160] width 19 height 8
click at [717, 161] on span "Export" at bounding box center [719, 160] width 19 height 8
click at [750, 121] on span "Scheduled Order Item Data" at bounding box center [745, 118] width 92 height 8
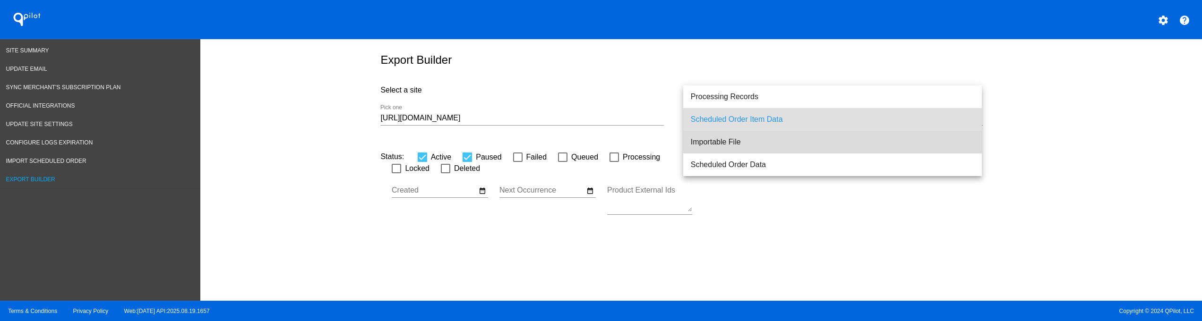
click at [731, 144] on span "Importable File" at bounding box center [833, 142] width 284 height 23
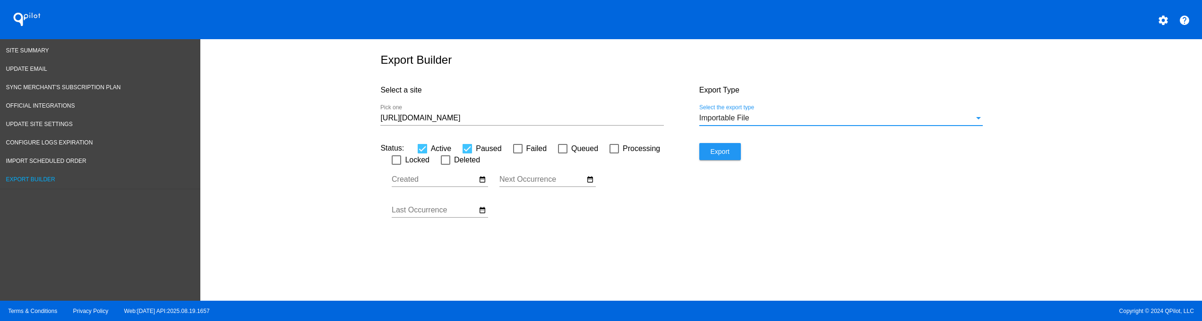
click at [716, 152] on span "Export" at bounding box center [719, 152] width 19 height 8
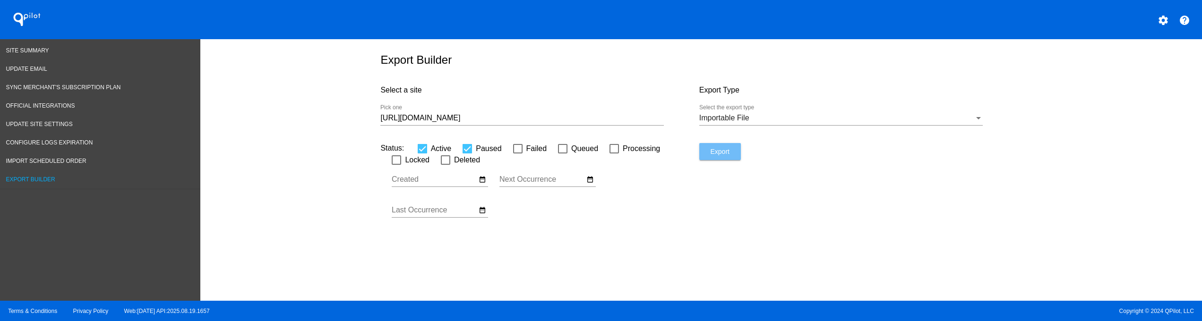
click at [716, 152] on span "Export" at bounding box center [719, 152] width 19 height 8
click at [717, 153] on span "Export" at bounding box center [719, 152] width 19 height 8
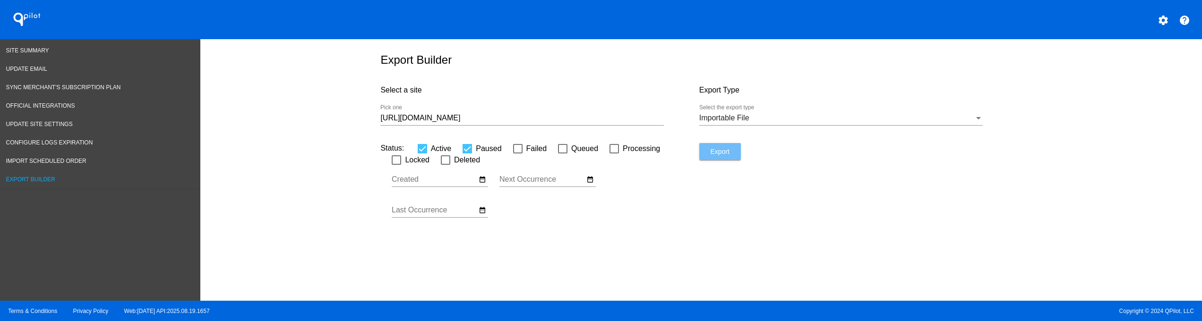
click at [717, 154] on span "Export" at bounding box center [719, 152] width 19 height 8
click at [719, 155] on span "Export" at bounding box center [719, 152] width 19 height 8
click at [505, 156] on div "Status: Active Paused Failed Queued Processing Locked Deleted" at bounding box center [539, 154] width 318 height 23
click at [713, 158] on button "Export" at bounding box center [720, 151] width 42 height 17
click at [739, 122] on span "Importable File" at bounding box center [724, 118] width 50 height 8
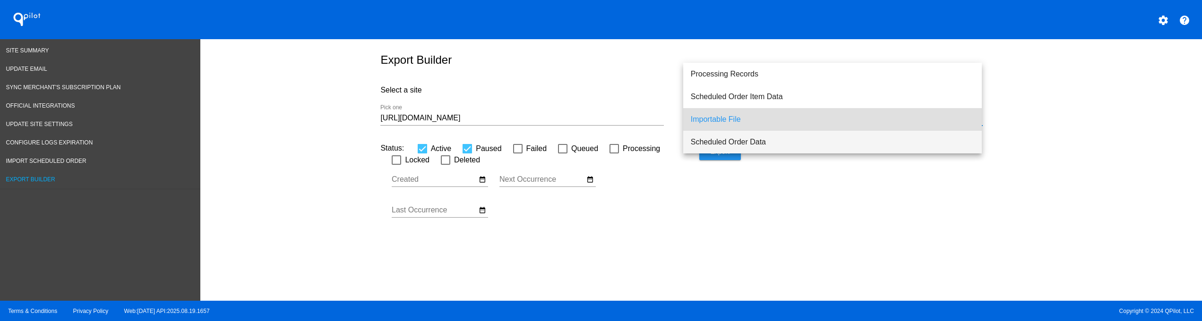
click at [724, 145] on span "Scheduled Order Data" at bounding box center [833, 142] width 284 height 23
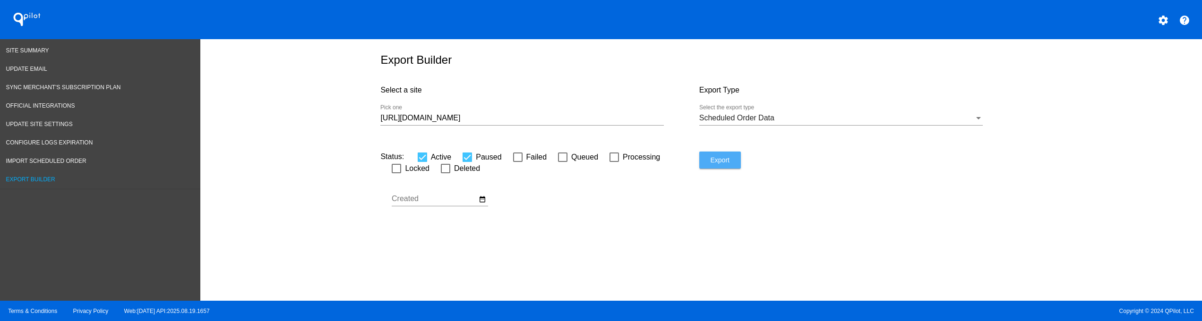
click at [711, 161] on span "Export" at bounding box center [719, 160] width 19 height 8
click at [711, 159] on span "Export" at bounding box center [719, 160] width 19 height 8
click at [710, 158] on span "Export" at bounding box center [719, 160] width 19 height 8
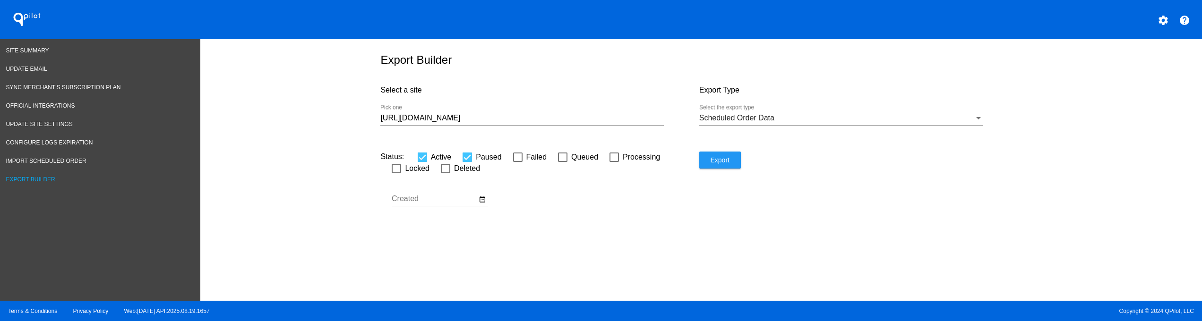
click at [715, 163] on span "Export" at bounding box center [719, 160] width 19 height 8
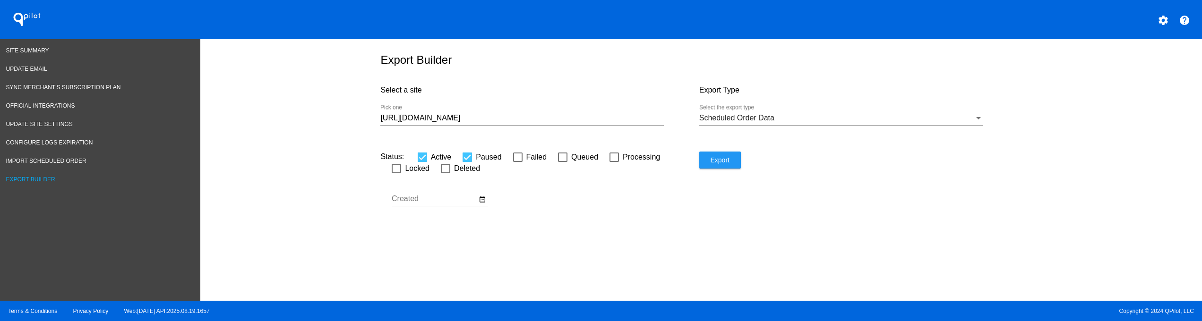
click at [715, 163] on span "Export" at bounding box center [719, 160] width 19 height 8
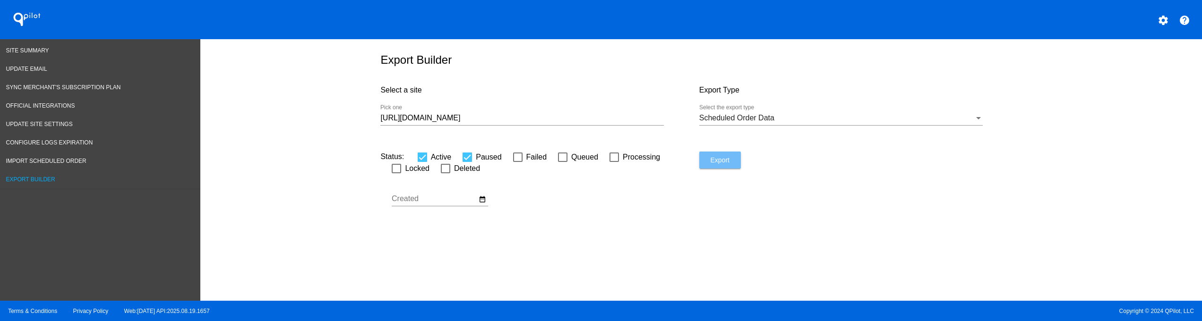
click at [715, 163] on span "Export" at bounding box center [719, 160] width 19 height 8
click at [838, 174] on div "Export" at bounding box center [858, 190] width 318 height 76
drag, startPoint x: 948, startPoint y: 295, endPoint x: 828, endPoint y: 242, distance: 131.2
click at [947, 294] on div "Export Builder Select a site [URL][DOMAIN_NAME] Pick one Export Type Scheduled …" at bounding box center [701, 167] width 1002 height 257
drag, startPoint x: 709, startPoint y: 140, endPoint x: 705, endPoint y: 159, distance: 19.3
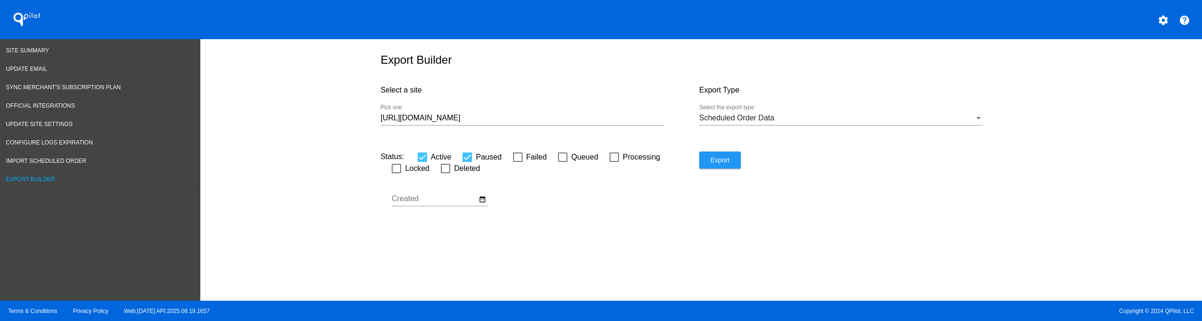
click at [709, 142] on div "Export Type Scheduled Order Data Select the export type" at bounding box center [858, 114] width 318 height 76
click at [710, 161] on span "Export" at bounding box center [719, 160] width 19 height 8
click at [700, 163] on button "Export" at bounding box center [720, 160] width 42 height 17
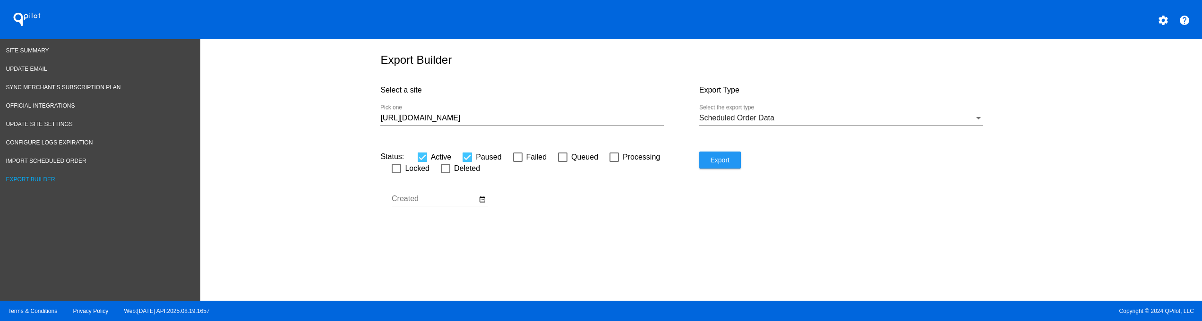
click at [715, 163] on span "Export" at bounding box center [719, 160] width 19 height 8
click at [710, 161] on span "Export" at bounding box center [719, 160] width 19 height 8
click at [721, 163] on span "Export" at bounding box center [719, 160] width 19 height 8
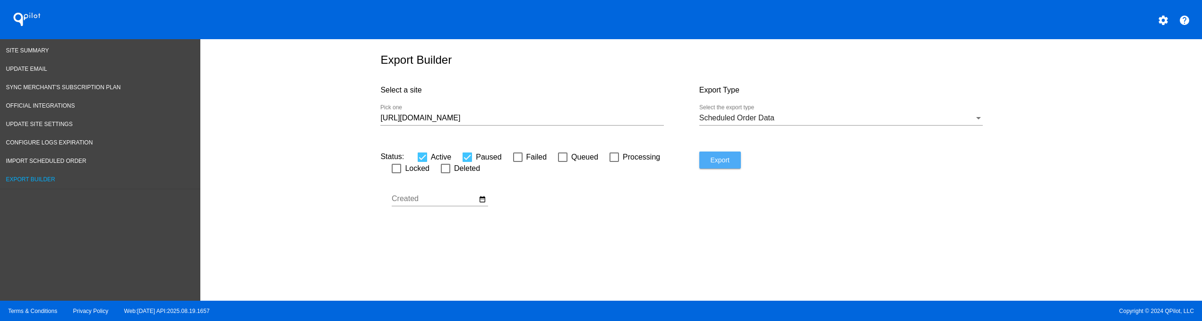
click at [721, 163] on span "Export" at bounding box center [719, 160] width 19 height 8
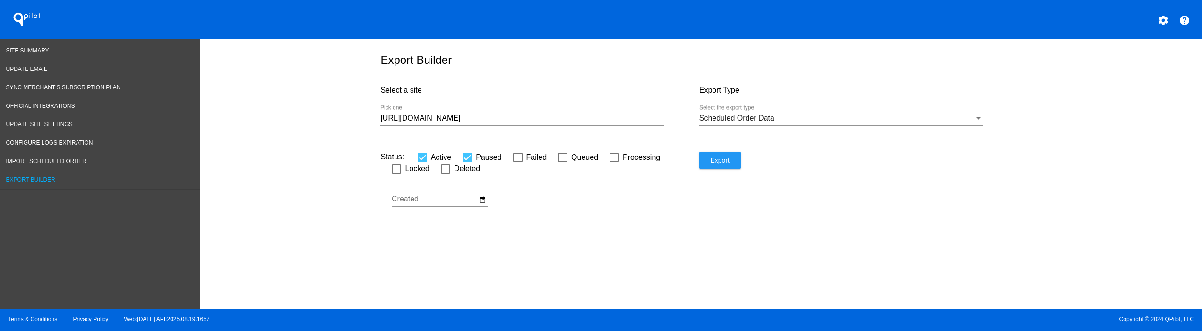
click at [976, 208] on div "Export" at bounding box center [858, 190] width 318 height 76
click at [717, 162] on span "Export" at bounding box center [719, 160] width 19 height 8
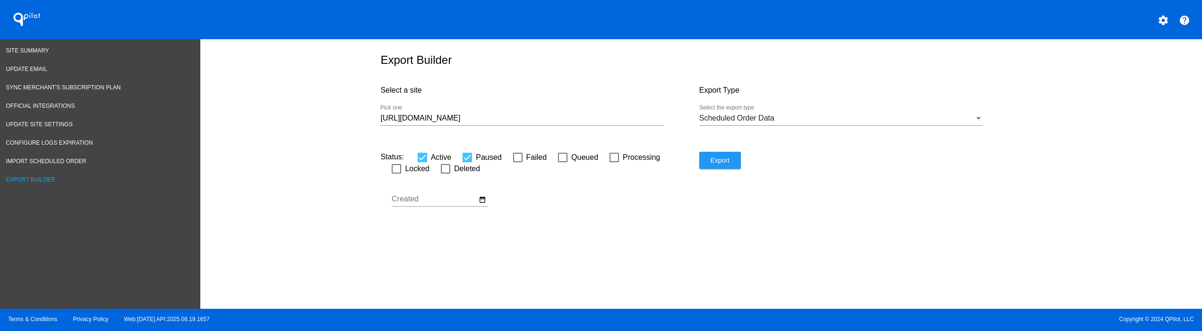
click at [555, 121] on input "[URL][DOMAIN_NAME]" at bounding box center [522, 118] width 284 height 9
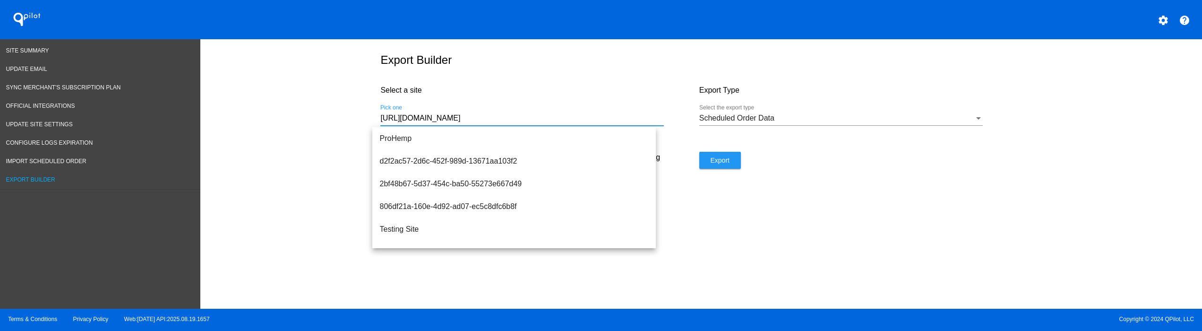
click at [801, 279] on div "Export Builder Select a site [URL][DOMAIN_NAME] Pick one Export Type Scheduled …" at bounding box center [701, 171] width 1002 height 265
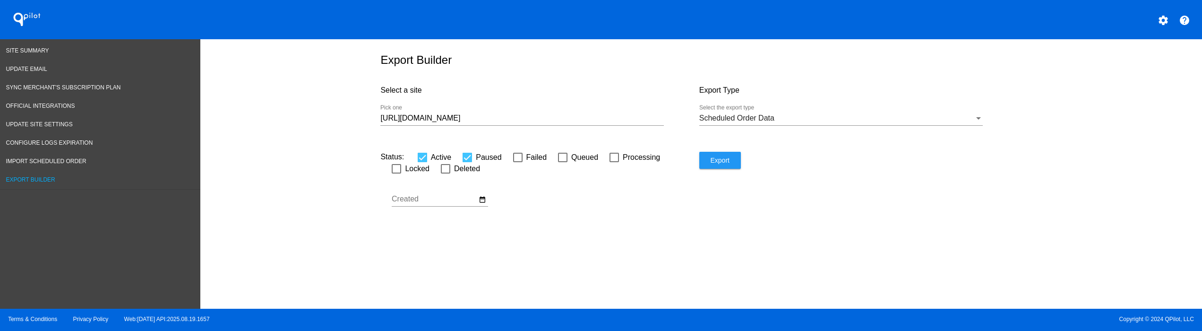
click at [735, 110] on div "Scheduled Order Data Select the export type" at bounding box center [841, 114] width 284 height 21
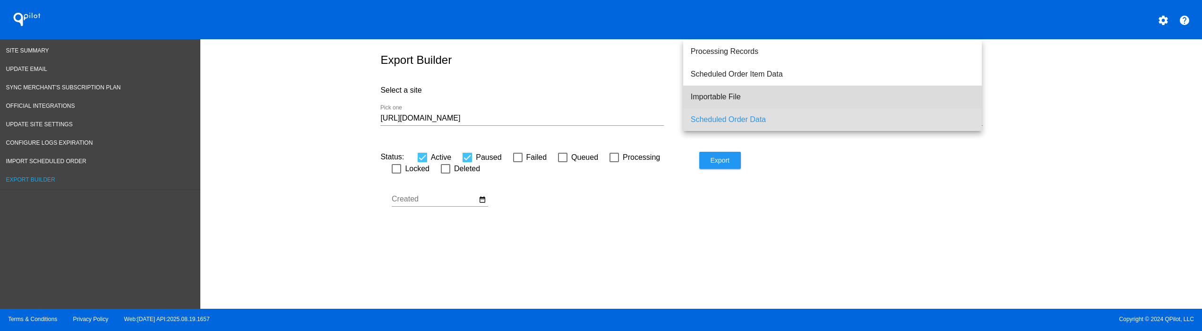
click at [721, 93] on span "Importable File" at bounding box center [833, 97] width 284 height 23
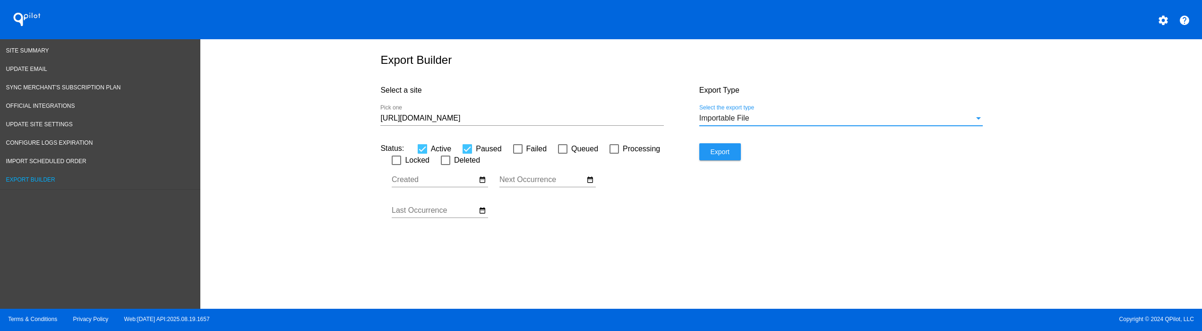
click at [720, 150] on span "Export" at bounding box center [719, 152] width 19 height 8
click at [721, 148] on button "Export" at bounding box center [720, 151] width 42 height 17
click at [721, 118] on span "Importable File" at bounding box center [724, 118] width 50 height 8
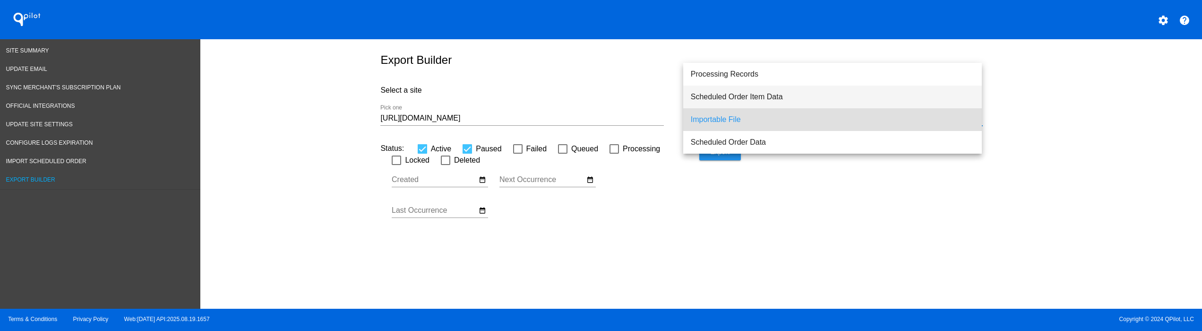
click at [754, 88] on span "Scheduled Order Item Data" at bounding box center [833, 97] width 284 height 23
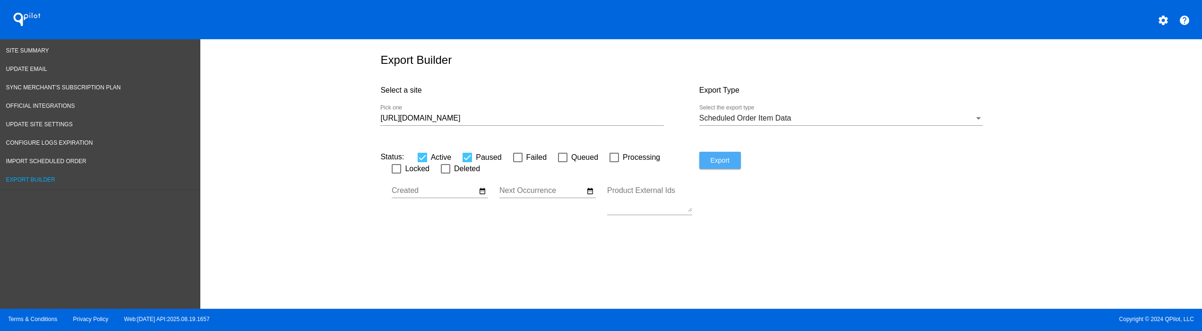
click at [717, 152] on button "Export" at bounding box center [720, 160] width 42 height 17
click at [736, 114] on span "Scheduled Order Item Data" at bounding box center [745, 118] width 92 height 8
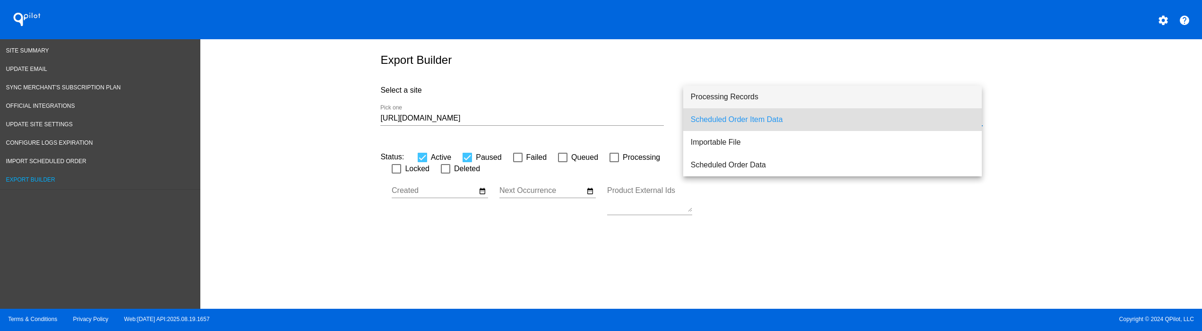
click at [729, 103] on span "Processing Records" at bounding box center [833, 97] width 284 height 23
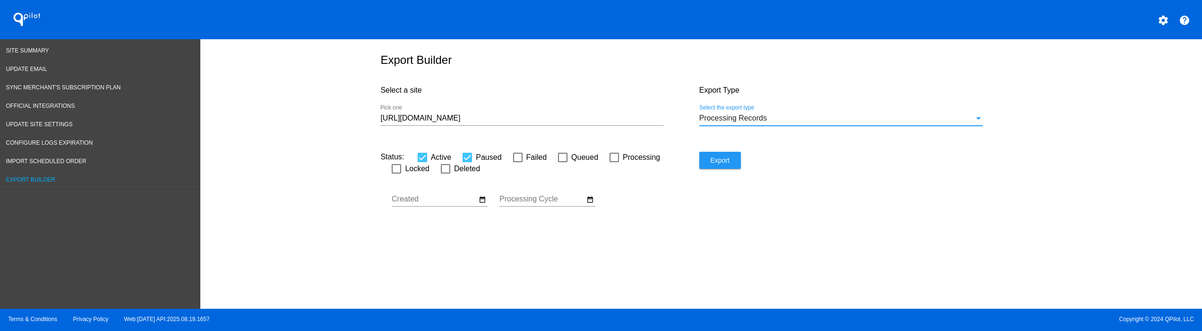
click at [717, 160] on span "Export" at bounding box center [719, 160] width 19 height 8
click at [717, 161] on span "Export" at bounding box center [719, 160] width 19 height 8
click at [706, 165] on button "Export" at bounding box center [720, 160] width 42 height 17
drag, startPoint x: 825, startPoint y: 216, endPoint x: 833, endPoint y: 208, distance: 11.7
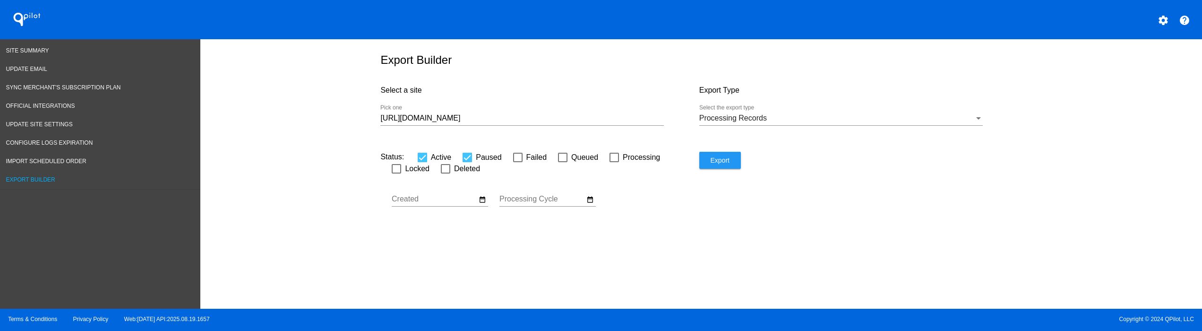
click at [828, 214] on div "Export" at bounding box center [858, 190] width 318 height 76
click at [1057, 142] on div "Export Builder Select a site [URL][DOMAIN_NAME] Pick one Export Type Processing…" at bounding box center [701, 171] width 1002 height 265
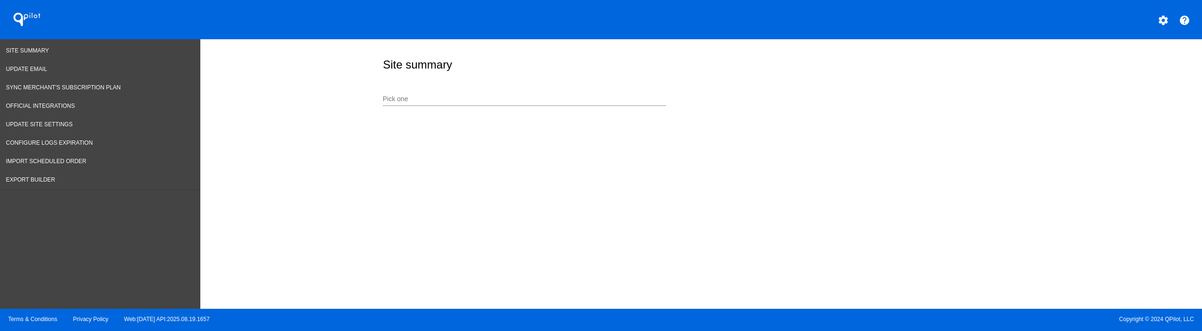
click at [445, 98] on input "Pick one" at bounding box center [525, 99] width 284 height 8
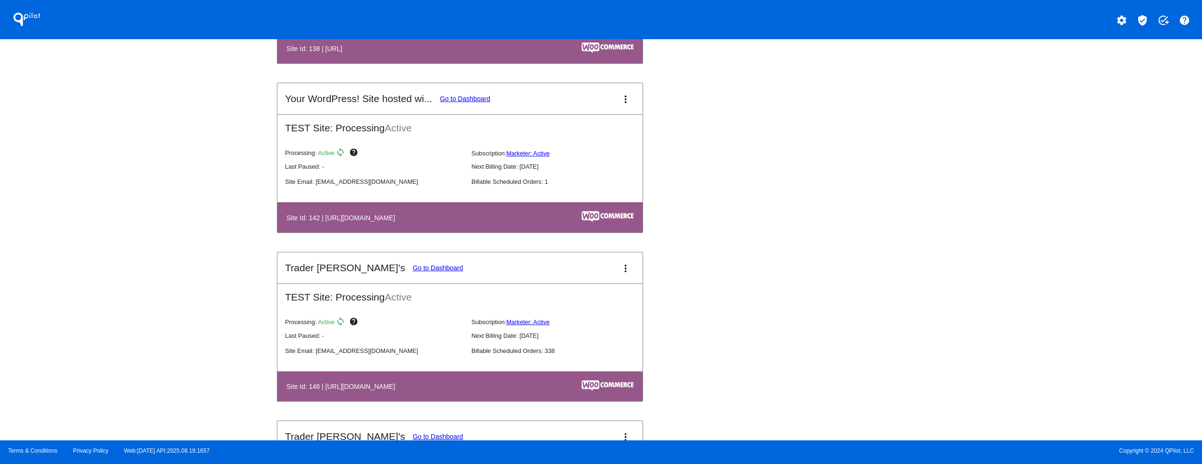
scroll to position [1890, 0]
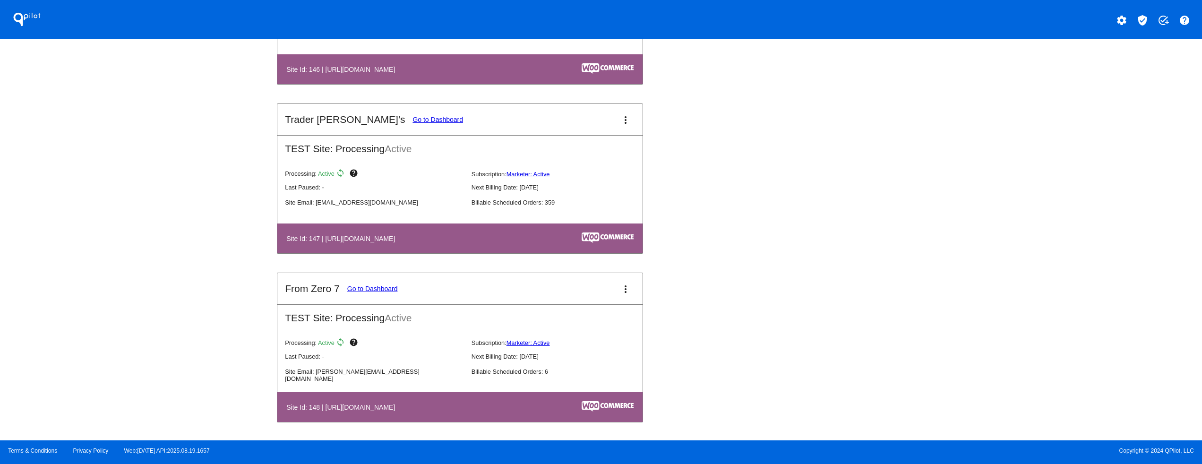
drag, startPoint x: 333, startPoint y: 240, endPoint x: 424, endPoint y: 249, distance: 91.6
click at [424, 249] on table "Site Id: 147 | [URL][DOMAIN_NAME]" at bounding box center [459, 238] width 365 height 30
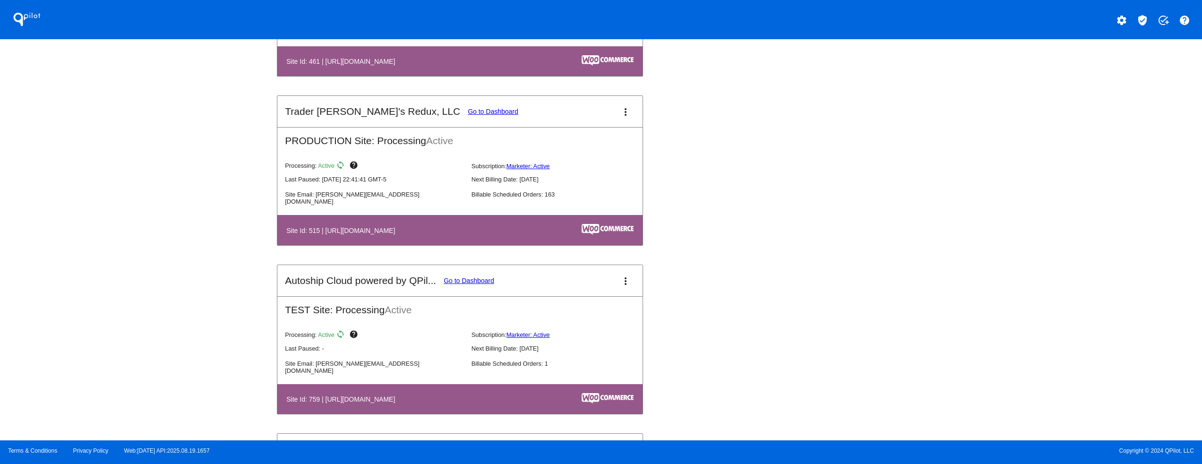
scroll to position [3591, 0]
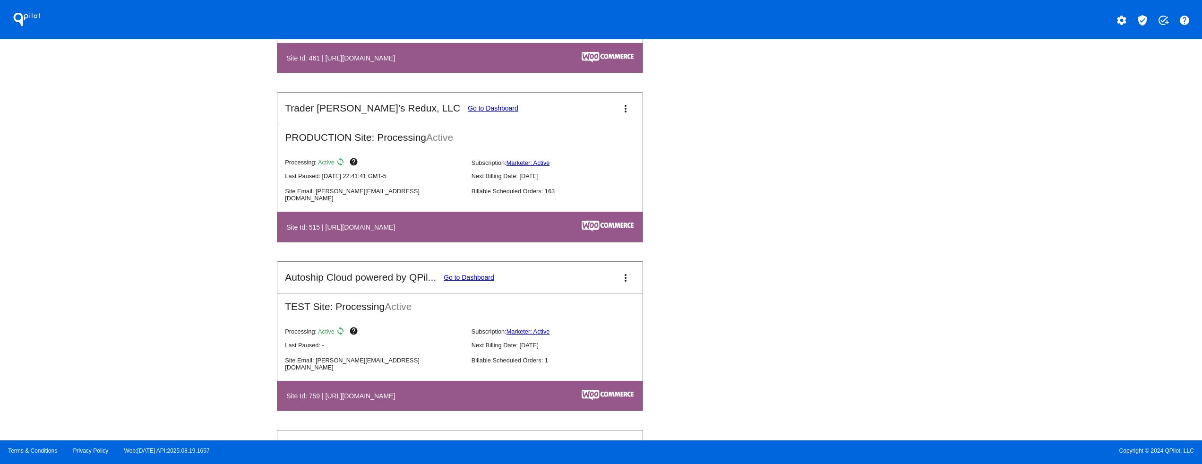
click at [468, 112] on link "Go to Dashboard" at bounding box center [493, 108] width 51 height 8
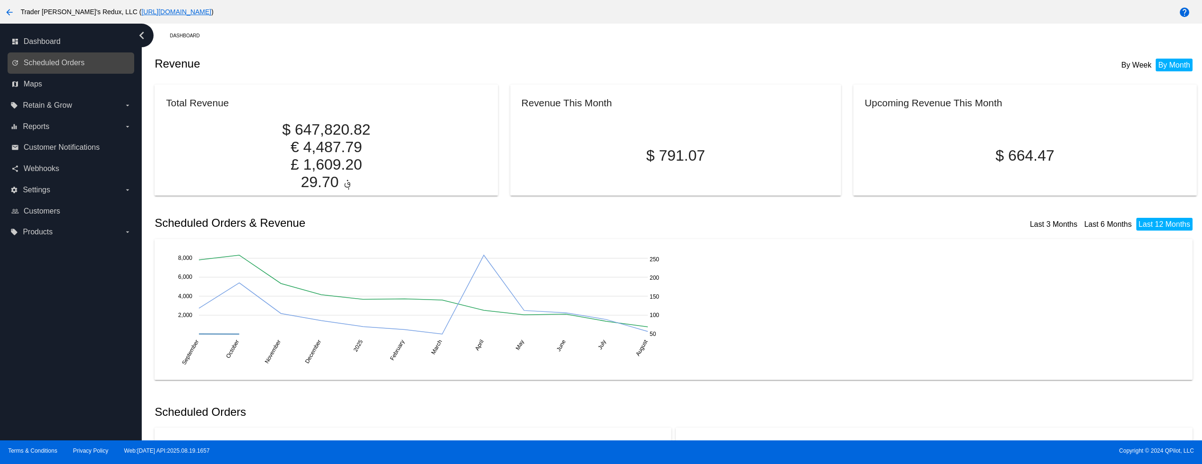
click at [72, 55] on link "update Scheduled Orders" at bounding box center [71, 62] width 120 height 15
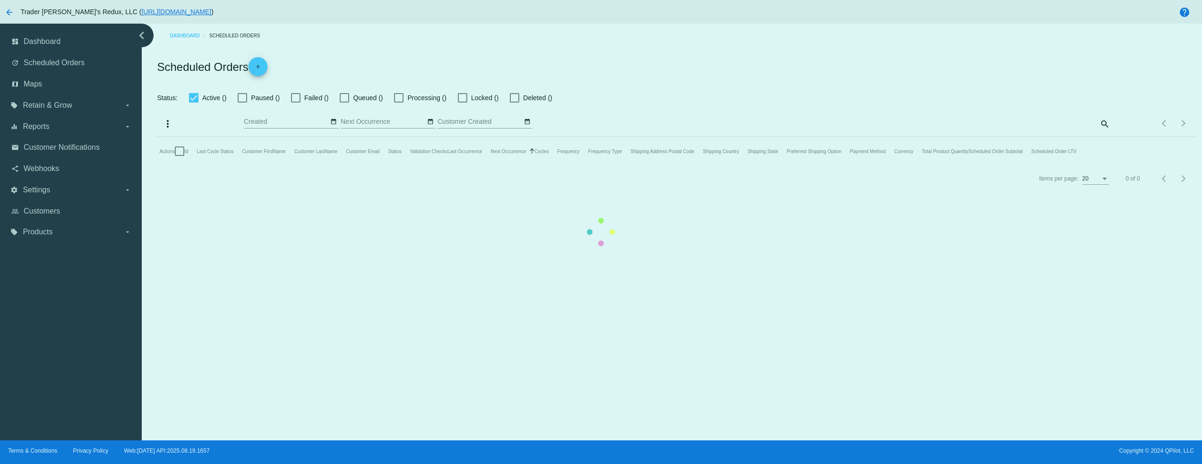
checkbox input "false"
type input "[DATE] - [DATE]"
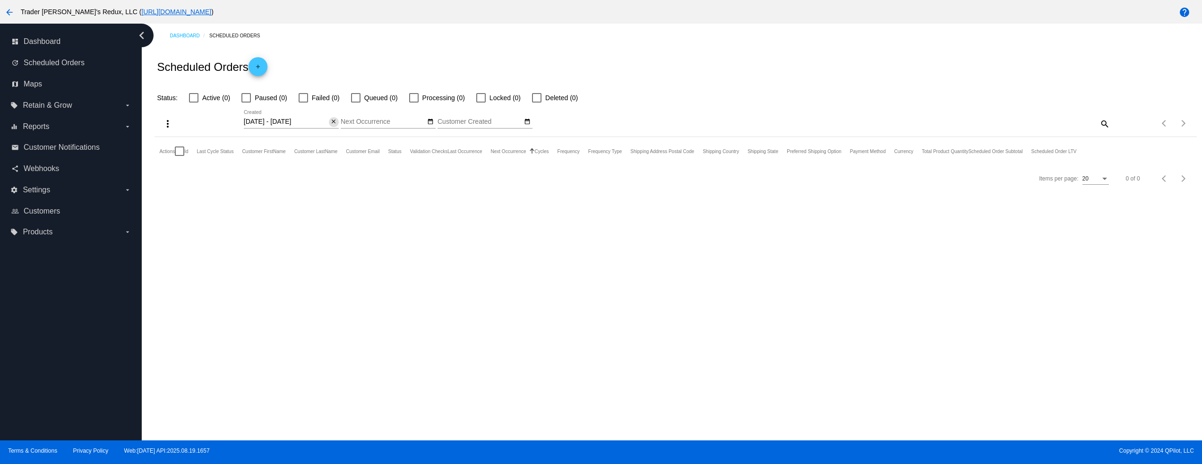
click at [335, 121] on mat-icon "close" at bounding box center [333, 122] width 7 height 8
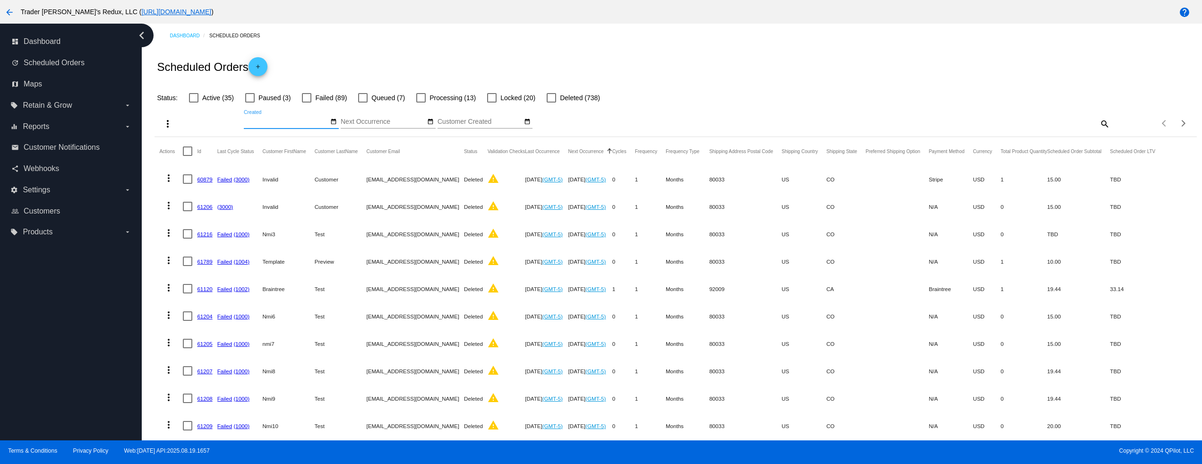
drag, startPoint x: 284, startPoint y: 250, endPoint x: 411, endPoint y: 248, distance: 127.1
click at [411, 248] on mat-row "more_vert 61789 Failed (1004) Template [GEOGRAPHIC_DATA] [EMAIL_ADDRESS][DOMAIN…" at bounding box center [661, 261] width 1005 height 27
drag, startPoint x: 923, startPoint y: 286, endPoint x: 923, endPoint y: 312, distance: 26.5
click at [909, 286] on mat-row "more_vert 61120 Failed (1002) [GEOGRAPHIC_DATA] Test [EMAIL_ADDRESS][DOMAIN_NAM…" at bounding box center [661, 288] width 1005 height 27
click at [970, 363] on mat-cell "N/A" at bounding box center [951, 370] width 44 height 27
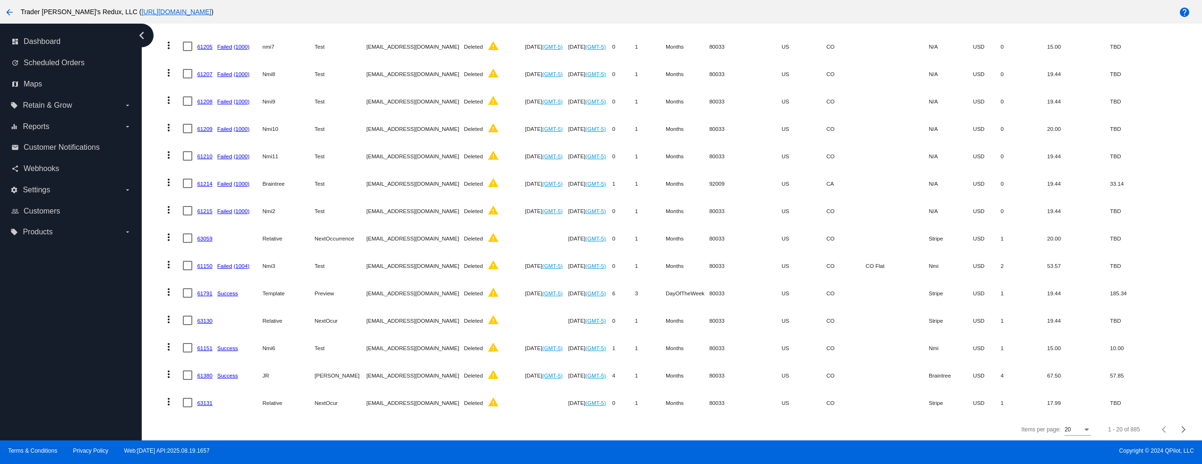
scroll to position [314, 0]
click at [1174, 415] on span "Next page" at bounding box center [1183, 427] width 19 height 5
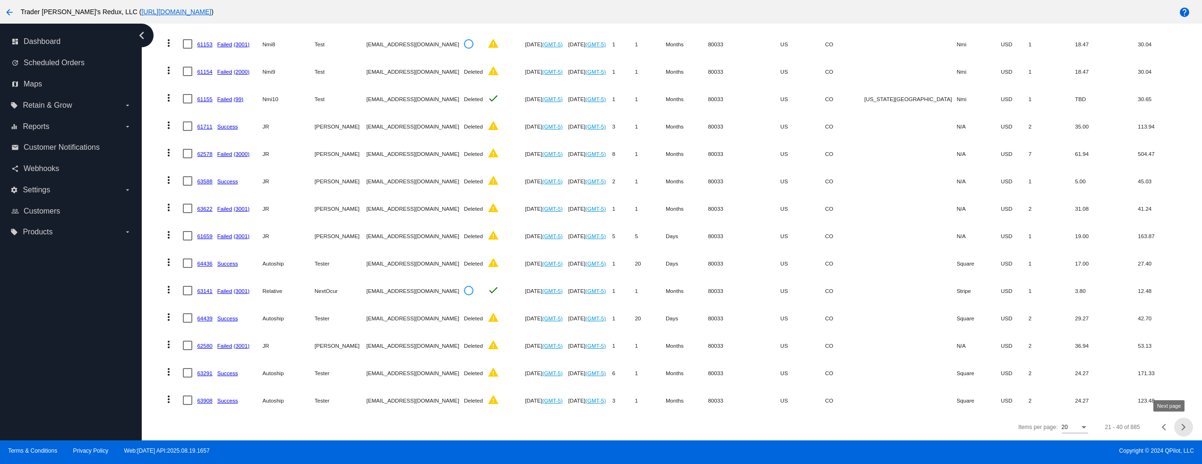
click at [1174, 415] on button "Next page" at bounding box center [1183, 427] width 19 height 19
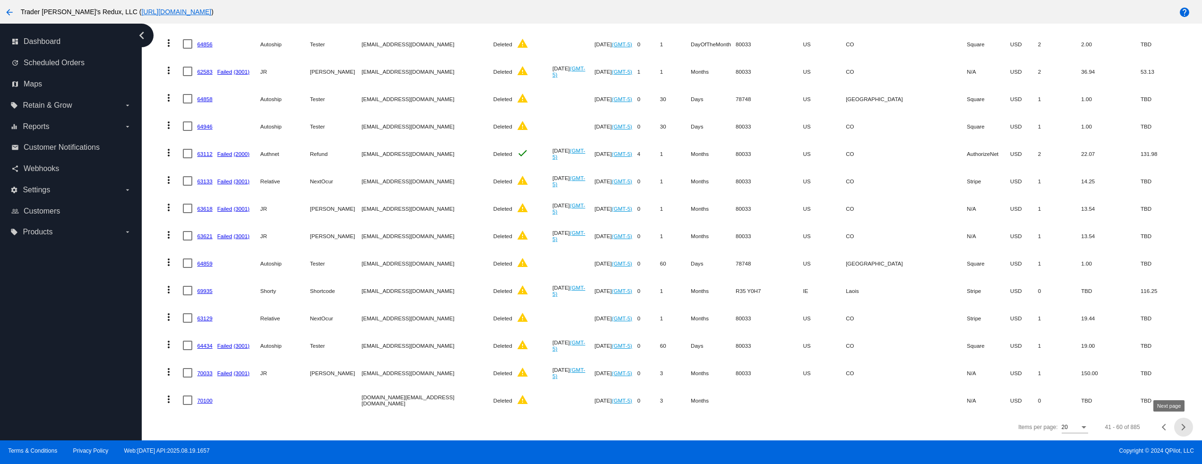
click at [1179, 415] on div "Next page" at bounding box center [1182, 427] width 7 height 7
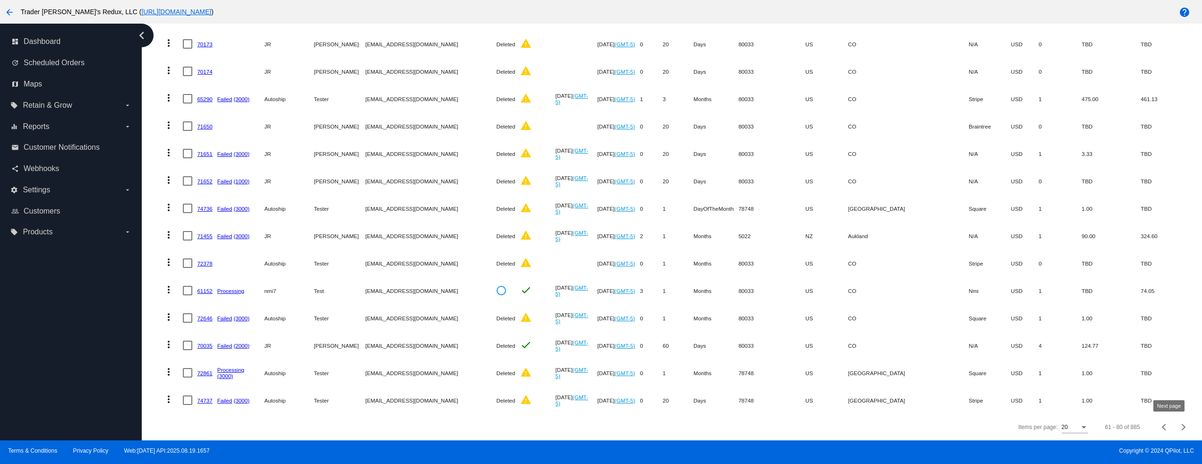
drag, startPoint x: 927, startPoint y: 384, endPoint x: 1040, endPoint y: 404, distance: 115.5
click at [1040, 404] on section "Actions Id Last Cycle Status Customer FirstName Customer LastName Customer Emai…" at bounding box center [676, 125] width 1042 height 576
click at [1174, 415] on button "Next page" at bounding box center [1183, 427] width 19 height 19
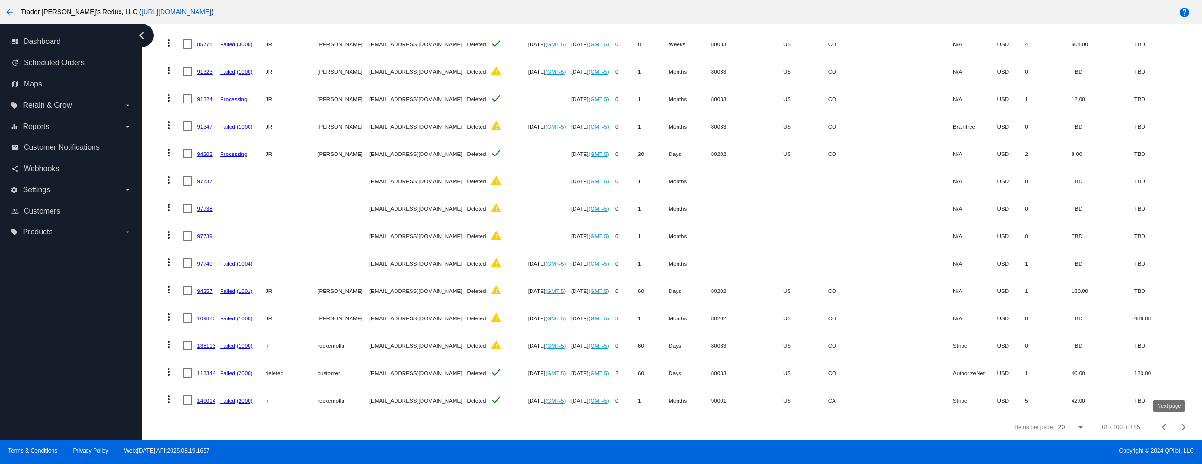
drag, startPoint x: 938, startPoint y: 375, endPoint x: 1033, endPoint y: 373, distance: 95.0
click at [1033, 387] on mat-row "more_vert 149014 Failed (2000) jr rockenrolla [EMAIL_ADDRESS][DOMAIN_NAME] Dele…" at bounding box center [673, 400] width 1029 height 27
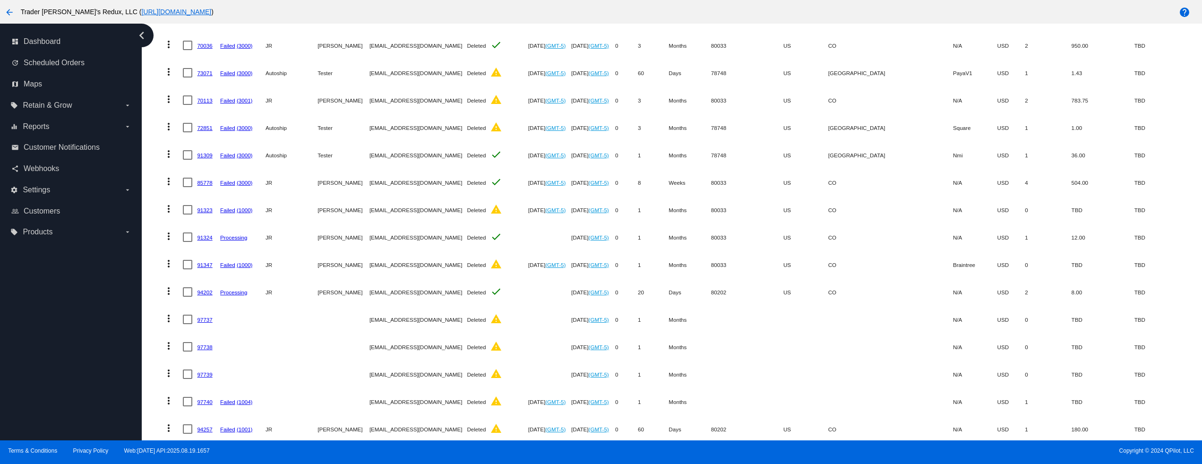
scroll to position [125, 0]
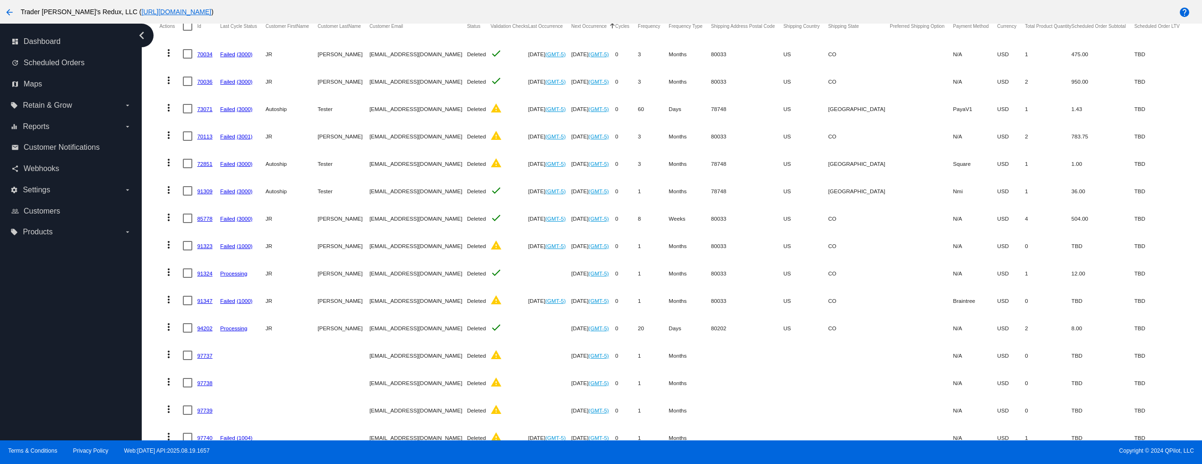
drag, startPoint x: 919, startPoint y: 112, endPoint x: 970, endPoint y: 112, distance: 51.0
click at [970, 112] on mat-row "more_vert 73071 Failed (3000) Autoship Tester [EMAIL_ADDRESS][DOMAIN_NAME] Dele…" at bounding box center [673, 108] width 1029 height 27
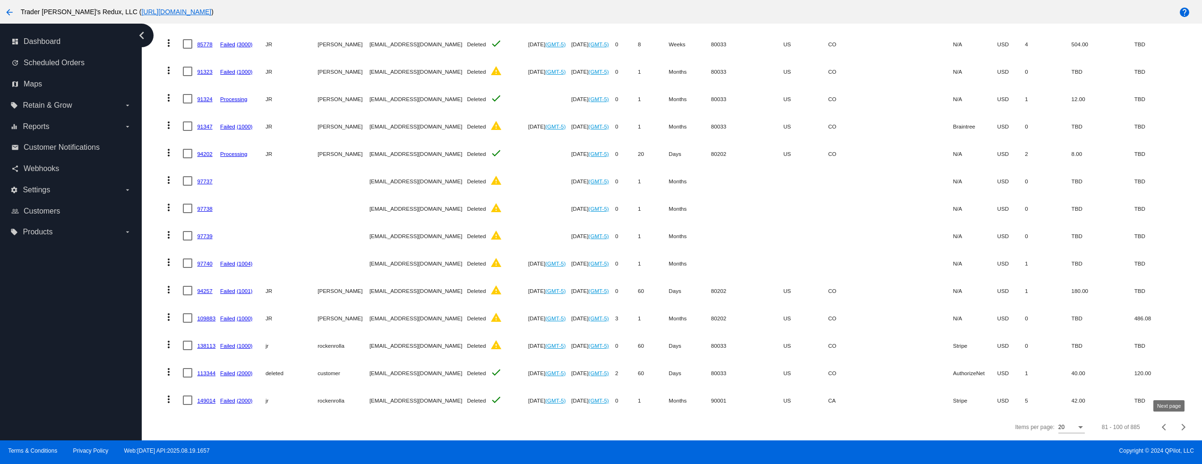
drag, startPoint x: 1152, startPoint y: 424, endPoint x: 1161, endPoint y: 428, distance: 10.2
click at [1161, 415] on div "81 - 100 of 885" at bounding box center [1142, 427] width 103 height 23
click at [1179, 415] on div "Next page" at bounding box center [1182, 427] width 7 height 7
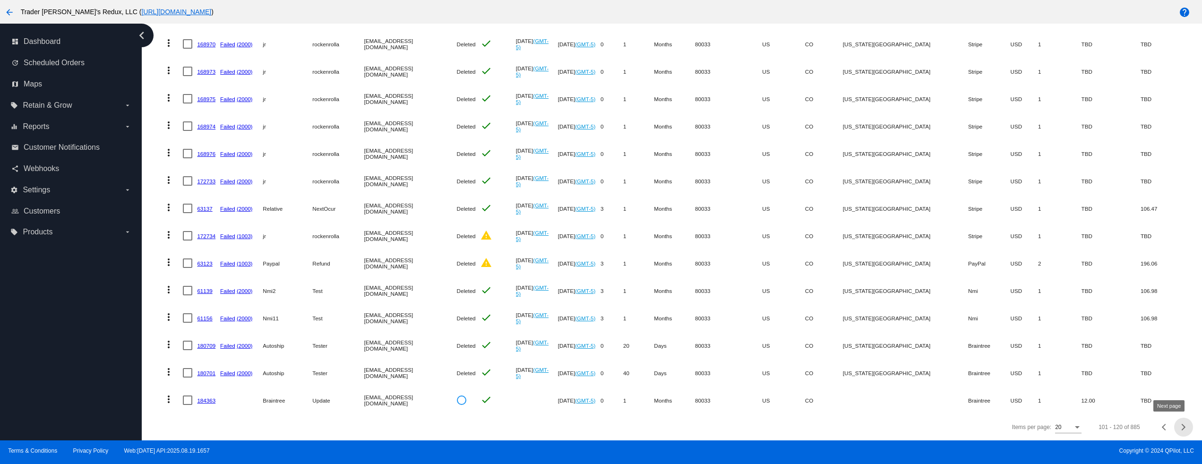
click at [1174, 415] on button "Next page" at bounding box center [1183, 427] width 19 height 19
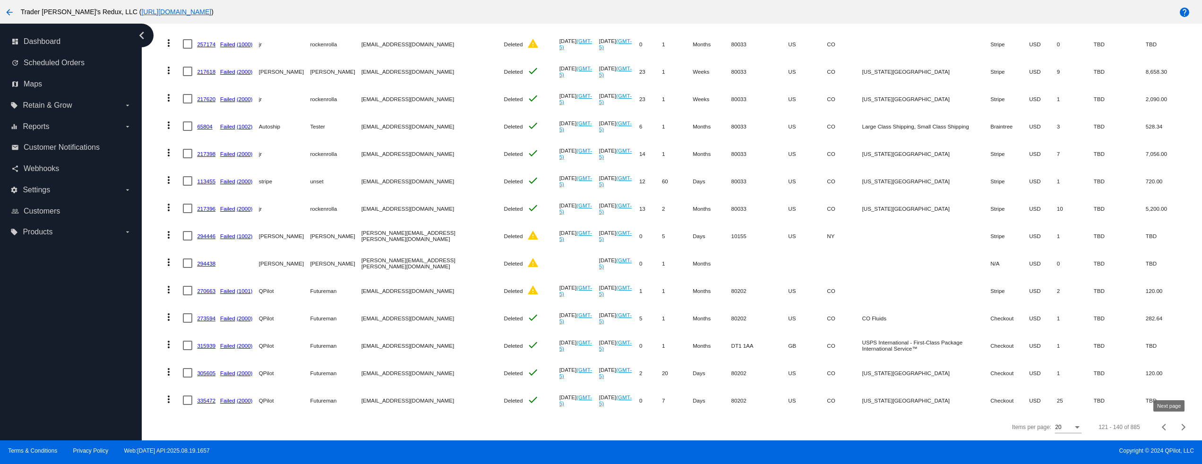
click at [1174, 415] on button "Next page" at bounding box center [1183, 427] width 19 height 19
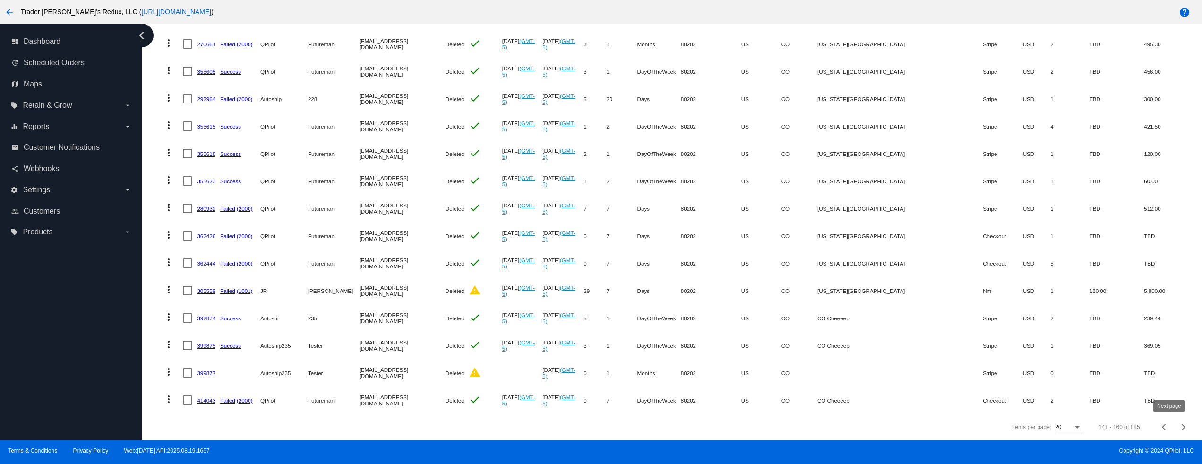
click at [1179, 415] on div "Next page" at bounding box center [1182, 427] width 7 height 7
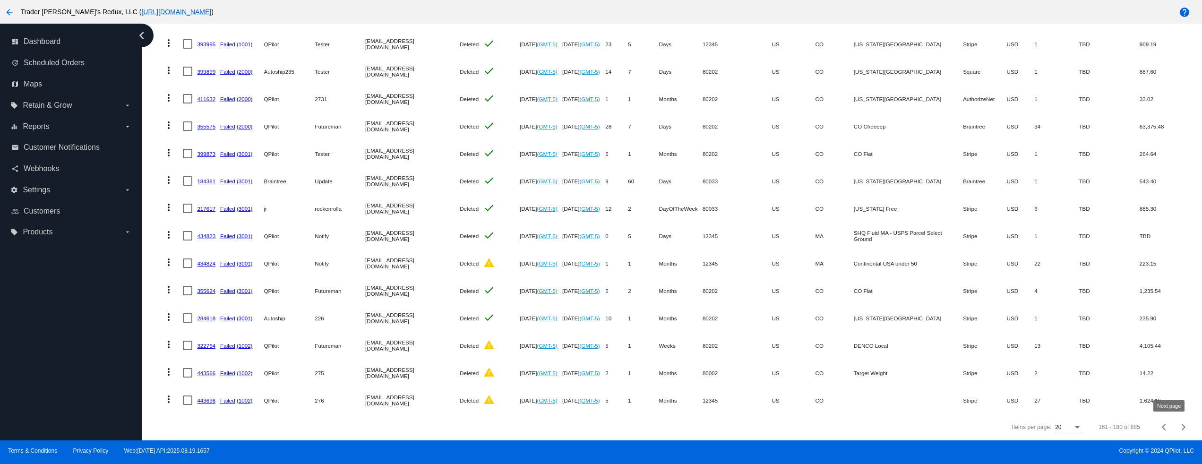
click at [1174, 415] on span "Next page" at bounding box center [1183, 427] width 19 height 5
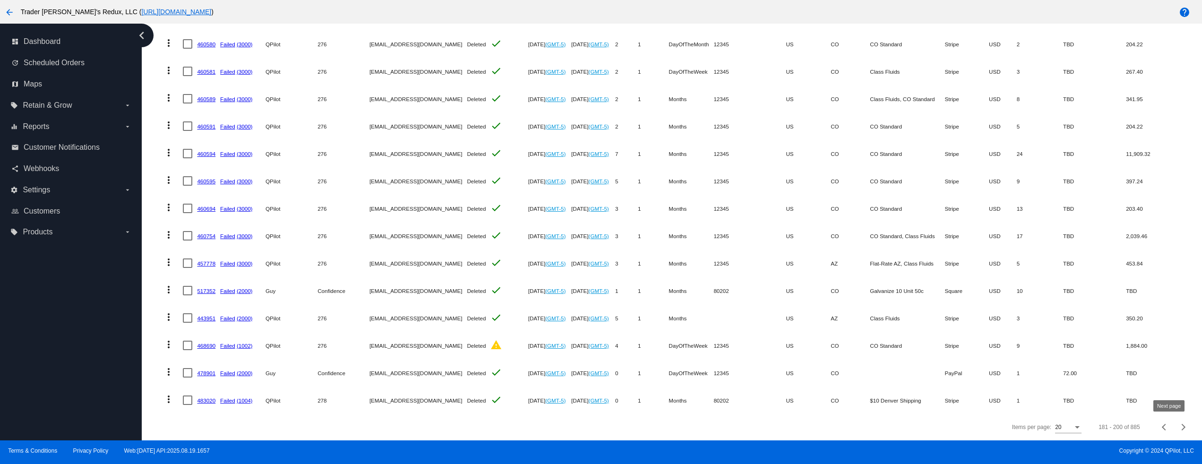
click at [987, 374] on mat-table "Actions Id Last Cycle Status Customer FirstName Customer LastName Customer Emai…" at bounding box center [676, 125] width 1042 height 576
click at [923, 397] on mat-cell "$10 Denver Shipping" at bounding box center [907, 400] width 75 height 27
click at [1179, 415] on div "Next page" at bounding box center [1182, 427] width 7 height 7
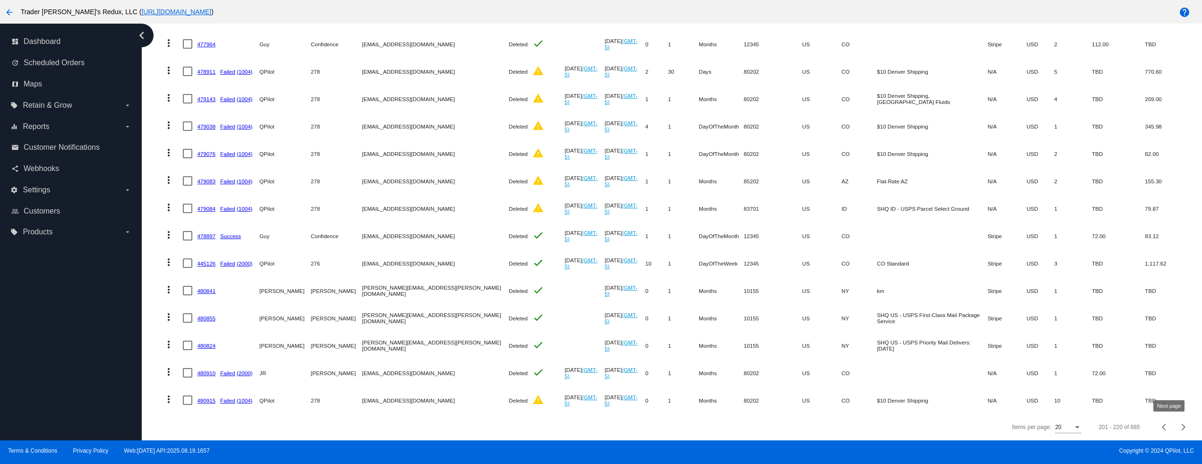
click at [1179, 415] on div "Next page" at bounding box center [1182, 427] width 7 height 7
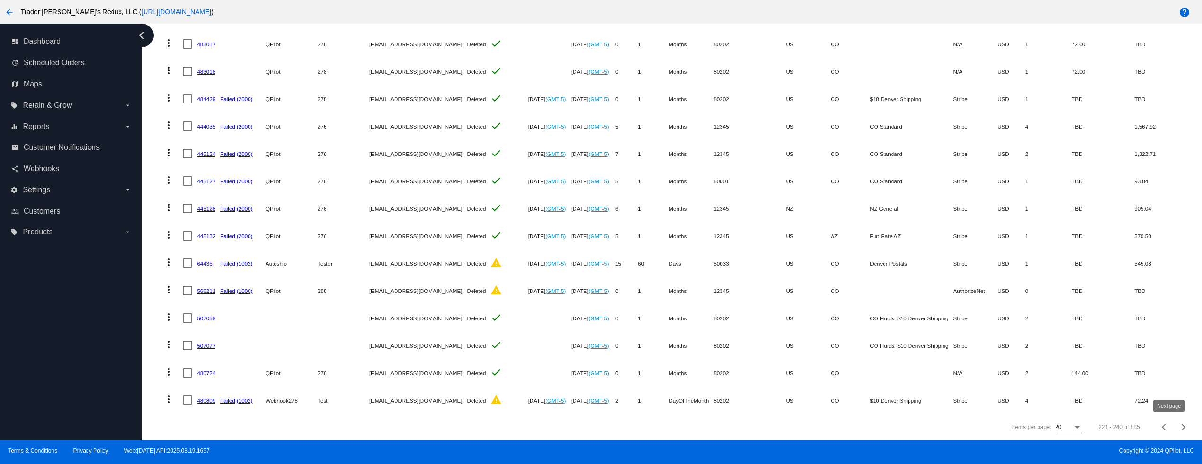
click at [1179, 415] on div "Next page" at bounding box center [1182, 427] width 7 height 7
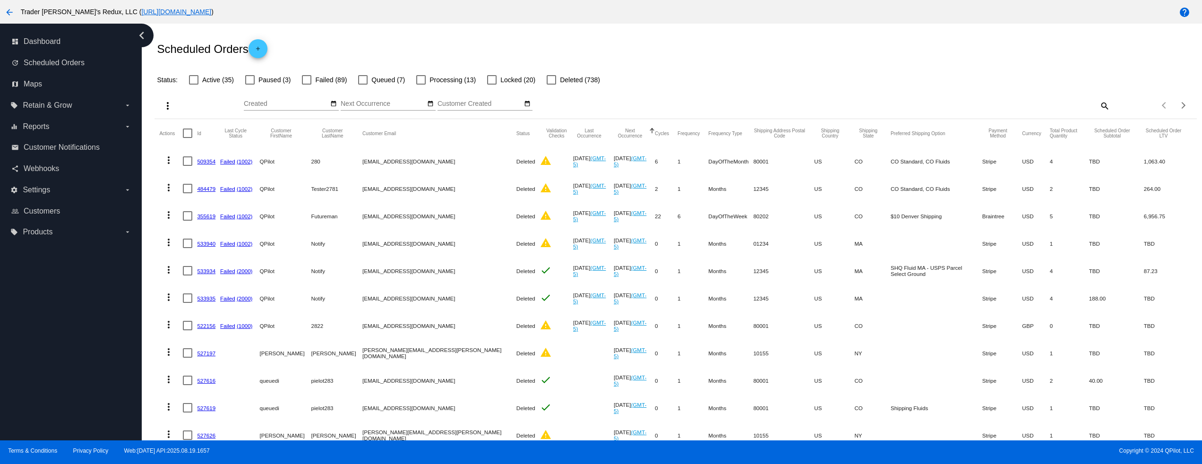
scroll to position [0, 0]
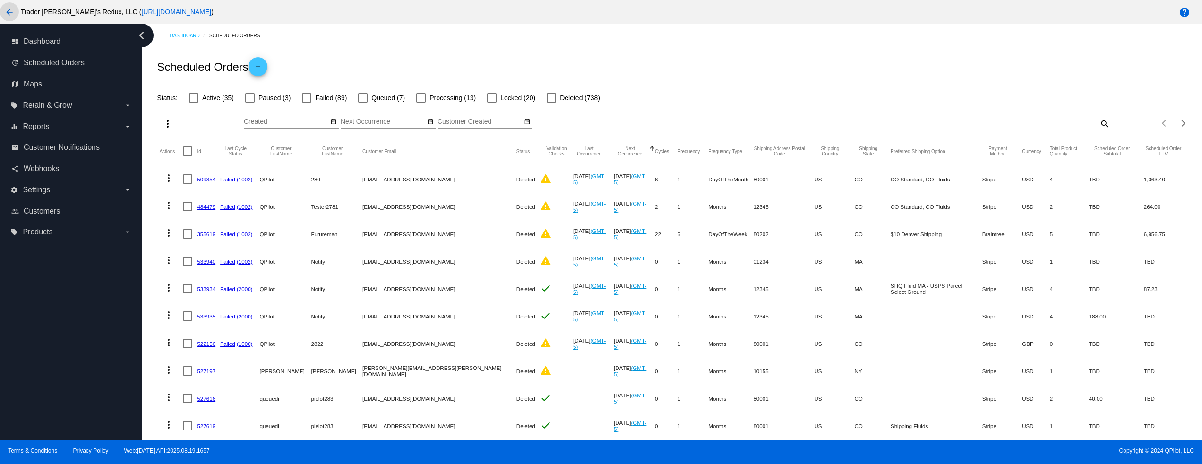
click at [12, 15] on mat-icon "arrow_back" at bounding box center [9, 12] width 11 height 11
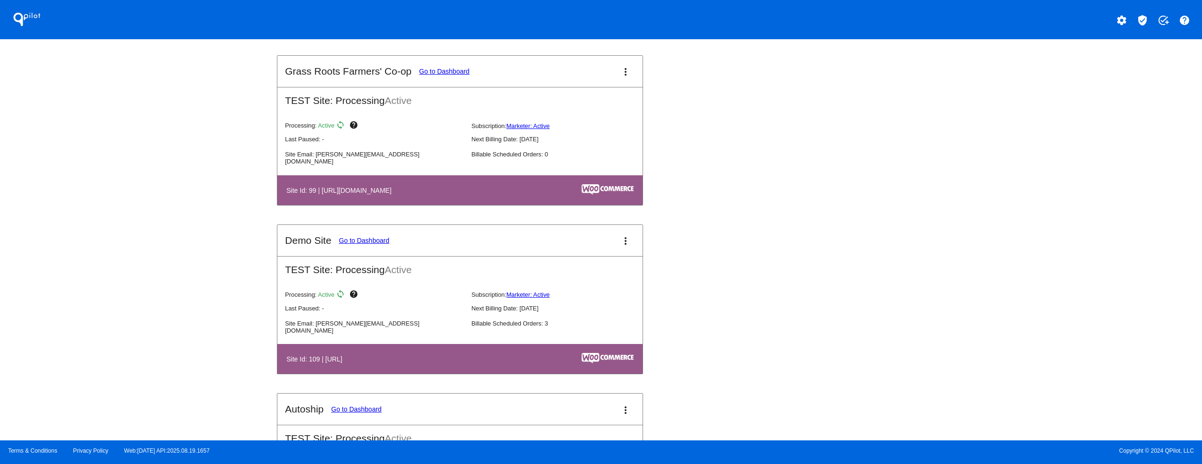
scroll to position [1134, 0]
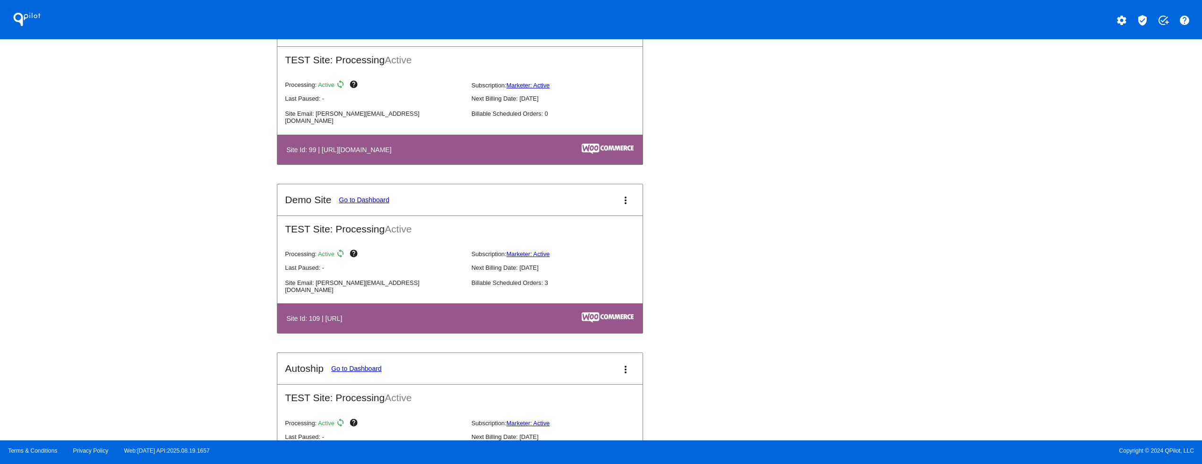
drag, startPoint x: 398, startPoint y: 315, endPoint x: 450, endPoint y: 315, distance: 52.4
click at [445, 315] on table "Site Id: 109 | [URL]" at bounding box center [459, 318] width 365 height 30
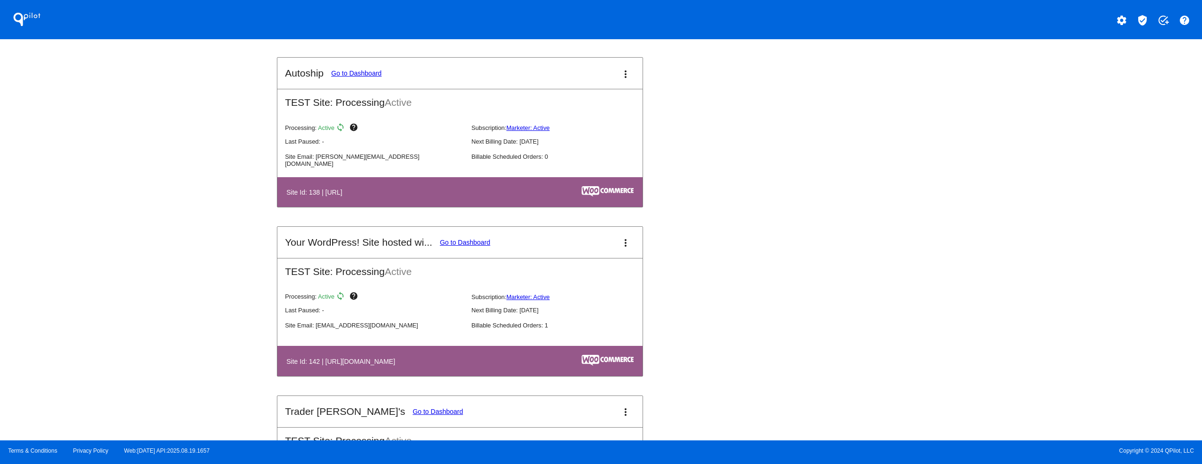
scroll to position [1512, 0]
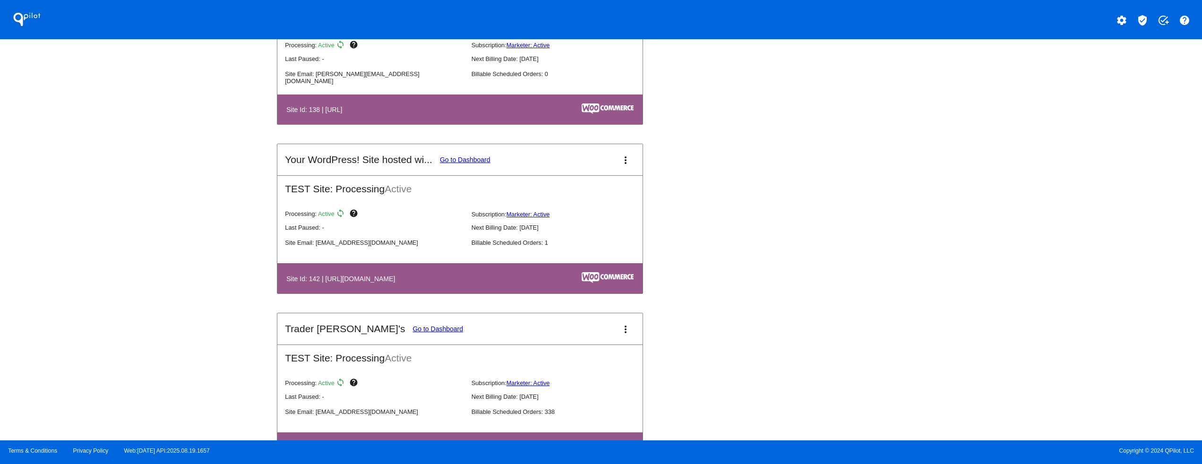
click at [148, 255] on div "QPilot settings verified_user add_task help Connected Sites and Apps Get Starte…" at bounding box center [601, 220] width 1202 height 440
click at [299, 283] on th "Site Id: 142 | [URL][DOMAIN_NAME]" at bounding box center [404, 278] width 237 height 13
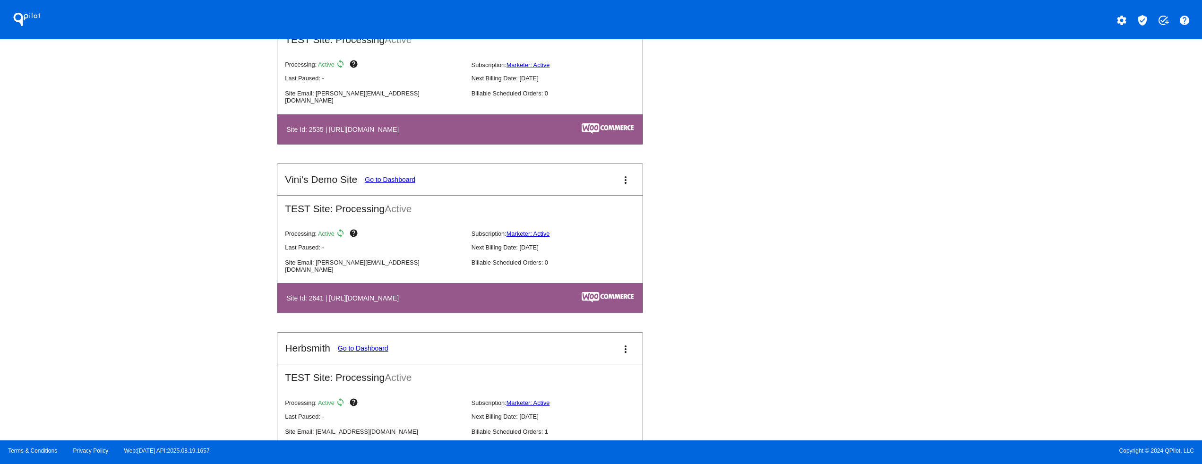
scroll to position [6661, 0]
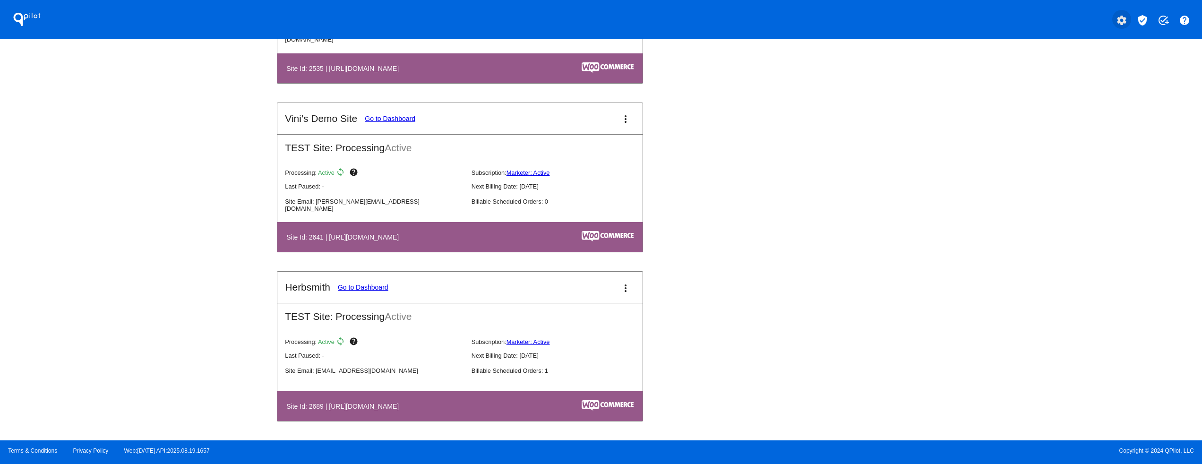
click at [1120, 15] on mat-icon "settings" at bounding box center [1121, 20] width 11 height 11
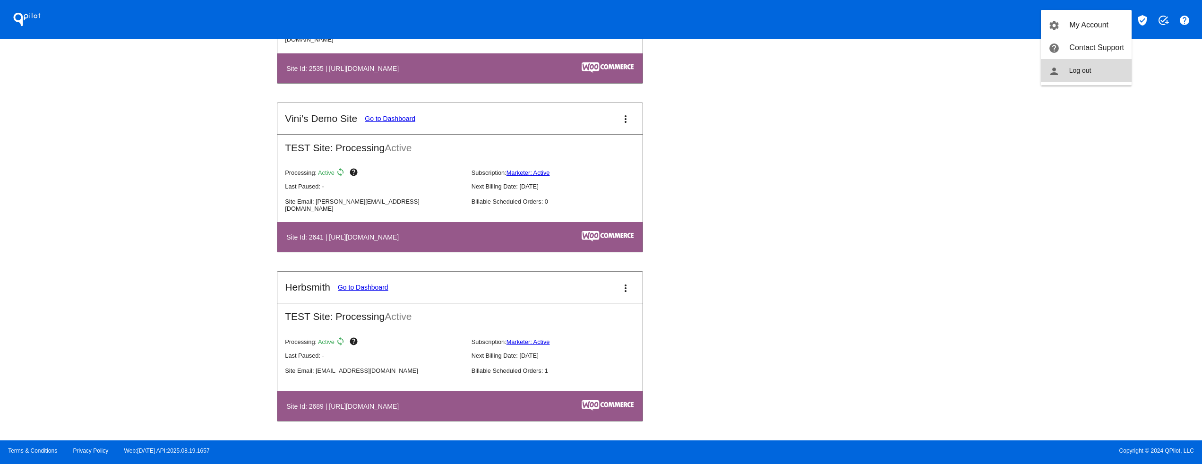
click at [1087, 62] on button "person Log out" at bounding box center [1086, 70] width 91 height 23
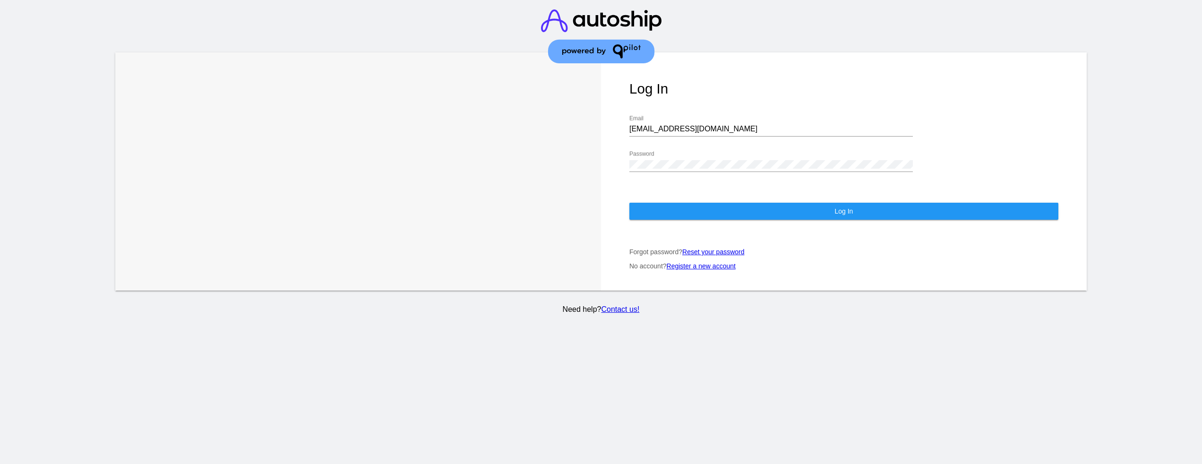
click at [758, 135] on div "[EMAIL_ADDRESS][DOMAIN_NAME] Email" at bounding box center [771, 125] width 284 height 21
click at [758, 133] on input "[EMAIL_ADDRESS][DOMAIN_NAME]" at bounding box center [771, 129] width 284 height 9
type input "[EMAIL_ADDRESS][DOMAIN_NAME]"
click at [696, 210] on button "Log In" at bounding box center [843, 211] width 429 height 17
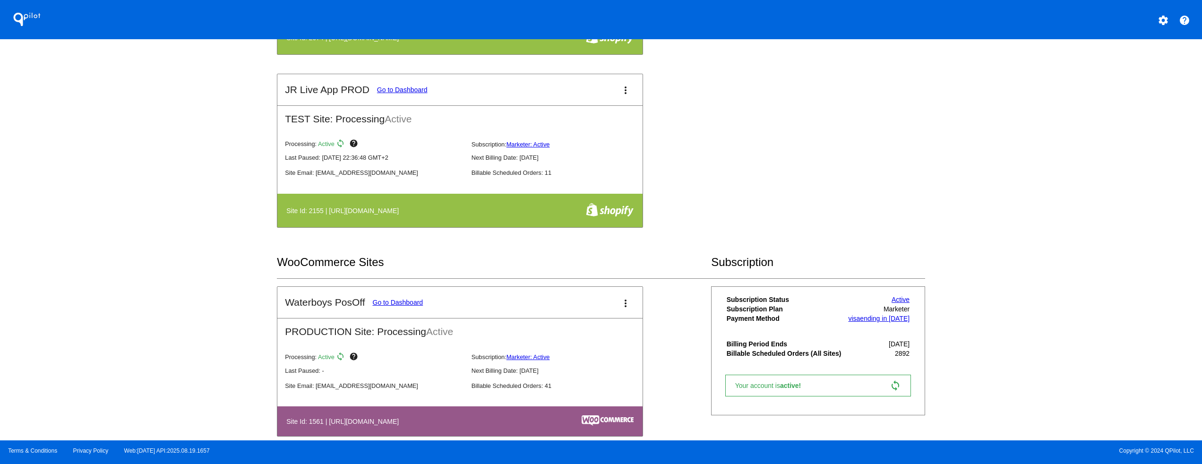
scroll to position [756, 0]
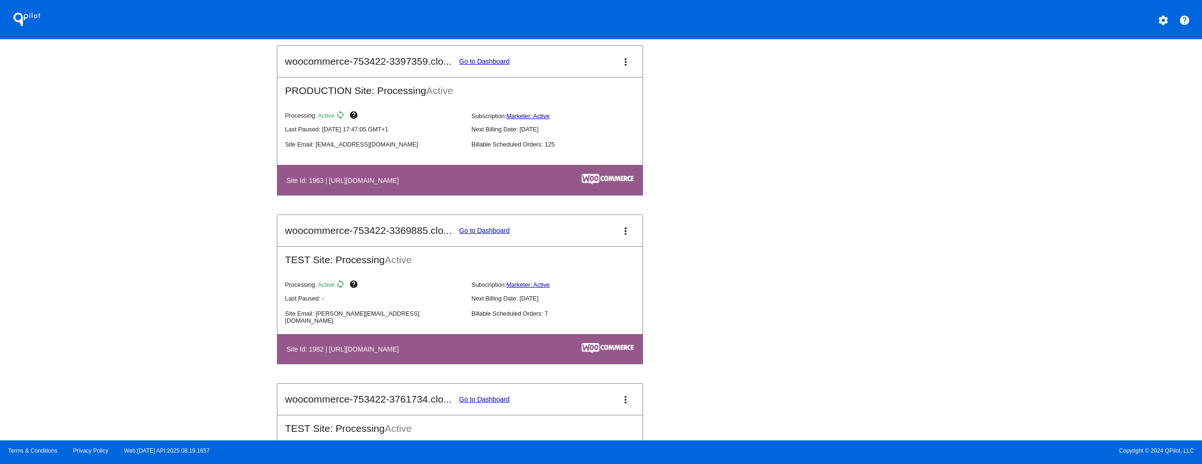
drag, startPoint x: 382, startPoint y: 244, endPoint x: 448, endPoint y: 232, distance: 67.7
click at [448, 232] on mat-card-header "woocommerce-753422-3369885.clo... Go to Dashboard more_vert" at bounding box center [459, 230] width 365 height 31
drag, startPoint x: 416, startPoint y: 171, endPoint x: 543, endPoint y: 174, distance: 126.7
click at [533, 174] on table "Site Id: 1963 | [URL][DOMAIN_NAME]" at bounding box center [459, 180] width 365 height 30
click at [490, 58] on mat-card-header "woocommerce-753422-3397359.clo... Go to Dashboard more_vert" at bounding box center [459, 61] width 365 height 31
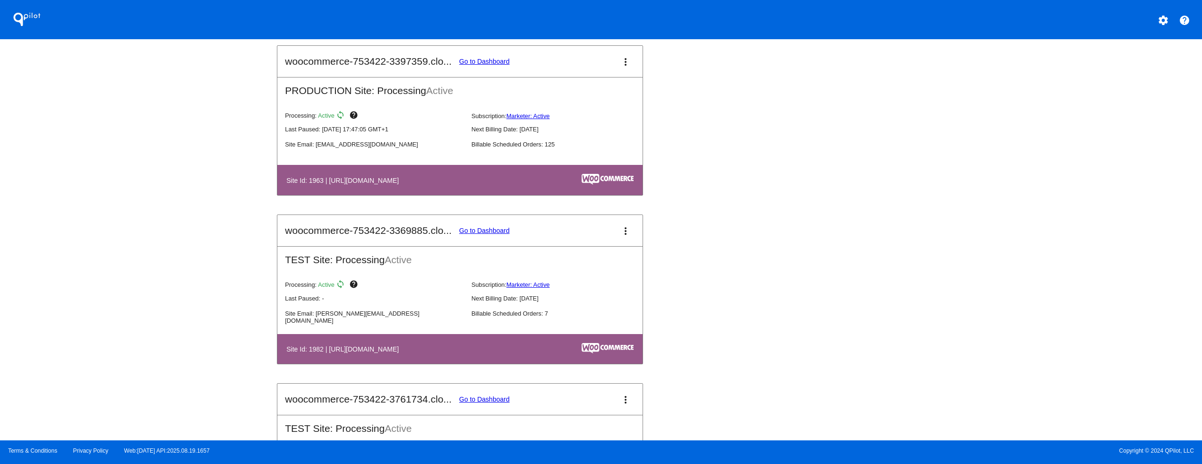
click at [490, 65] on link "Go to Dashboard" at bounding box center [484, 62] width 51 height 8
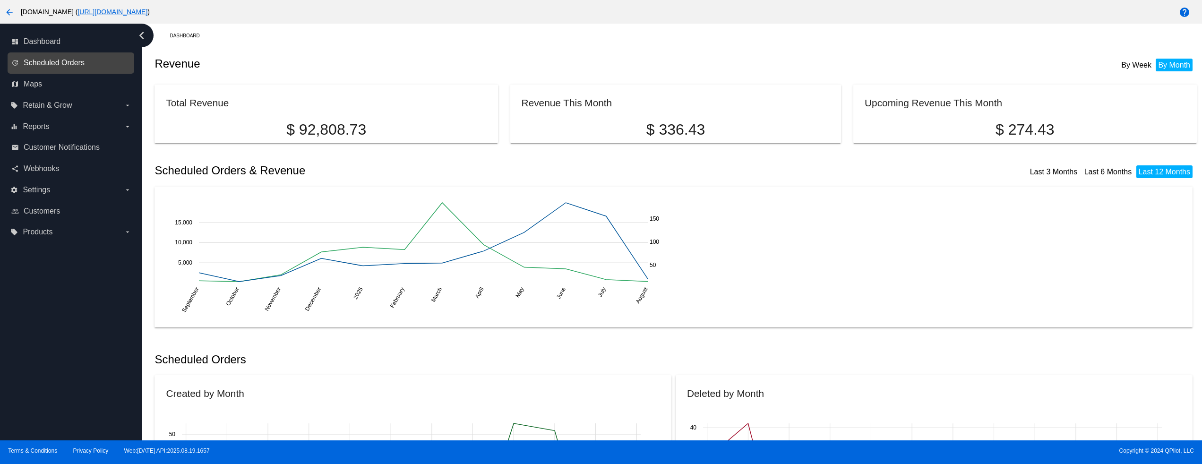
click at [66, 65] on span "Scheduled Orders" at bounding box center [54, 63] width 61 height 9
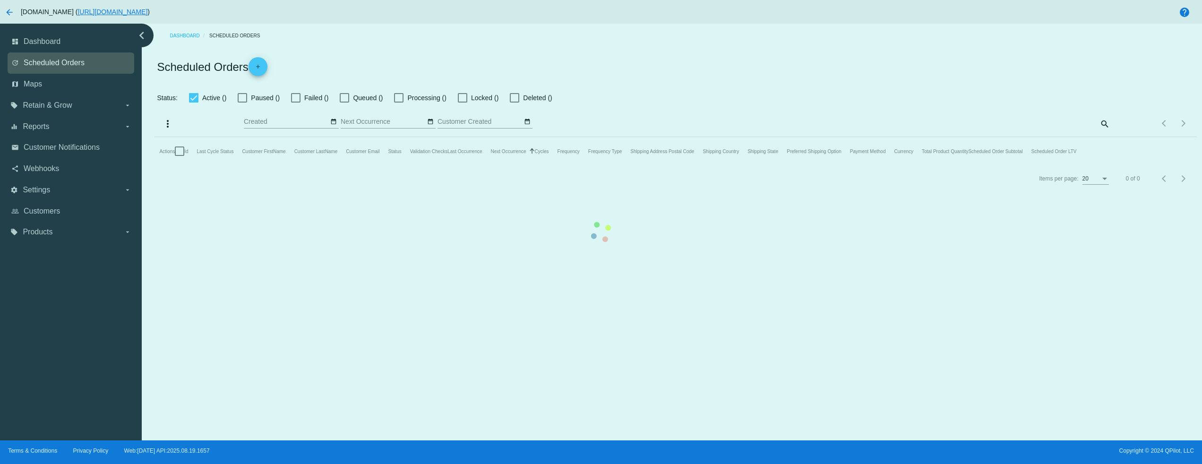
checkbox input "false"
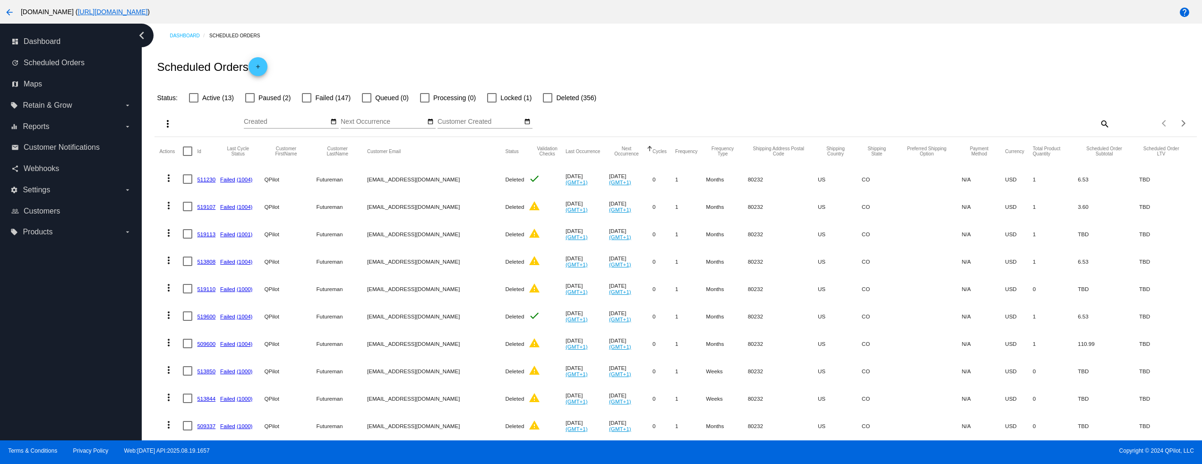
scroll to position [314, 0]
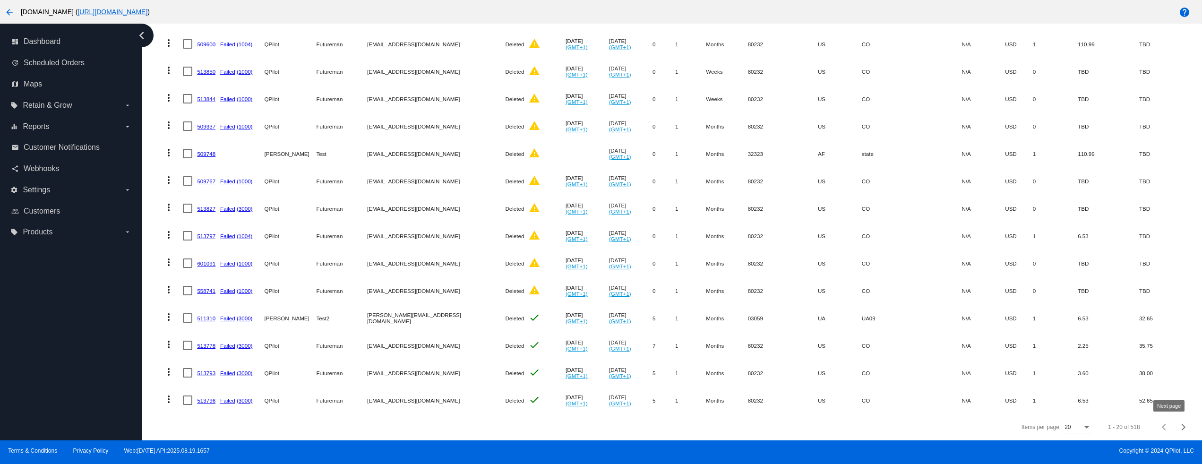
click at [1174, 415] on button "Next page" at bounding box center [1183, 427] width 19 height 19
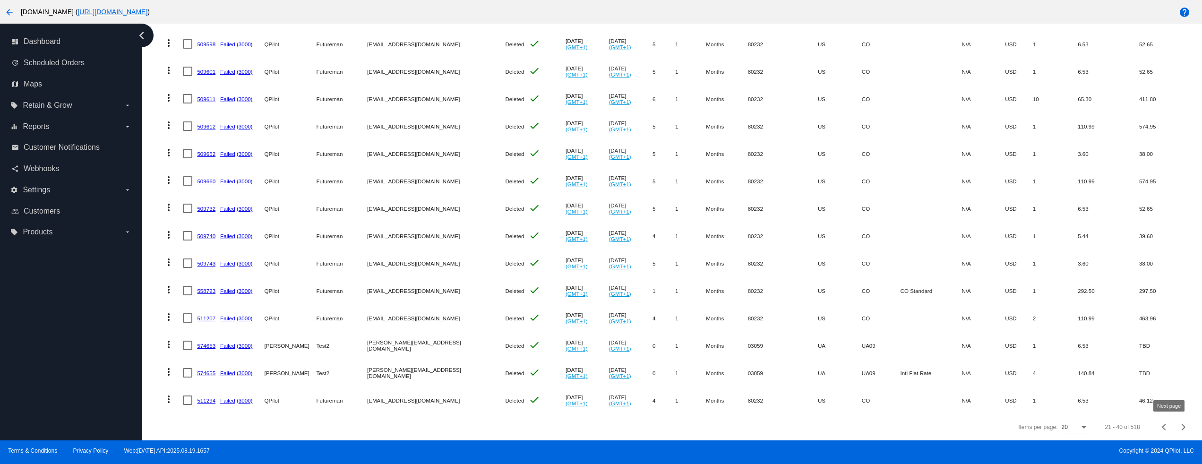
click at [1174, 415] on button "Next page" at bounding box center [1183, 427] width 19 height 19
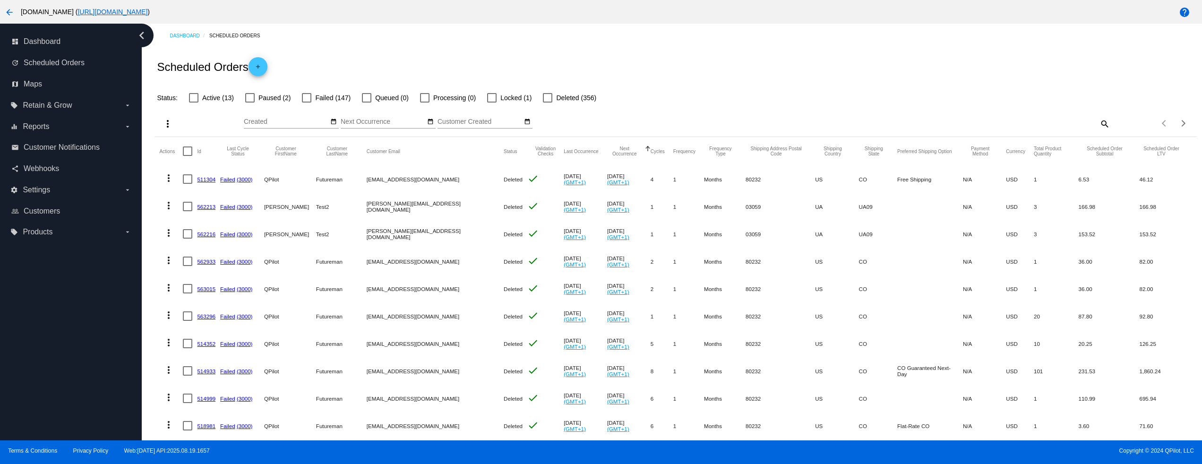
drag, startPoint x: 898, startPoint y: 363, endPoint x: 1018, endPoint y: 362, distance: 119.6
click at [1018, 362] on mat-row "more_vert 514933 Failed (3000) QPilot Futureman [EMAIL_ADDRESS][DOMAIN_NAME] De…" at bounding box center [675, 370] width 1032 height 27
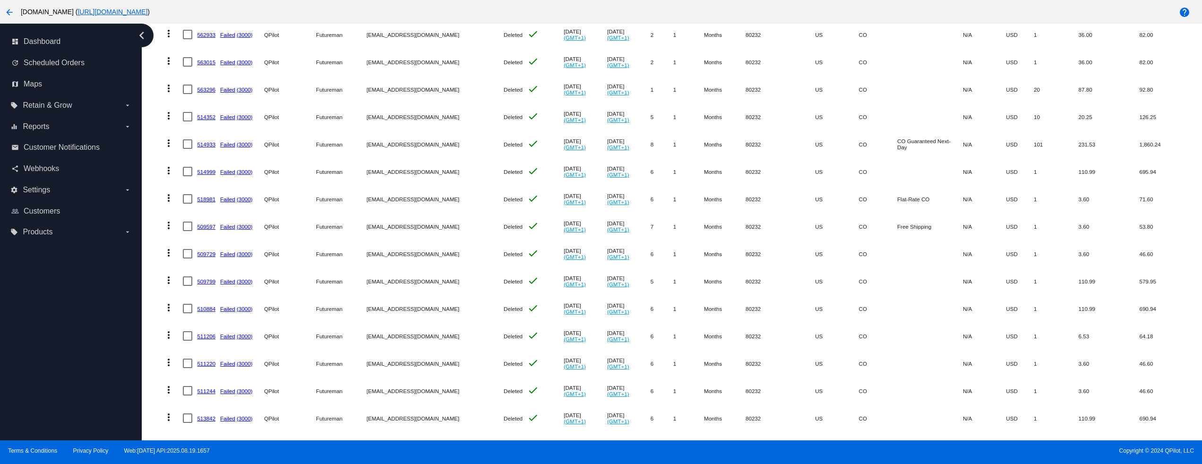
scroll to position [314, 0]
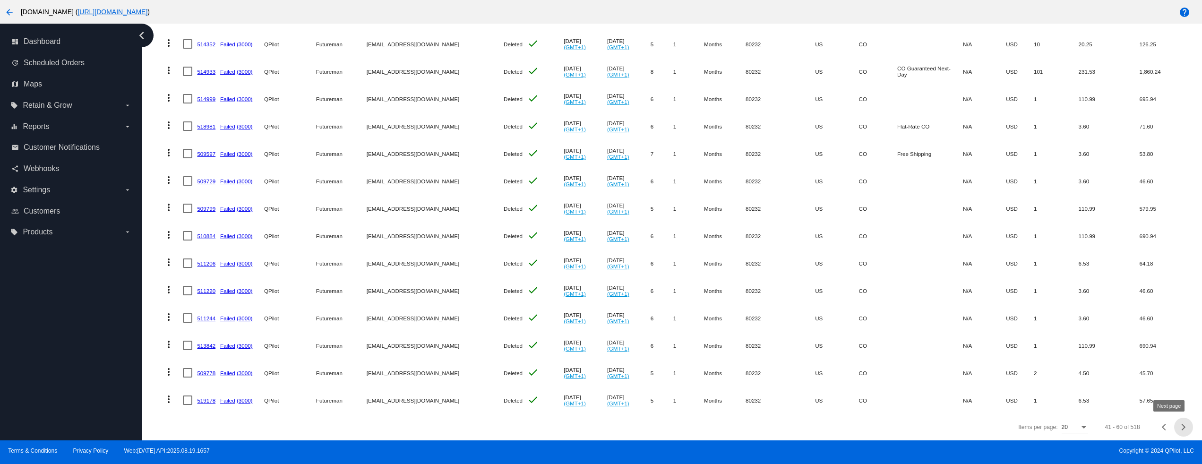
click at [1174, 415] on span "Next page" at bounding box center [1183, 427] width 19 height 5
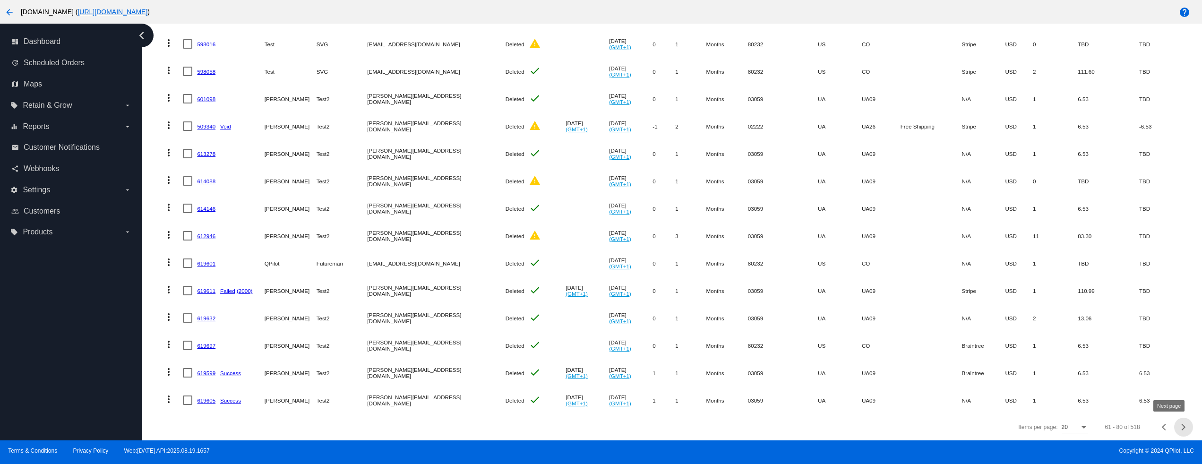
click at [1179, 415] on div "Next page" at bounding box center [1182, 427] width 7 height 7
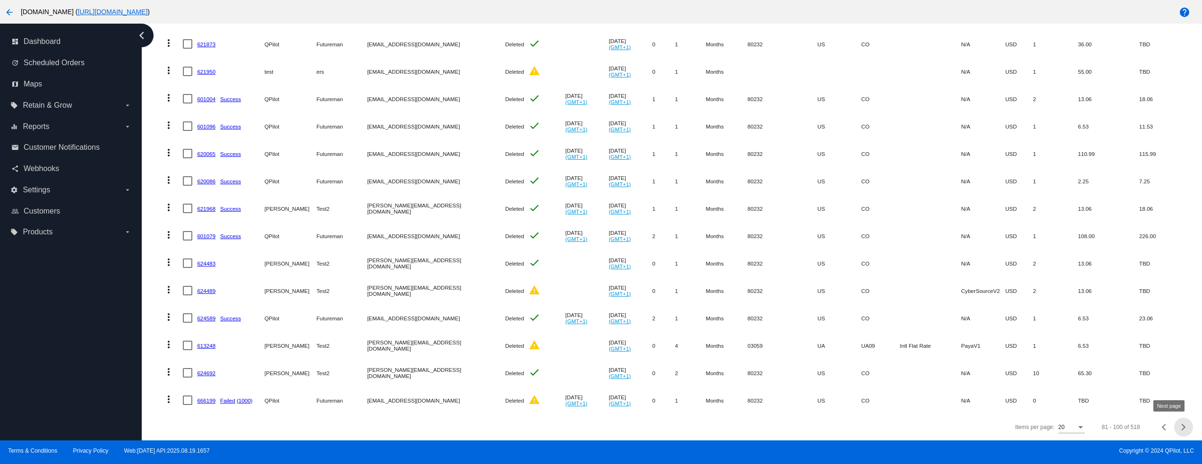
click at [1174, 415] on span "Next page" at bounding box center [1183, 427] width 19 height 5
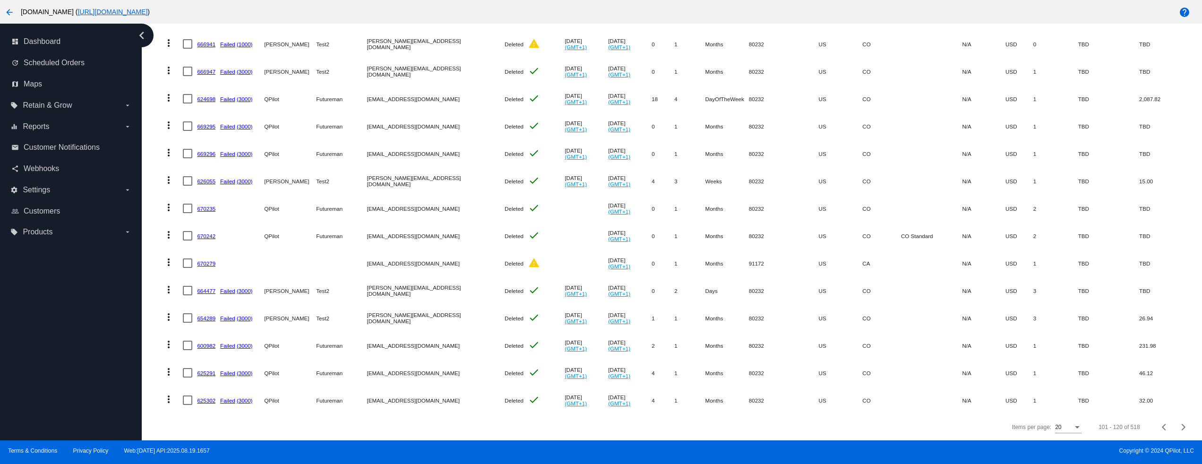
scroll to position [0, 0]
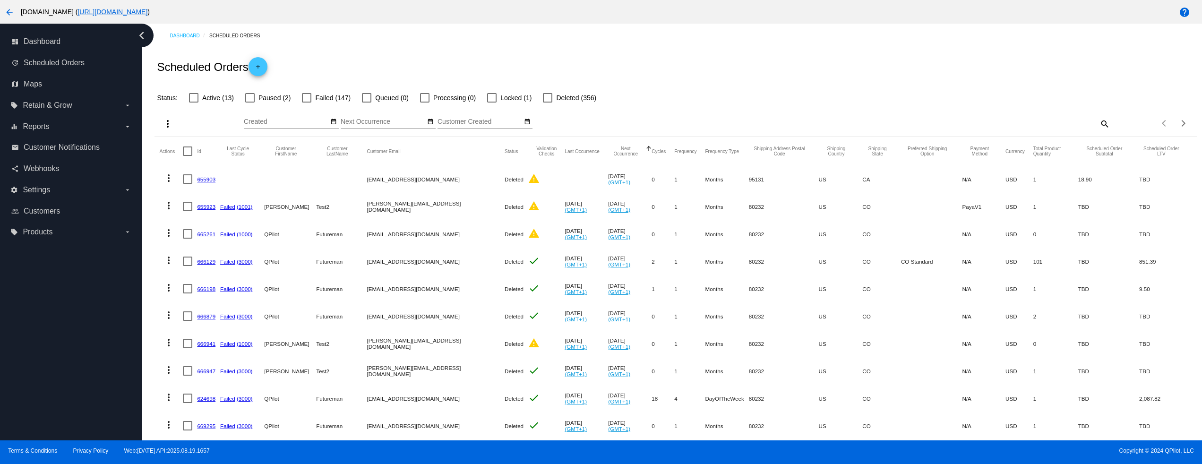
drag, startPoint x: 922, startPoint y: 207, endPoint x: 993, endPoint y: 207, distance: 70.9
click at [993, 207] on mat-row "more_vert 655923 Failed (1001) [PERSON_NAME] Test2 [PERSON_NAME][EMAIL_ADDRESS]…" at bounding box center [675, 206] width 1032 height 27
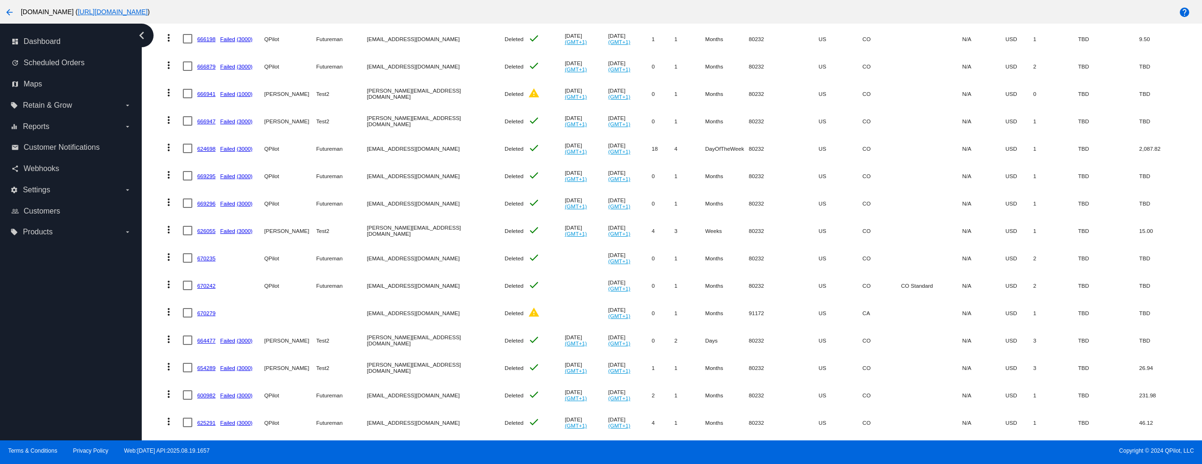
scroll to position [314, 0]
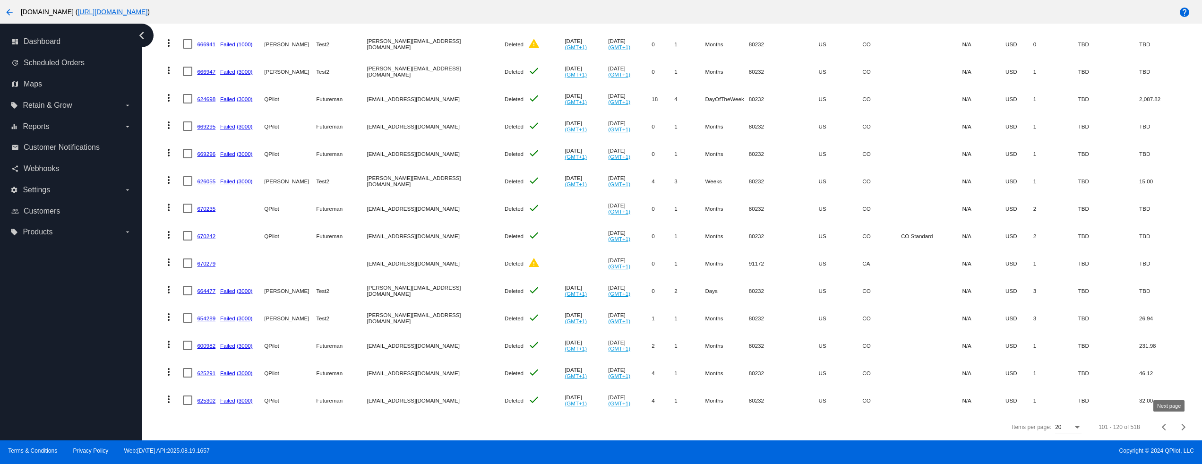
click at [1174, 415] on button "Next page" at bounding box center [1183, 427] width 19 height 19
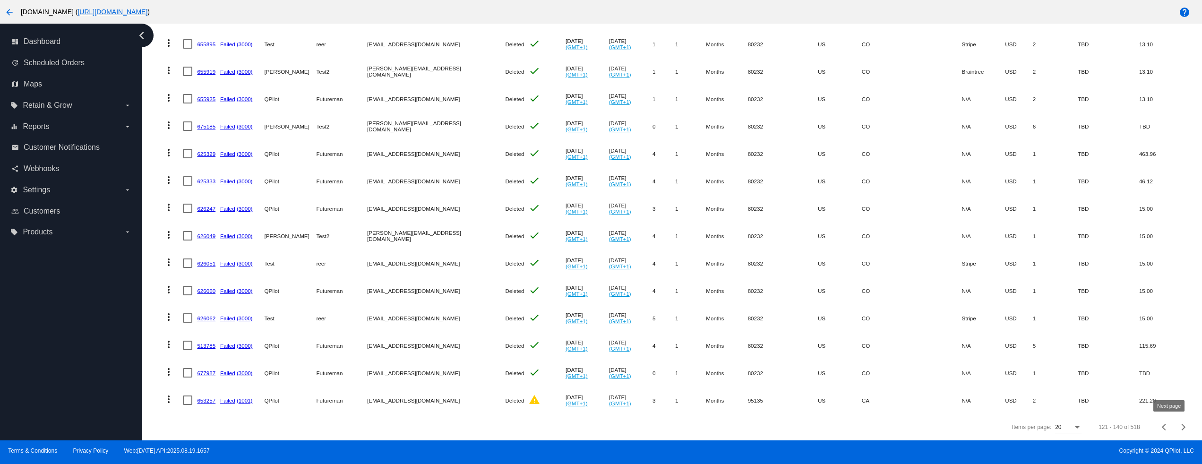
click at [1179, 415] on div "Next page" at bounding box center [1182, 427] width 7 height 7
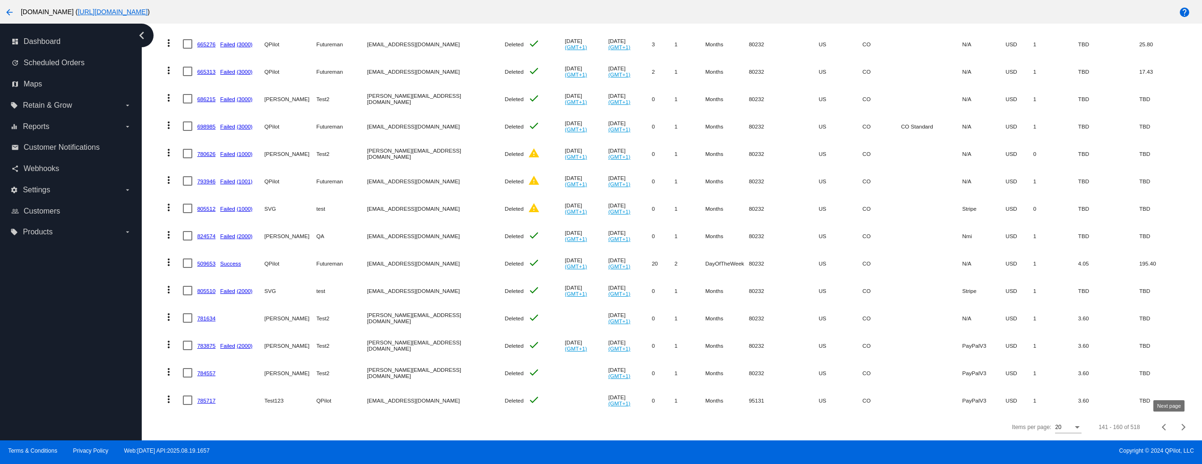
click at [208, 343] on link "783875" at bounding box center [206, 346] width 18 height 6
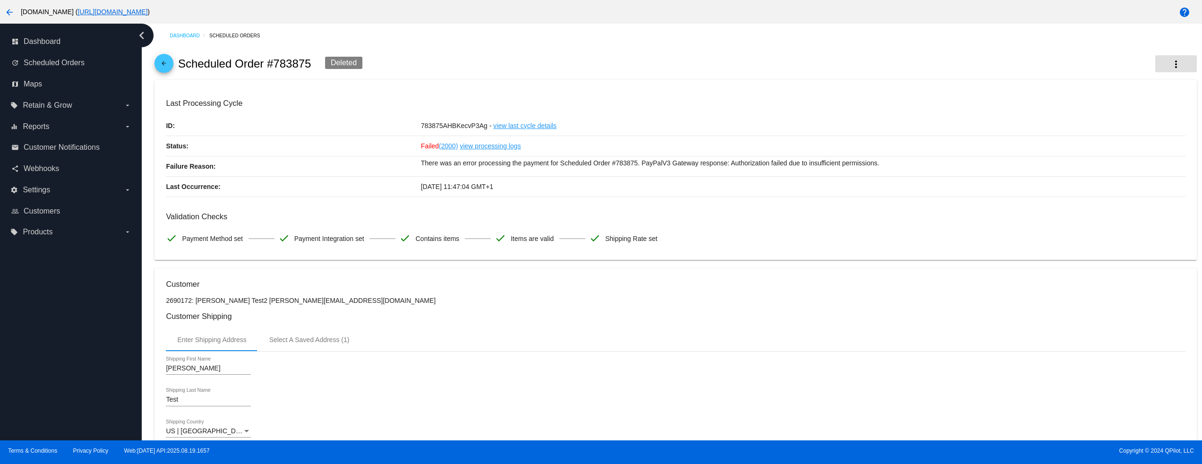
click at [1155, 68] on button "more_vert" at bounding box center [1176, 63] width 42 height 17
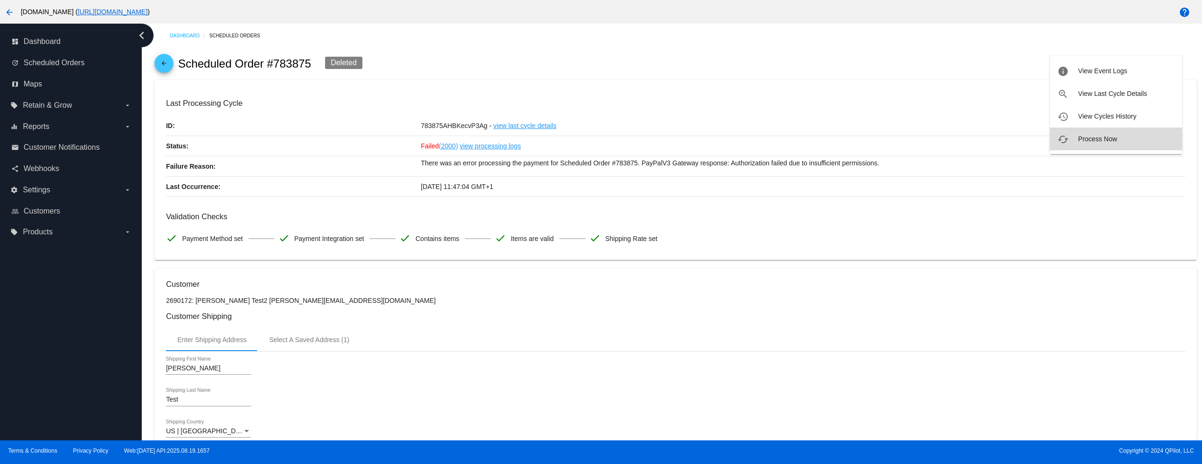
click at [1108, 138] on span "Process Now" at bounding box center [1097, 139] width 39 height 8
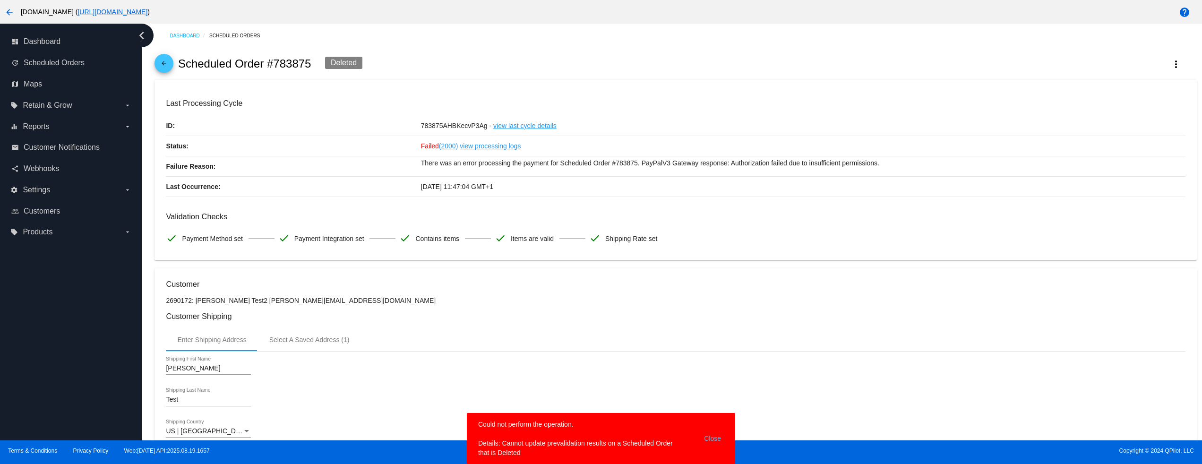
drag, startPoint x: 465, startPoint y: 421, endPoint x: 606, endPoint y: 425, distance: 140.4
click at [598, 415] on body "arrow_back [DOMAIN_NAME] ( [URL][DOMAIN_NAME] ) help dashboard Dashboard update…" at bounding box center [601, 232] width 1202 height 464
click at [639, 415] on snack-bar-container "Could not perform the operation. Details: Cannot update prevalidation results o…" at bounding box center [601, 438] width 268 height 51
drag, startPoint x: 515, startPoint y: 452, endPoint x: 641, endPoint y: 450, distance: 126.6
click at [641, 415] on simple-snack-bar "Could not perform the operation. Details: Cannot update prevalidation results o…" at bounding box center [601, 439] width 246 height 38
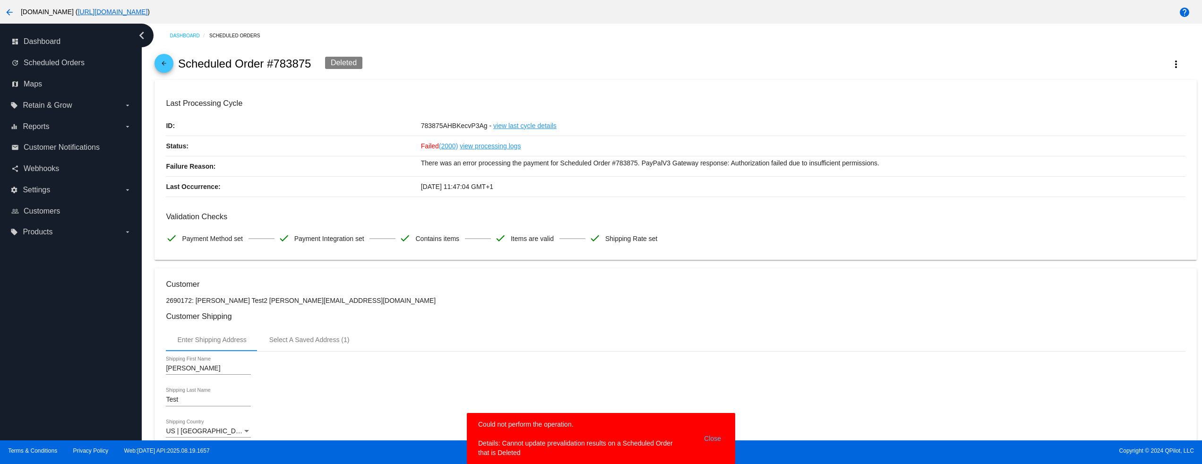
drag, startPoint x: 554, startPoint y: 444, endPoint x: 459, endPoint y: 445, distance: 95.0
click at [459, 415] on body "arrow_back [DOMAIN_NAME] ( [URL][DOMAIN_NAME] ) help dashboard Dashboard update…" at bounding box center [601, 232] width 1202 height 464
click at [566, 415] on simple-snack-bar "Could not perform the operation. Details: Cannot update prevalidation results o…" at bounding box center [601, 439] width 246 height 38
drag, startPoint x: 513, startPoint y: 451, endPoint x: 579, endPoint y: 451, distance: 66.6
click at [579, 415] on simple-snack-bar "Could not perform the operation. Details: Cannot update prevalidation results o…" at bounding box center [601, 439] width 246 height 38
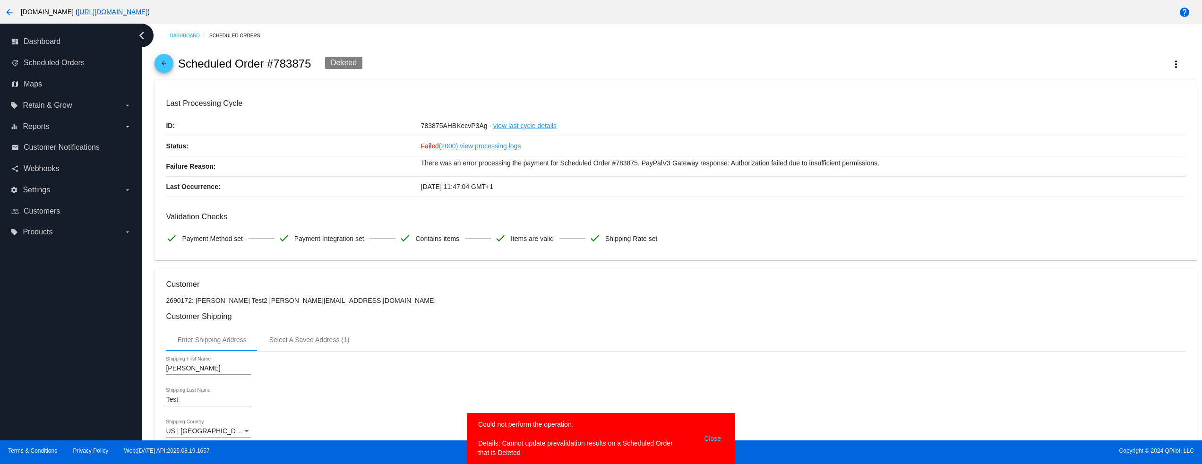
click at [518, 415] on simple-snack-bar "Could not perform the operation. Details: Cannot update prevalidation results o…" at bounding box center [601, 439] width 246 height 38
click at [562, 415] on simple-snack-bar "Could not perform the operation. Details: Cannot update prevalidation results o…" at bounding box center [601, 439] width 246 height 38
drag, startPoint x: 562, startPoint y: 441, endPoint x: 480, endPoint y: 439, distance: 82.2
click at [480, 415] on simple-snack-bar "Could not perform the operation. Details: Cannot update prevalidation results o…" at bounding box center [601, 439] width 246 height 38
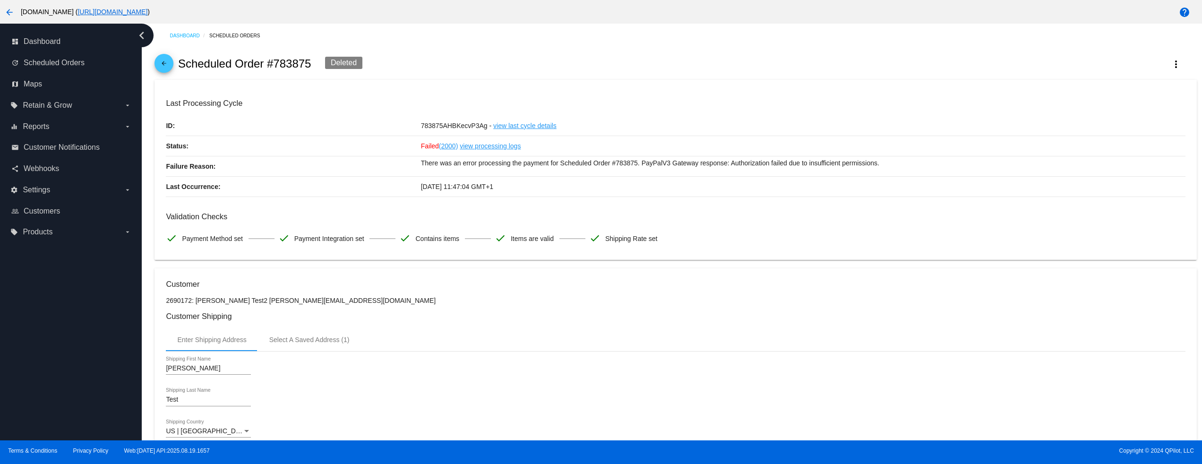
drag, startPoint x: 455, startPoint y: 182, endPoint x: 644, endPoint y: 182, distance: 188.1
click at [637, 181] on div "[DATE] 11:47:04 GMT+1" at bounding box center [803, 187] width 765 height 20
drag, startPoint x: 738, startPoint y: 271, endPoint x: 352, endPoint y: 244, distance: 386.5
click at [487, 339] on div "Enter Shipping Address Select A Saved Address (1)" at bounding box center [675, 339] width 1019 height 23
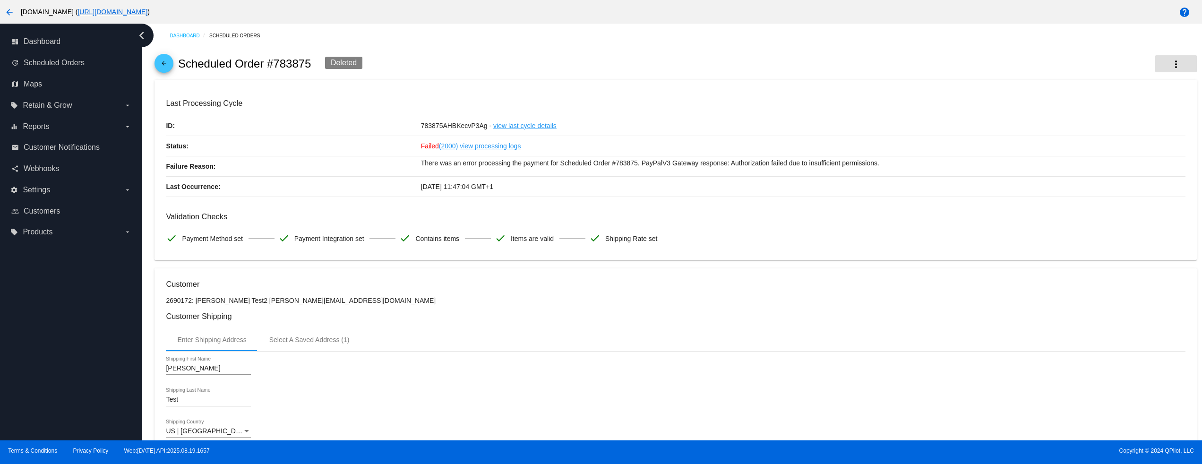
click at [1170, 61] on mat-icon "more_vert" at bounding box center [1175, 64] width 11 height 11
click at [1102, 142] on span "Process Now" at bounding box center [1097, 139] width 39 height 8
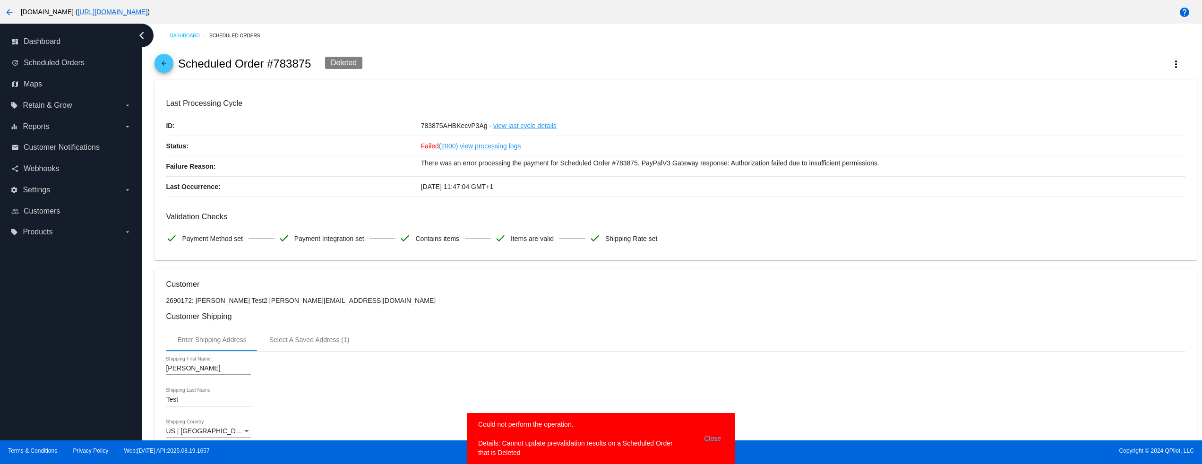
click at [696, 415] on simple-snack-bar "Could not perform the operation. Details: Cannot update prevalidation results o…" at bounding box center [601, 439] width 246 height 38
click at [712, 415] on button "Close" at bounding box center [712, 439] width 23 height 38
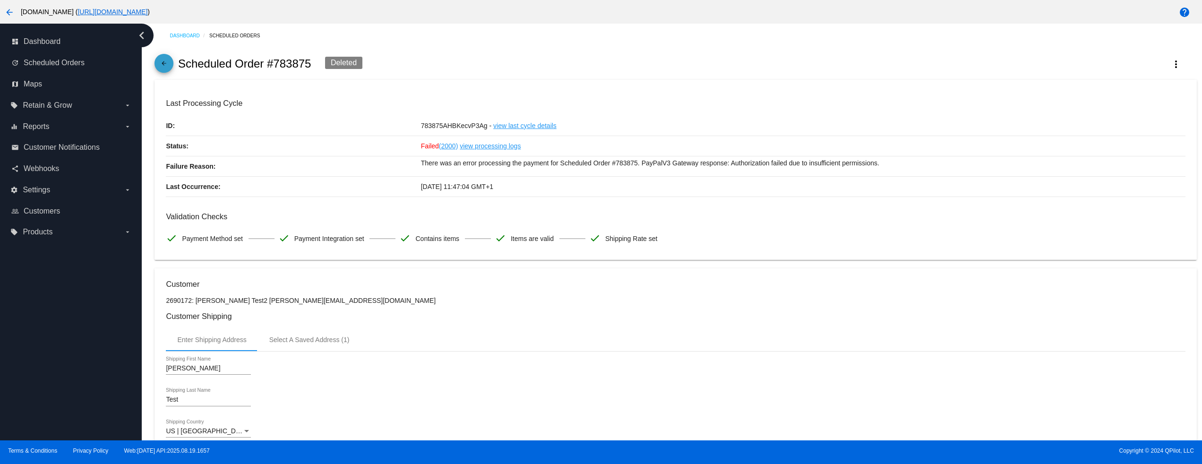
click at [171, 70] on link "arrow_back" at bounding box center [164, 63] width 19 height 19
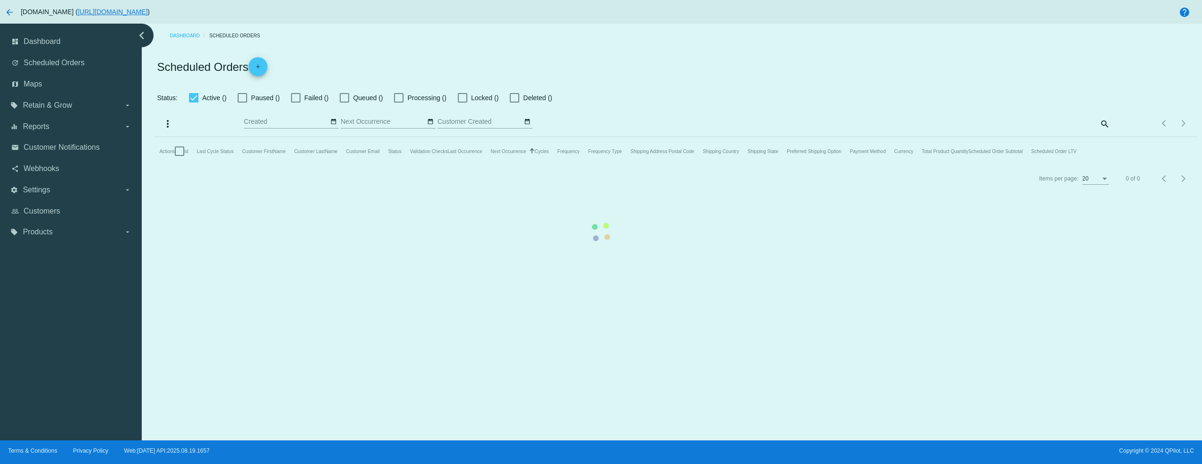
checkbox input "false"
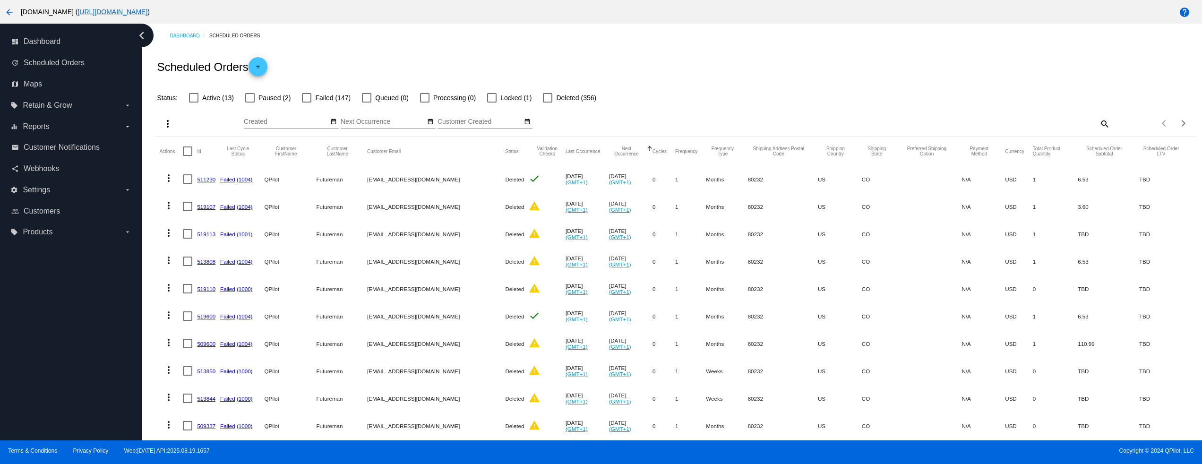
drag, startPoint x: 386, startPoint y: 169, endPoint x: 477, endPoint y: 168, distance: 91.2
click at [477, 168] on mat-row "more_vert 511230 Failed (1004) QPilot Futureman [EMAIL_ADDRESS][DOMAIN_NAME] De…" at bounding box center [675, 178] width 1032 height 27
click at [420, 249] on mat-cell "[EMAIL_ADDRESS][DOMAIN_NAME]" at bounding box center [436, 261] width 138 height 27
click at [325, 99] on span "Failed (147)" at bounding box center [332, 97] width 35 height 11
click at [307, 103] on input "Failed (147)" at bounding box center [306, 103] width 0 height 0
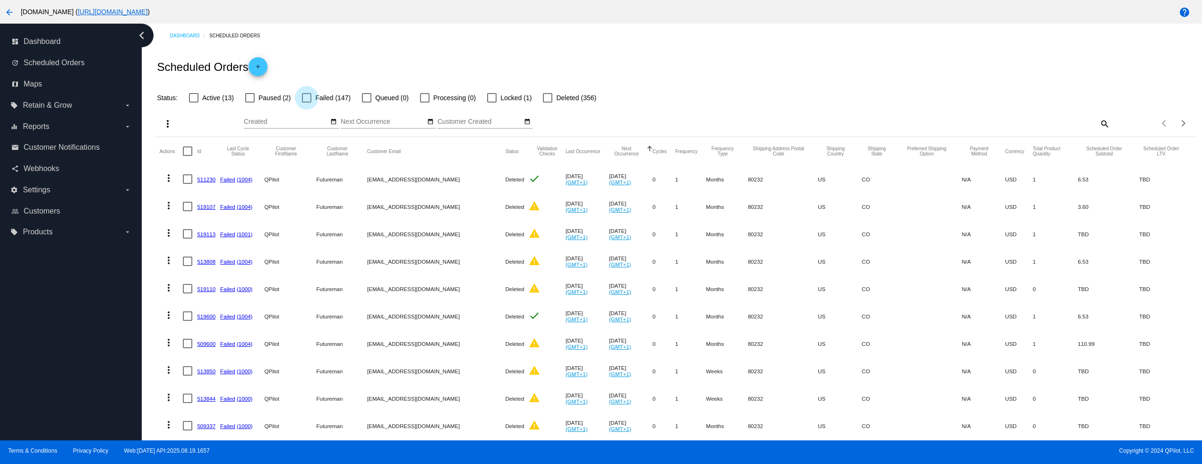
checkbox input "true"
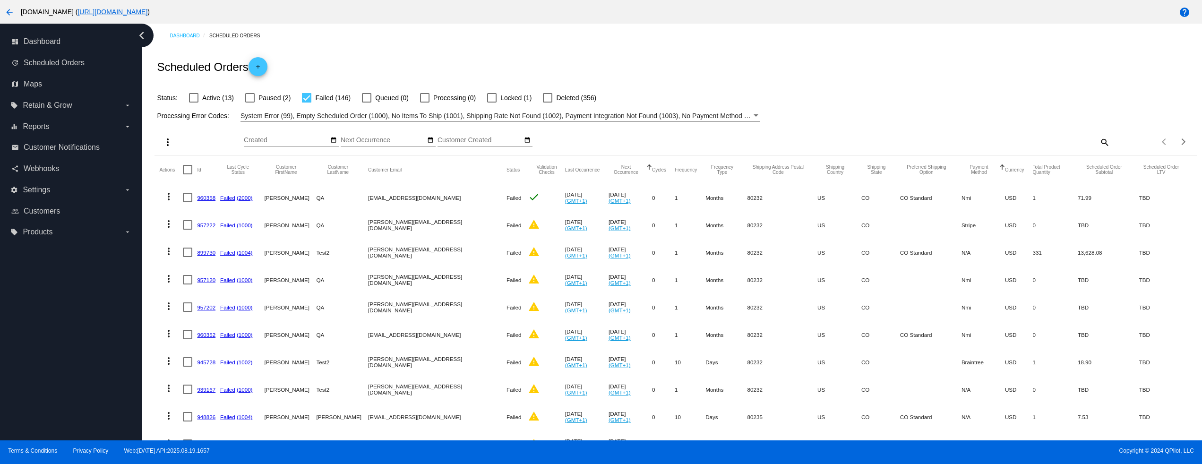
click at [962, 169] on button "Payment Method" at bounding box center [979, 169] width 35 height 10
click at [962, 166] on mat-header-cell "Payment Method Sorted by PaymentMethod.Type ascending" at bounding box center [983, 169] width 43 height 28
click at [962, 167] on button "Payment Method" at bounding box center [979, 169] width 35 height 10
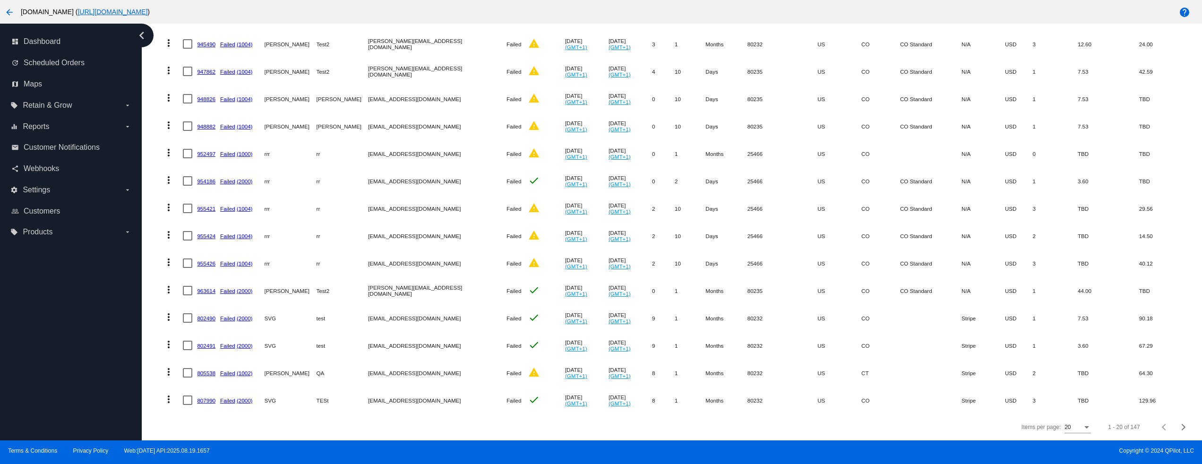
scroll to position [333, 0]
click at [1174, 415] on button "Next page" at bounding box center [1183, 427] width 19 height 19
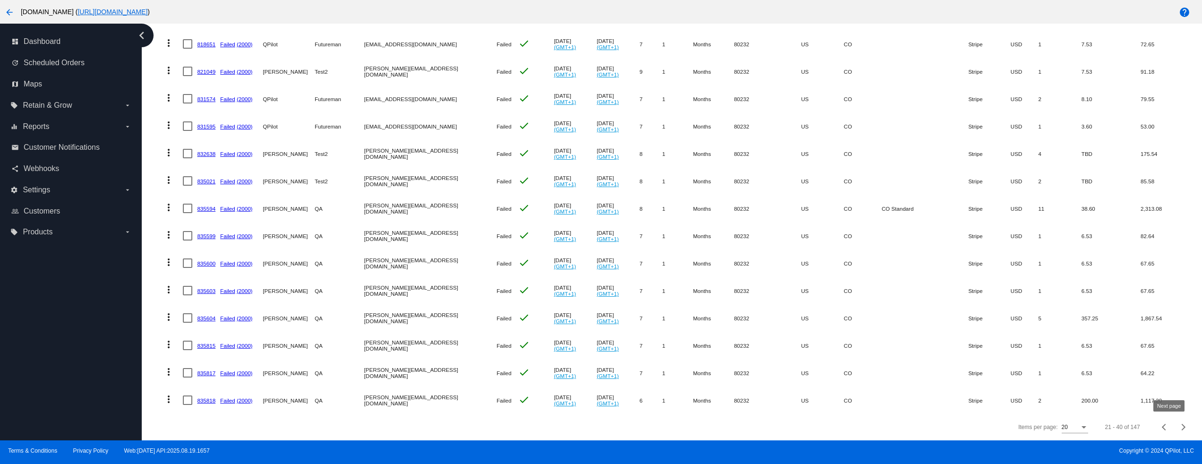
click at [1174, 415] on span "Next page" at bounding box center [1183, 427] width 19 height 5
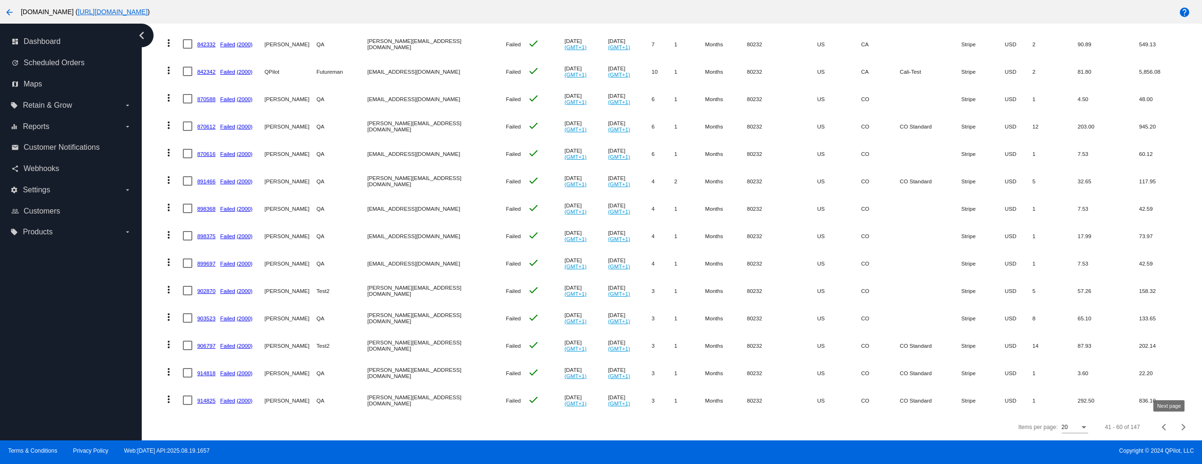
drag, startPoint x: 299, startPoint y: 385, endPoint x: 379, endPoint y: 386, distance: 79.9
click at [366, 387] on mat-row "more_vert 914825 Failed (2000) [PERSON_NAME] QA [PERSON_NAME][EMAIL_ADDRESS][DO…" at bounding box center [675, 400] width 1032 height 27
drag, startPoint x: 307, startPoint y: 329, endPoint x: 468, endPoint y: 329, distance: 161.1
click at [468, 332] on mat-row "more_vert 906797 Failed (2000) [PERSON_NAME] Test2 [PERSON_NAME][EMAIL_ADDRESS]…" at bounding box center [675, 345] width 1032 height 27
click at [528, 390] on mat-cell "check" at bounding box center [546, 400] width 37 height 27
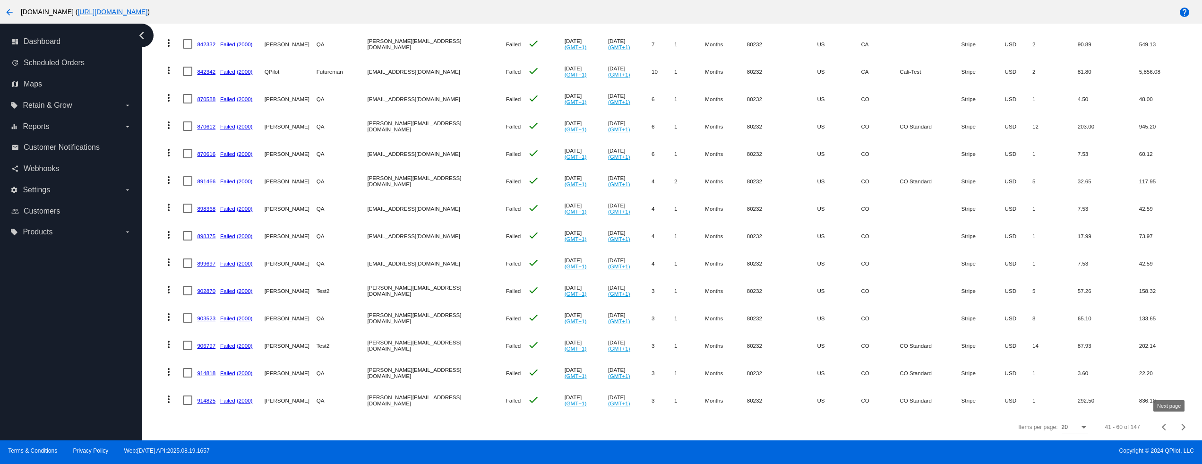
click at [1179, 415] on div "Next page" at bounding box center [1182, 427] width 7 height 7
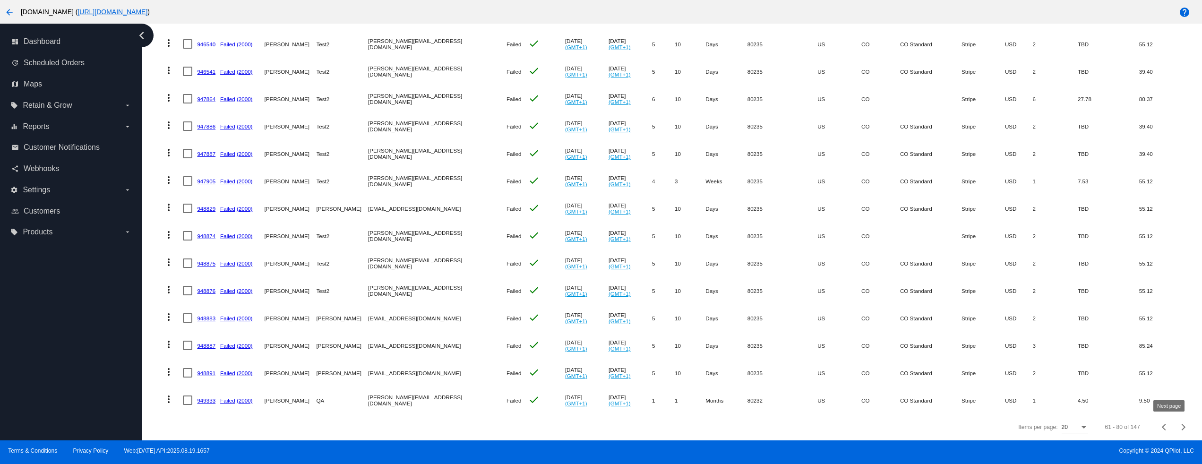
click at [1179, 415] on div "Next page" at bounding box center [1182, 427] width 7 height 7
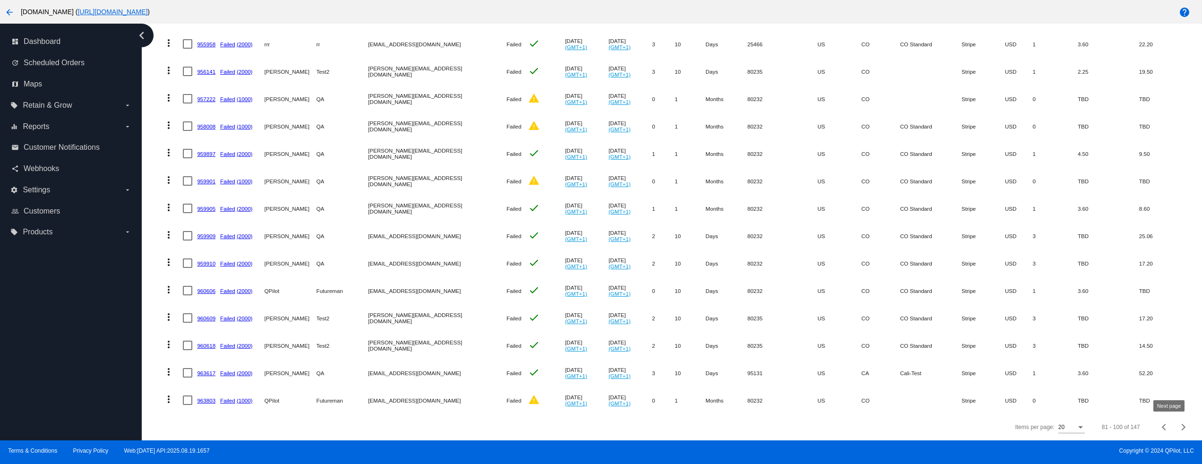
drag, startPoint x: 371, startPoint y: 384, endPoint x: 423, endPoint y: 384, distance: 52.0
click at [423, 387] on mat-row "more_vert 963803 Failed (1000) QPilot Futureman [EMAIL_ADDRESS][DOMAIN_NAME] Fa…" at bounding box center [675, 400] width 1032 height 27
drag, startPoint x: 864, startPoint y: 369, endPoint x: 834, endPoint y: 366, distance: 30.5
click at [834, 366] on mat-row "more_vert 963617 Failed (2000) [PERSON_NAME] QA [EMAIL_ADDRESS][DOMAIN_NAME] Fa…" at bounding box center [675, 372] width 1032 height 27
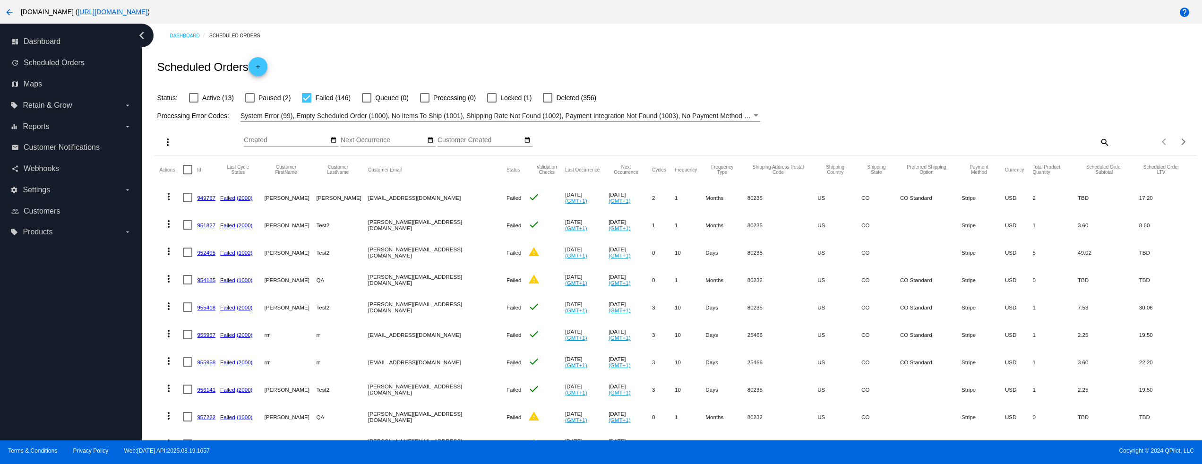
scroll to position [333, 0]
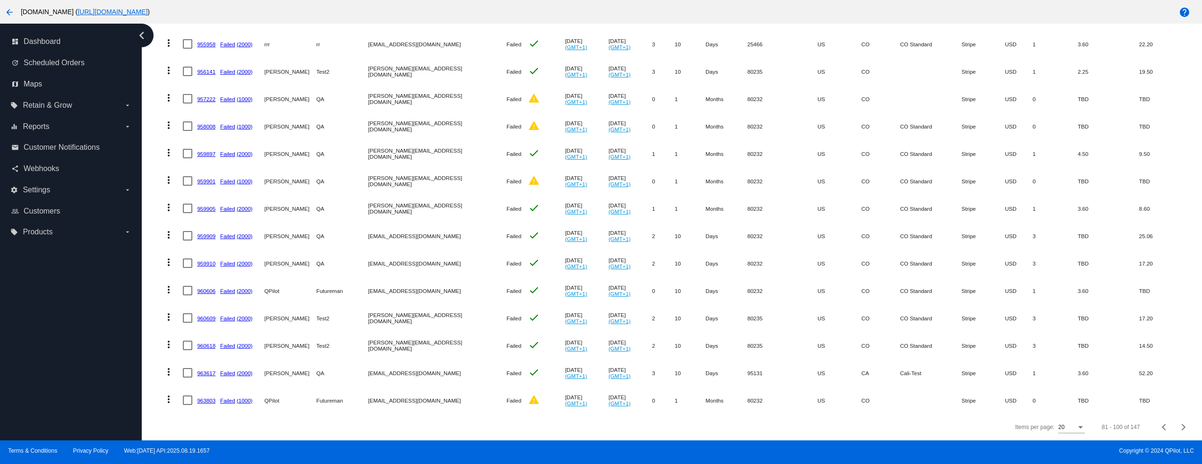
click at [962, 391] on mat-cell "Stripe" at bounding box center [983, 400] width 43 height 27
click at [1179, 426] on div "Next page" at bounding box center [1182, 427] width 7 height 7
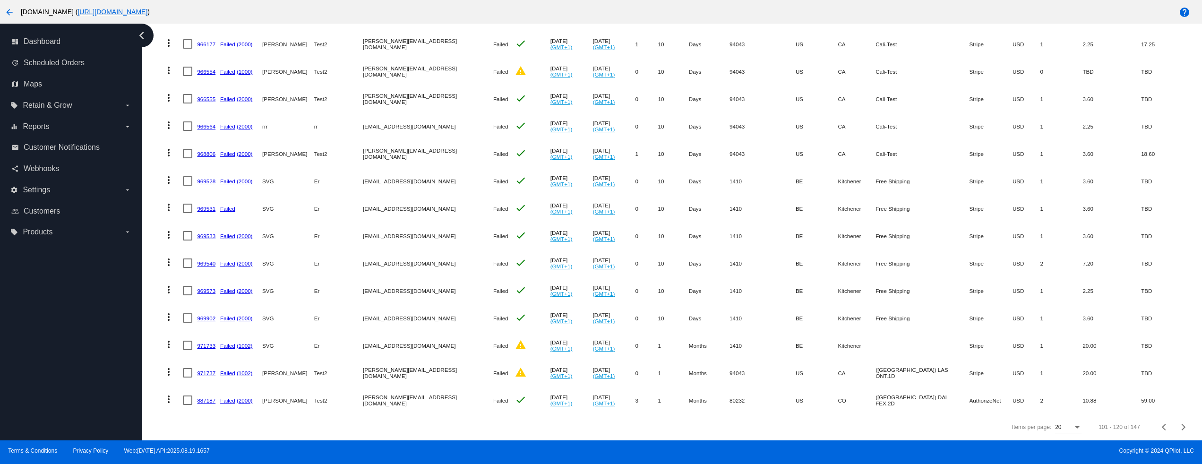
click at [969, 387] on mat-row "more_vert 887187 Failed (2000) David Test2 david@qpilot.cloud Failed check Jul …" at bounding box center [675, 400] width 1032 height 27
click at [1179, 427] on div "Next page" at bounding box center [1182, 427] width 7 height 7
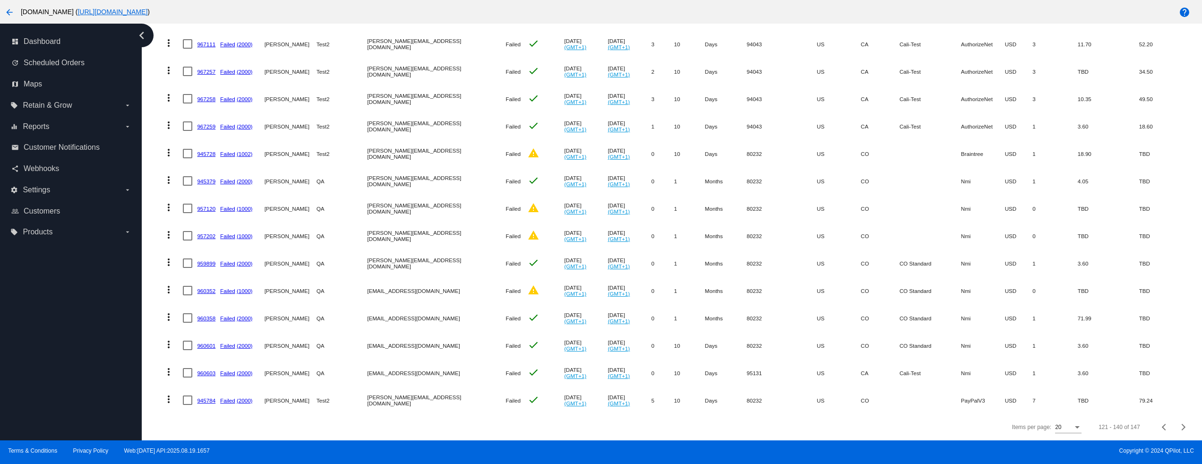
drag, startPoint x: 927, startPoint y: 396, endPoint x: 959, endPoint y: 396, distance: 32.6
click at [959, 396] on mat-row "more_vert 945784 Failed (2000) David Test2 david@qpilot.cloud Failed check Jun …" at bounding box center [675, 400] width 1032 height 27
click at [203, 397] on link "945784" at bounding box center [206, 400] width 18 height 6
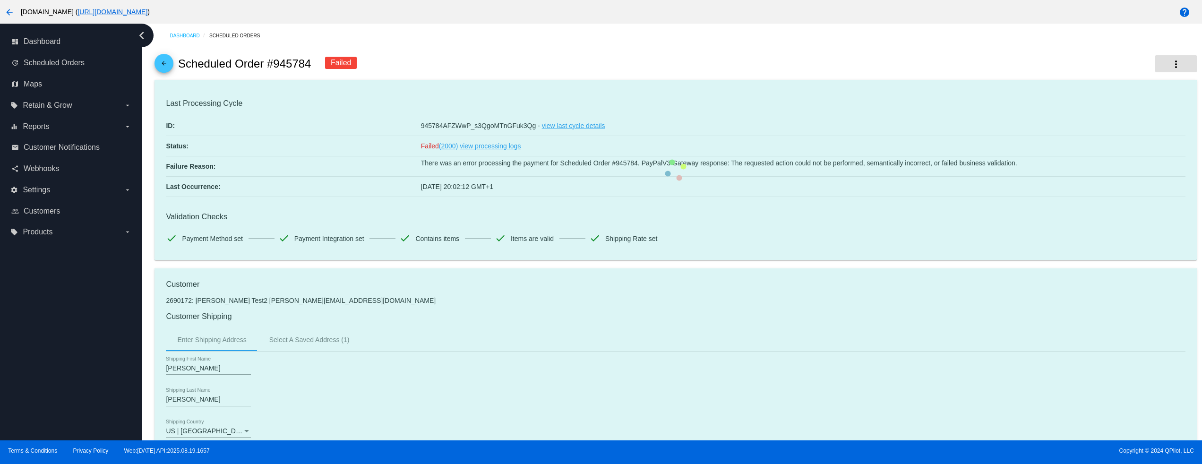
click at [1165, 57] on button "more_vert" at bounding box center [1176, 63] width 42 height 17
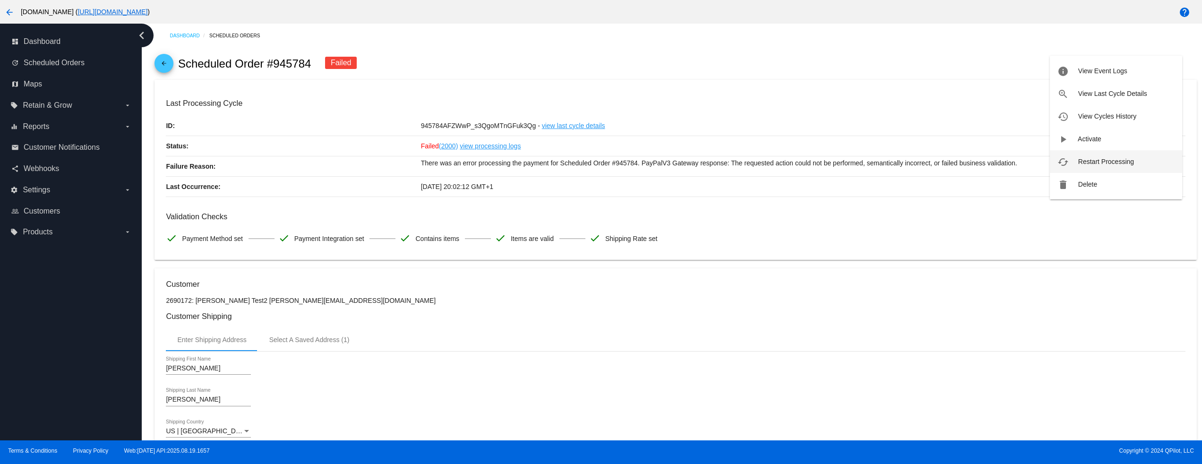
click at [1107, 159] on span "Restart Processing" at bounding box center [1106, 162] width 56 height 8
